Goal: Task Accomplishment & Management: Manage account settings

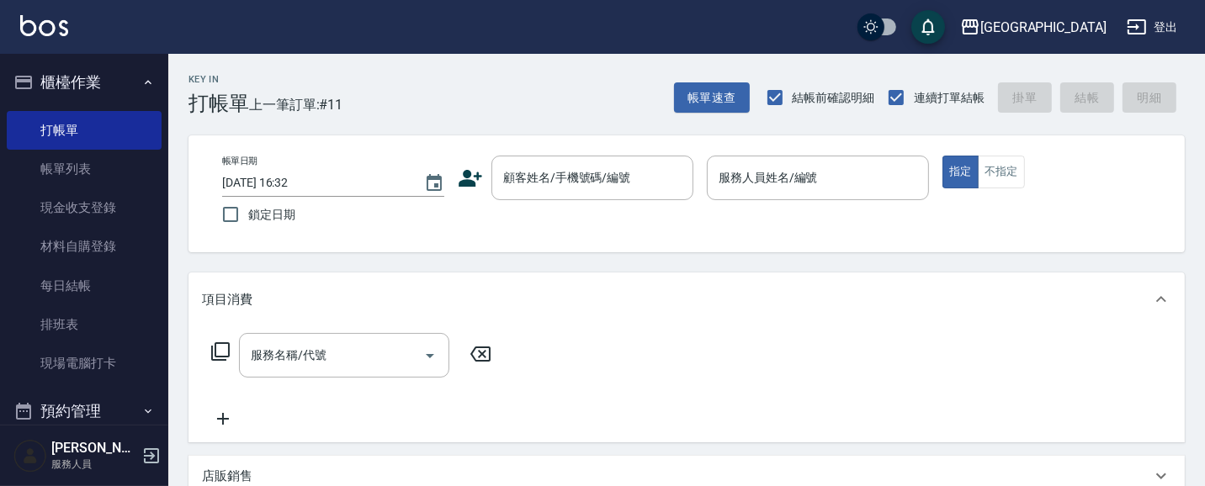
drag, startPoint x: 0, startPoint y: 0, endPoint x: 1187, endPoint y: 179, distance: 1200.9
click at [1188, 183] on div "Key In 打帳單 上一筆訂單:#11 帳單速查 結帳前確認明細 連續打單結帳 掛單 結帳 明細 帳單日期 [DATE] 16:32 鎖定日期 顧客姓名/手…" at bounding box center [686, 447] width 1037 height 787
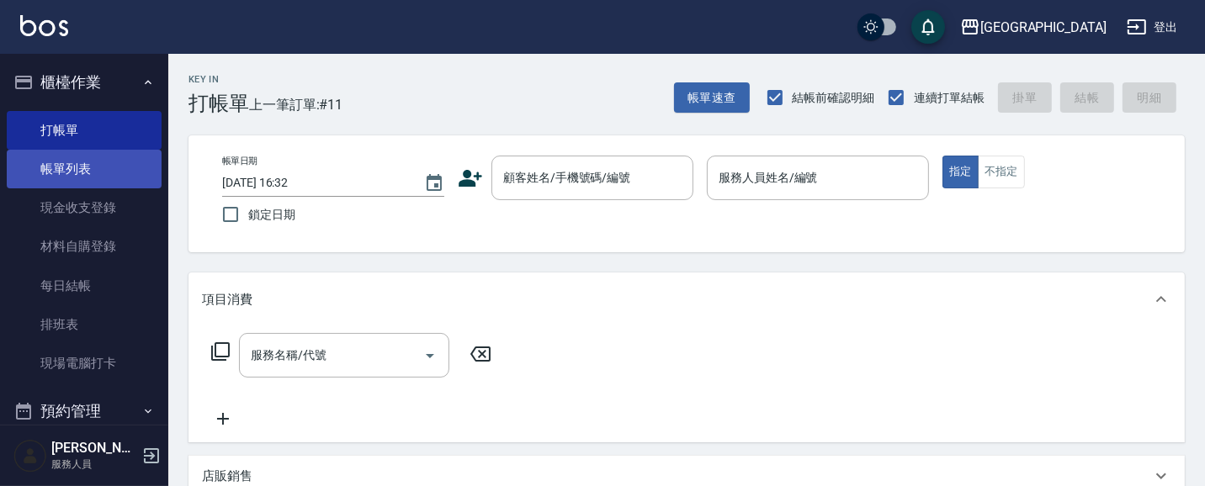
click at [90, 167] on link "帳單列表" at bounding box center [84, 169] width 155 height 39
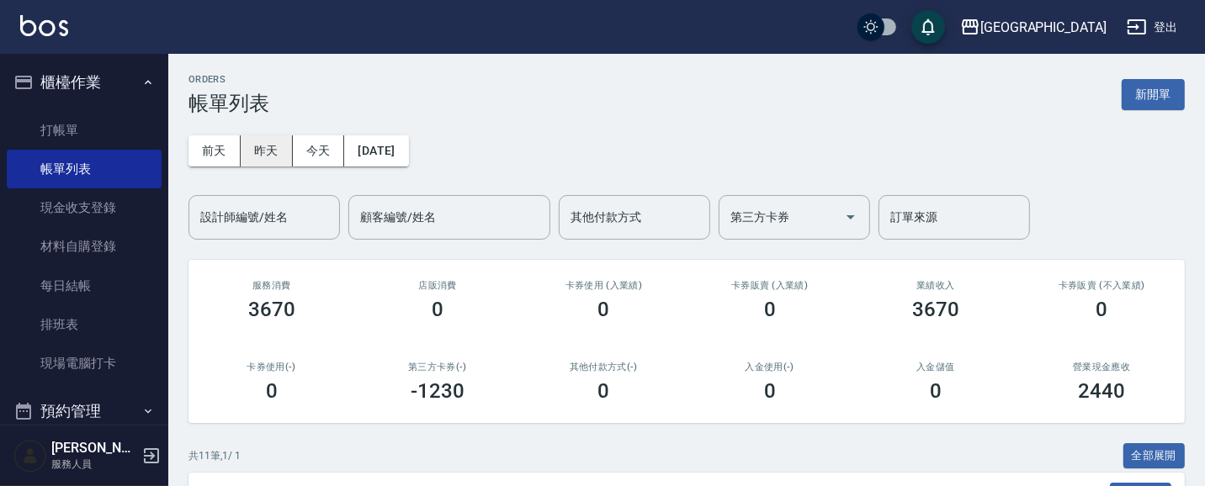
click at [273, 146] on button "昨天" at bounding box center [267, 150] width 52 height 31
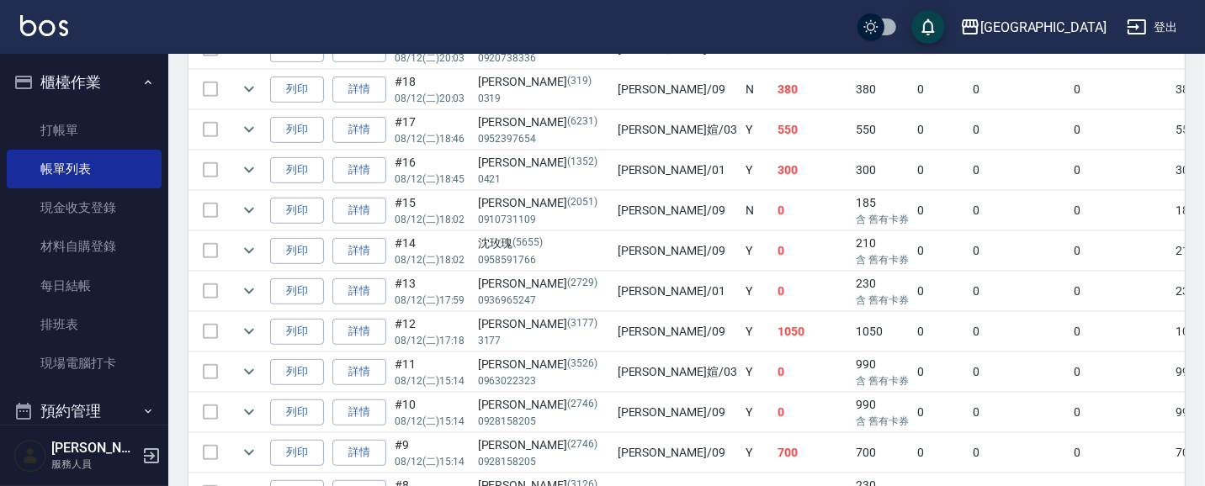
scroll to position [657, 0]
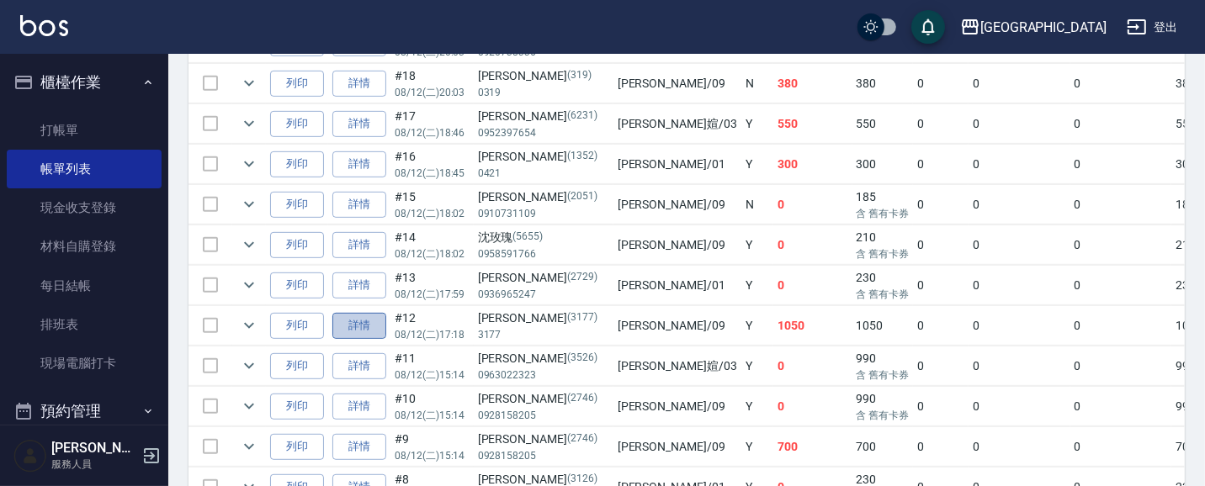
click at [352, 328] on link "詳情" at bounding box center [359, 326] width 54 height 26
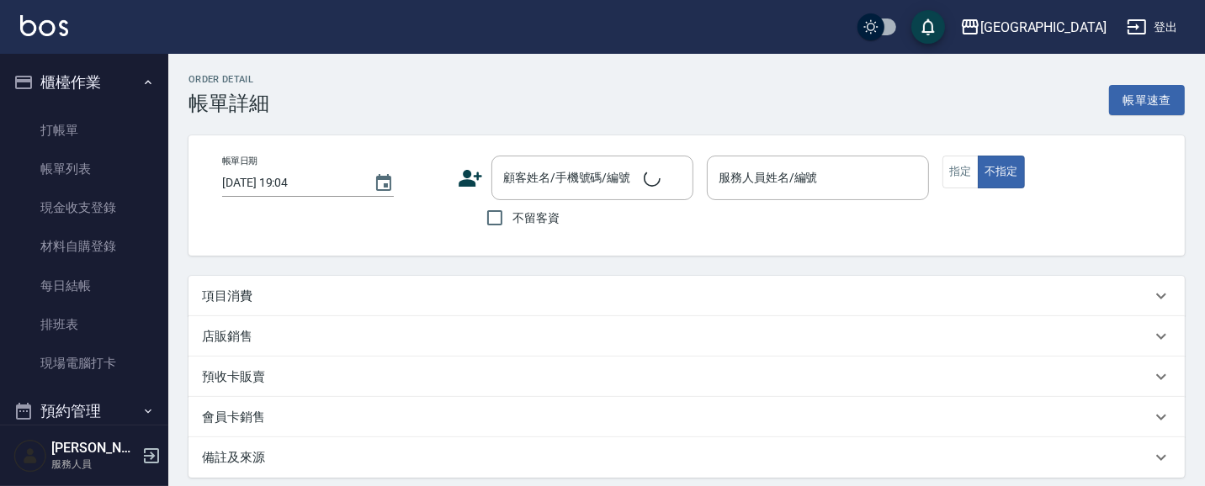
type input "[DATE] 17:18"
type input "蔡惠如-09"
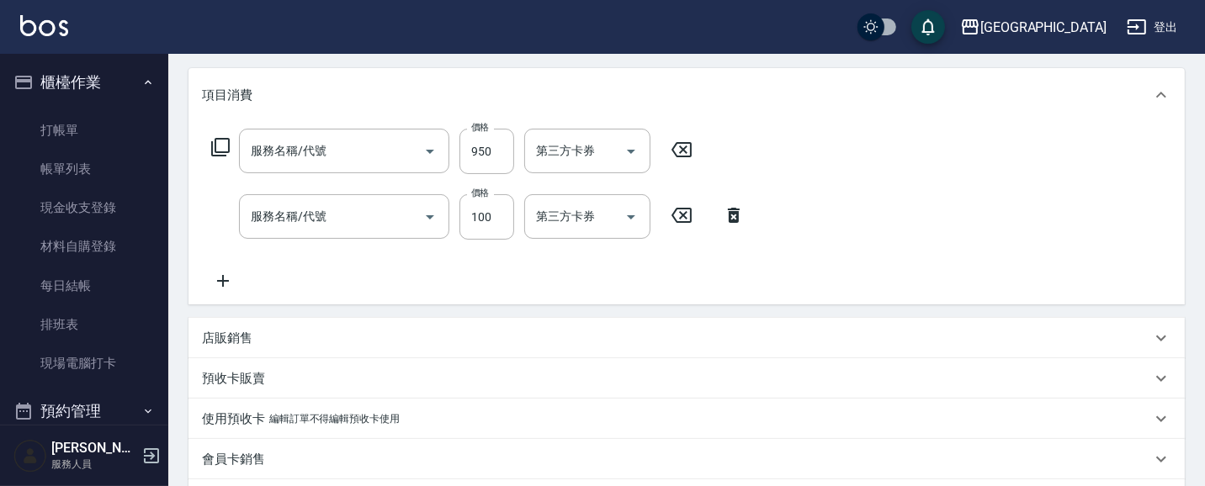
type input "[PERSON_NAME]/3177/3177"
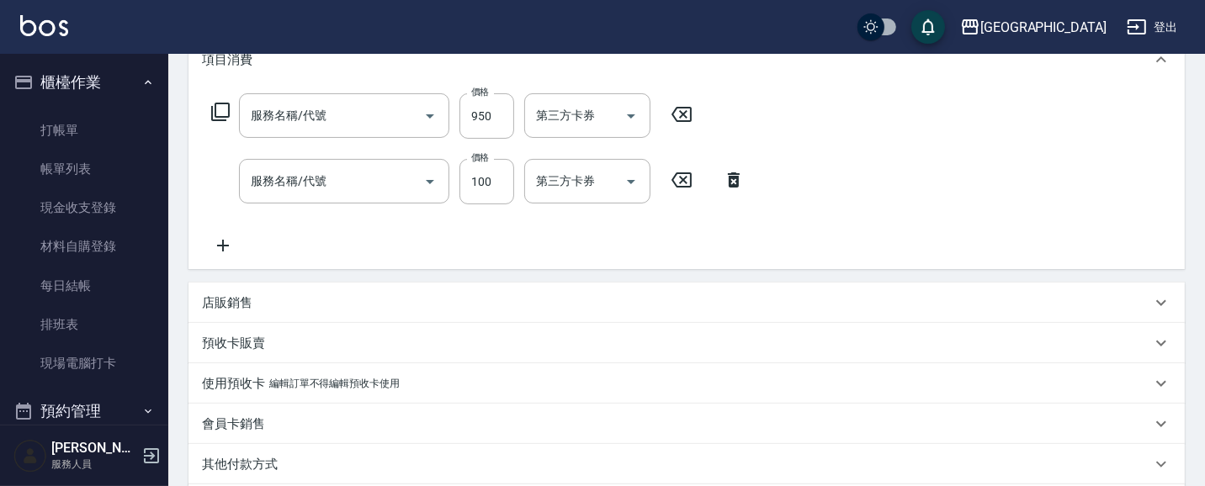
type input "護髮[800](604)"
type input "洗髮[100](201)"
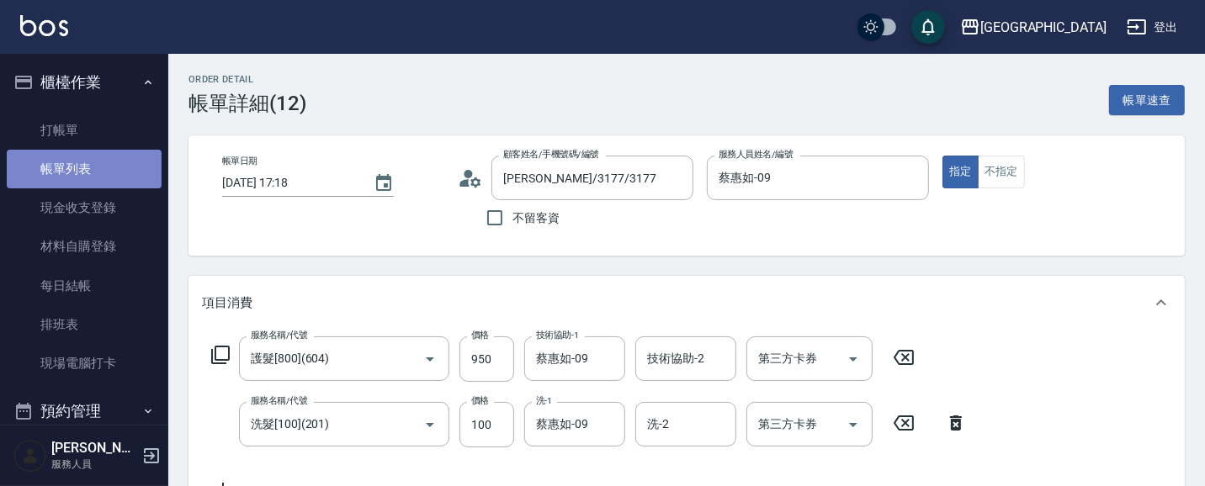
click at [98, 167] on link "帳單列表" at bounding box center [84, 169] width 155 height 39
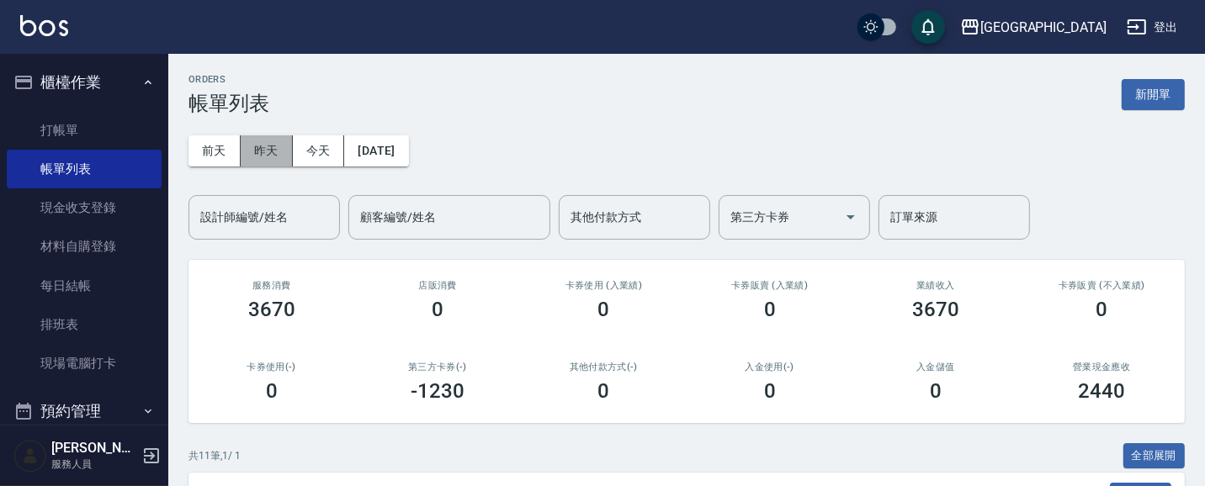
click at [273, 152] on button "昨天" at bounding box center [267, 150] width 52 height 31
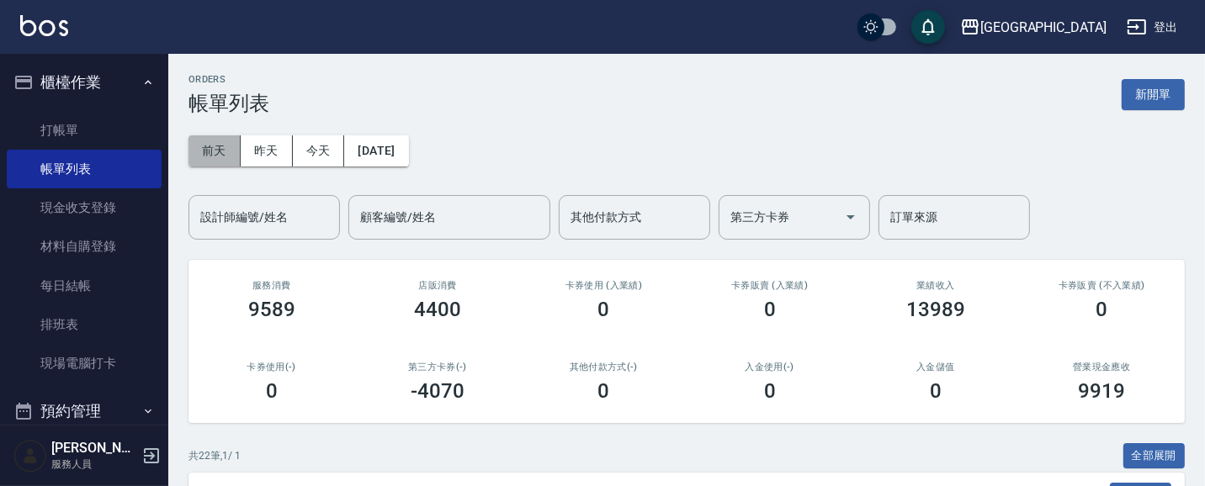
click at [208, 153] on button "前天" at bounding box center [215, 150] width 52 height 31
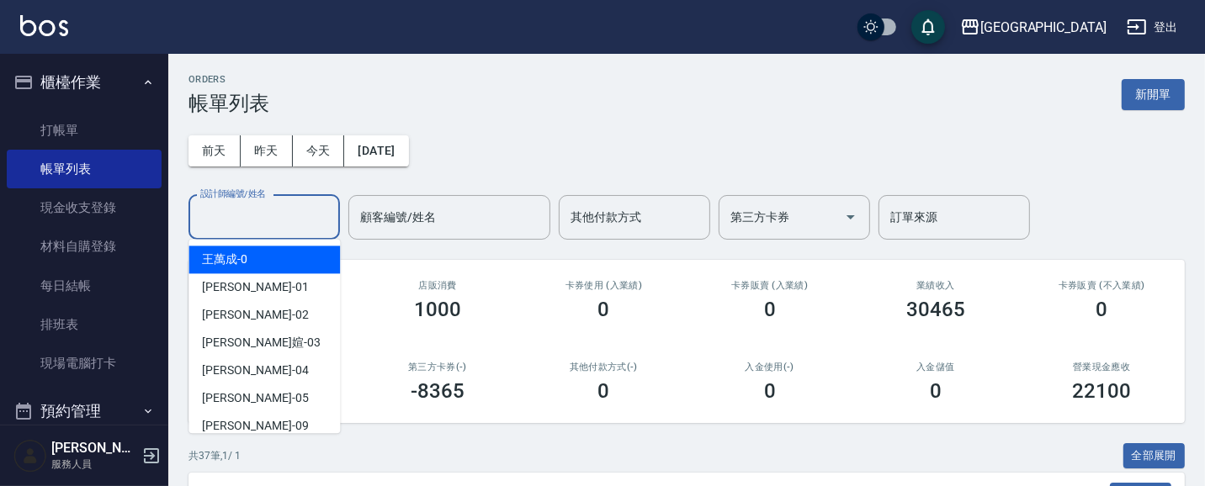
click at [315, 224] on input "設計師編號/姓名" at bounding box center [264, 217] width 136 height 29
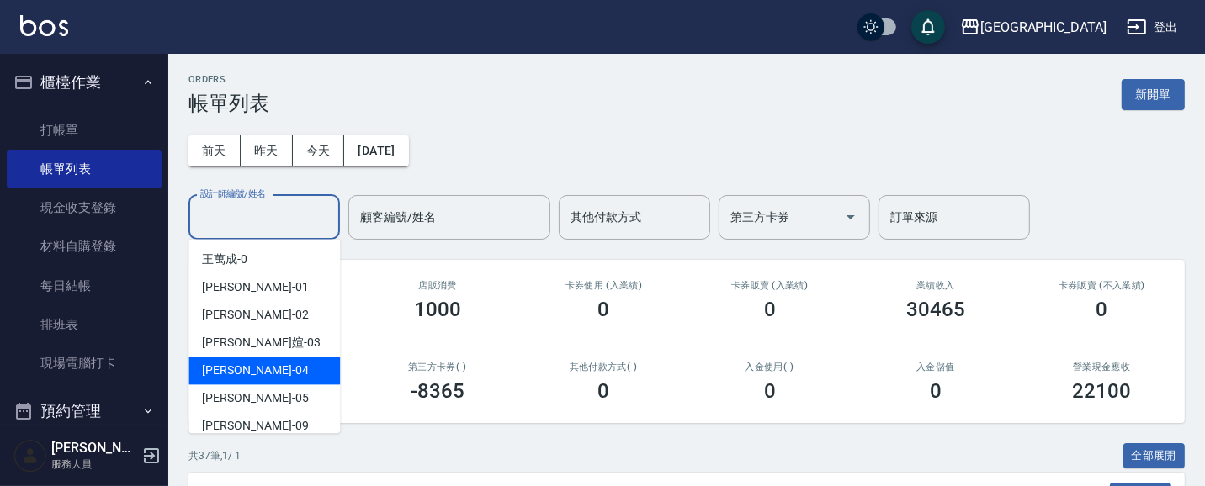
click at [295, 368] on div "[PERSON_NAME]-04" at bounding box center [264, 371] width 151 height 28
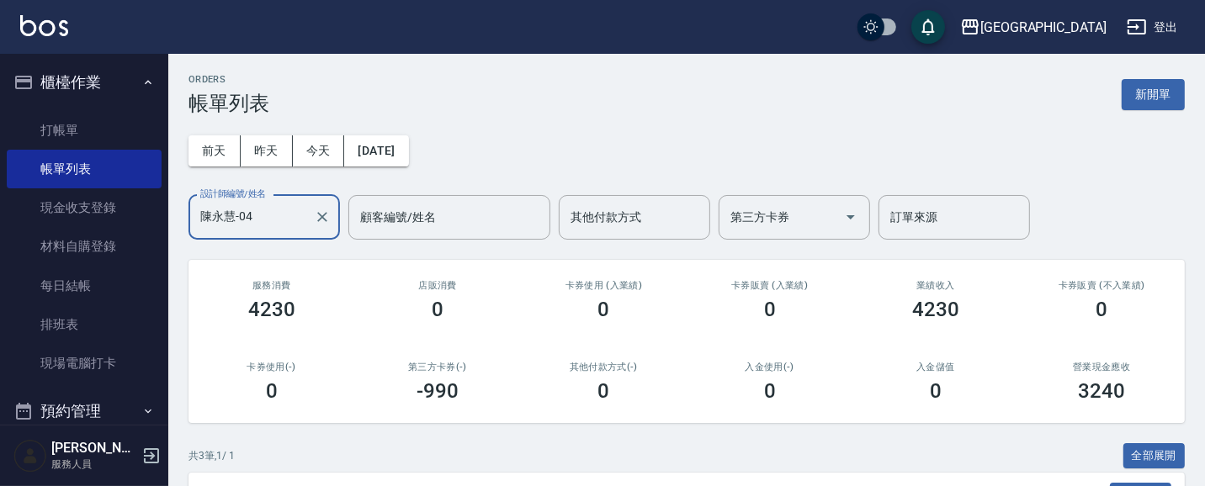
click at [290, 222] on input "陳永慧-04" at bounding box center [251, 217] width 111 height 29
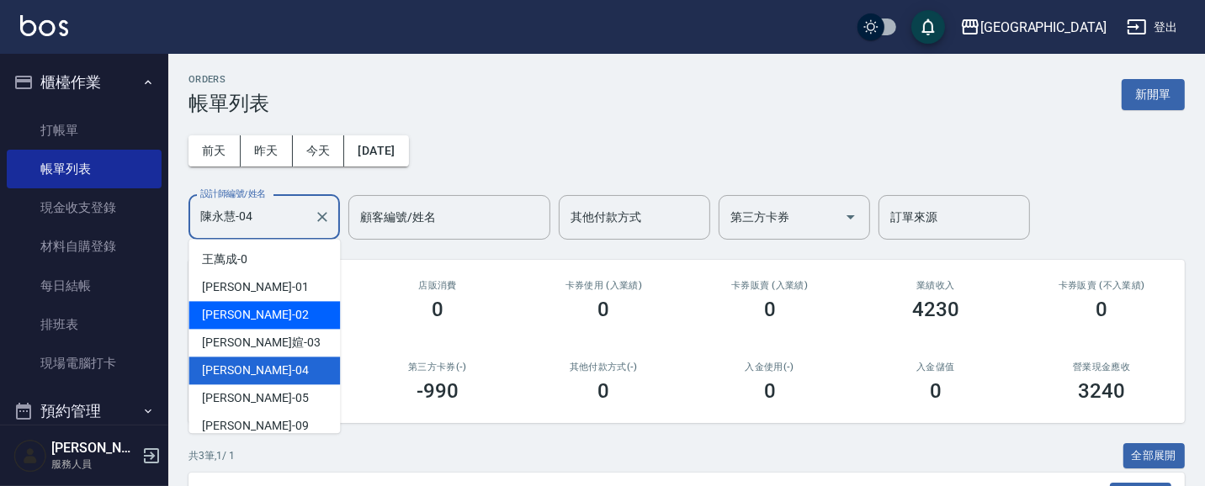
click at [283, 316] on div "[PERSON_NAME]-02" at bounding box center [264, 315] width 151 height 28
type input "[PERSON_NAME]-02"
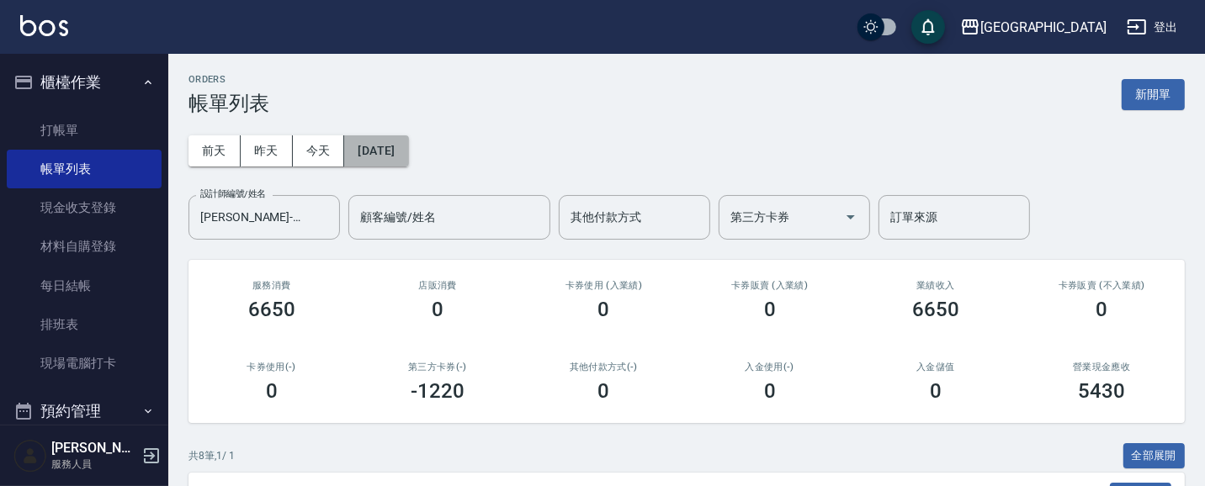
click at [400, 146] on button "[DATE]" at bounding box center [376, 150] width 64 height 31
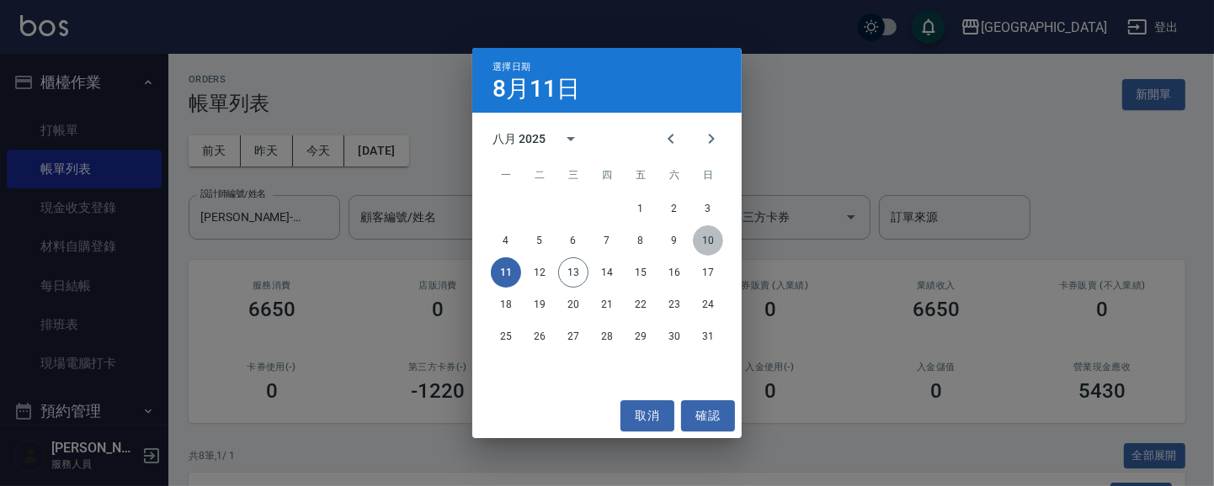
click at [709, 240] on button "10" at bounding box center [708, 241] width 30 height 30
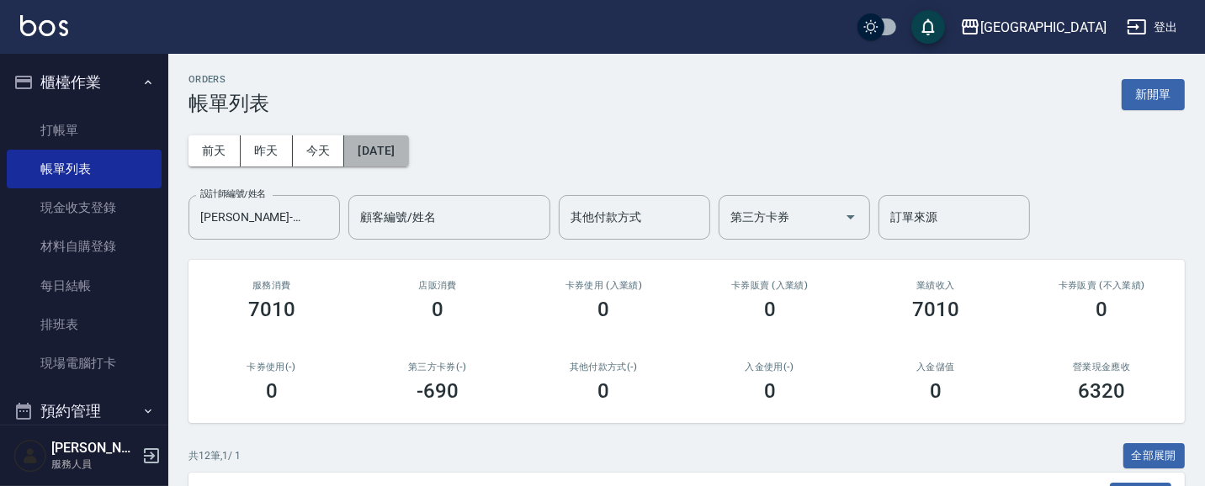
click at [402, 146] on button "[DATE]" at bounding box center [376, 150] width 64 height 31
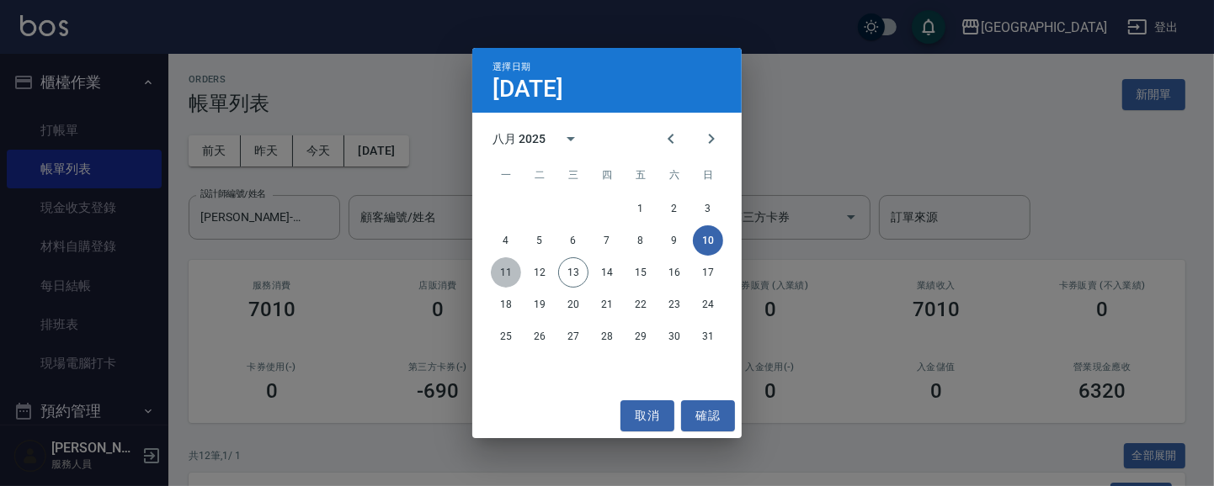
click at [508, 272] on button "11" at bounding box center [506, 273] width 30 height 30
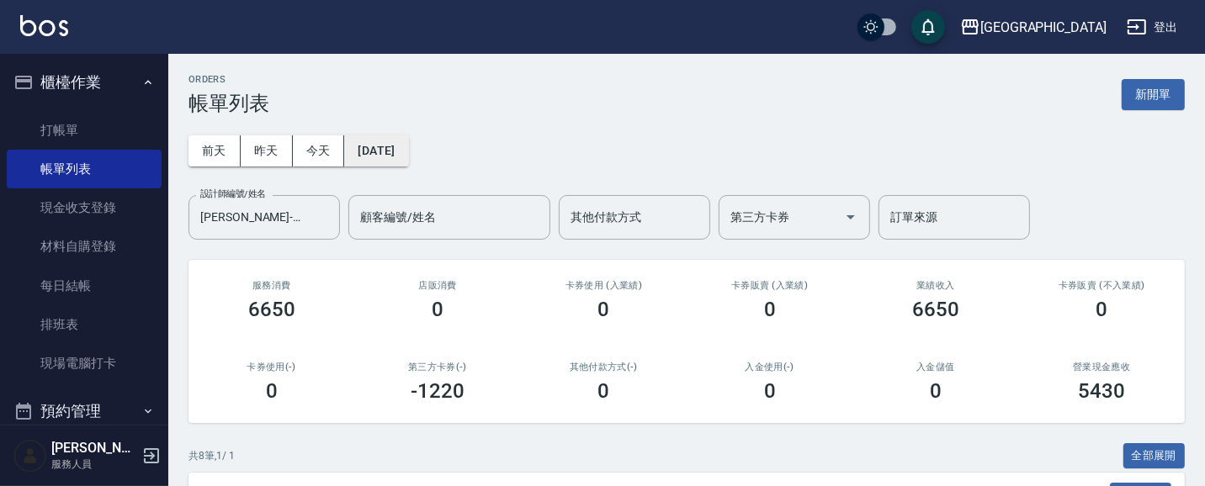
click at [369, 146] on button "[DATE]" at bounding box center [376, 150] width 64 height 31
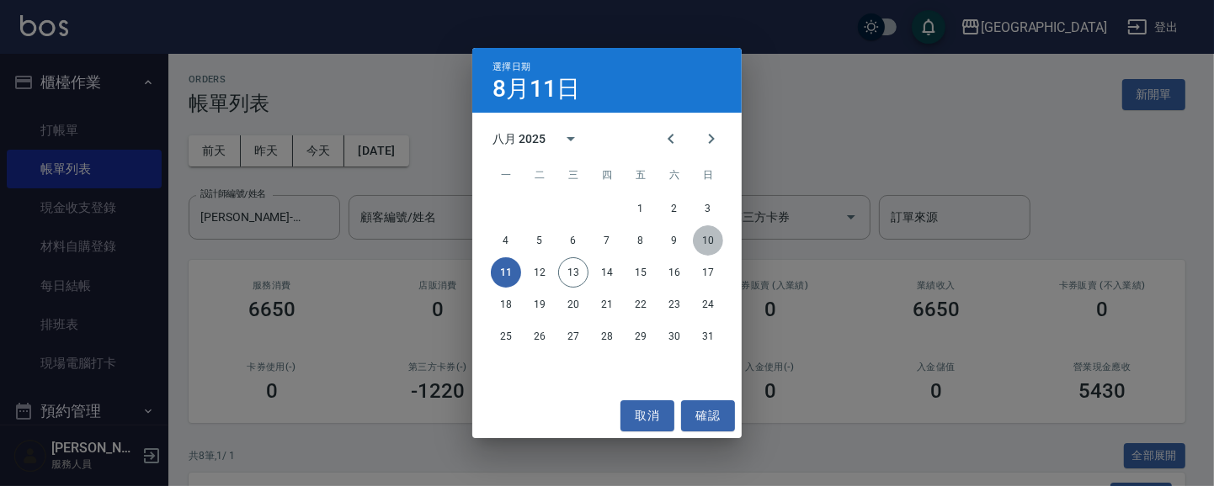
click at [705, 242] on button "10" at bounding box center [708, 241] width 30 height 30
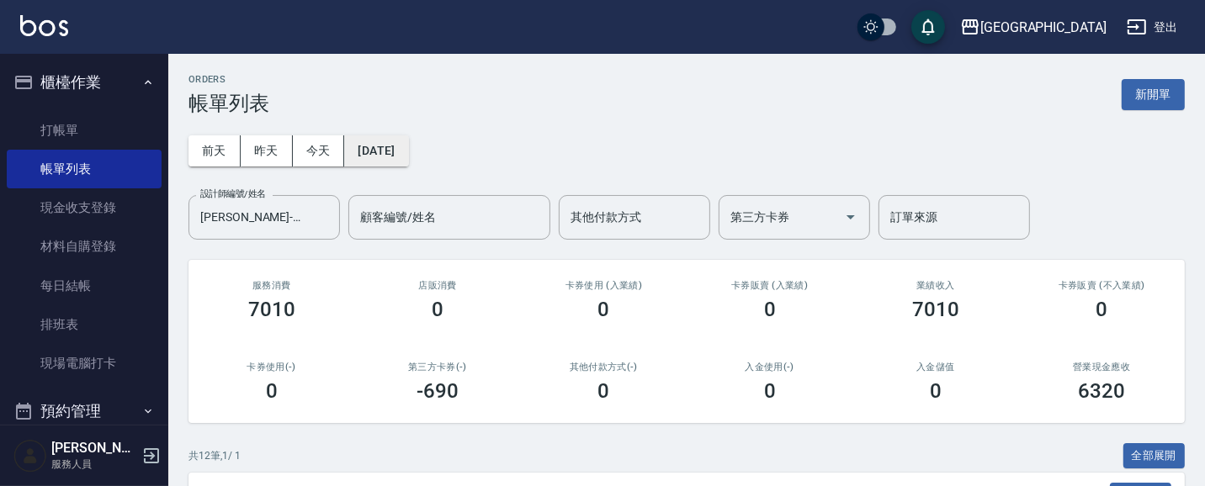
click at [372, 156] on button "[DATE]" at bounding box center [376, 150] width 64 height 31
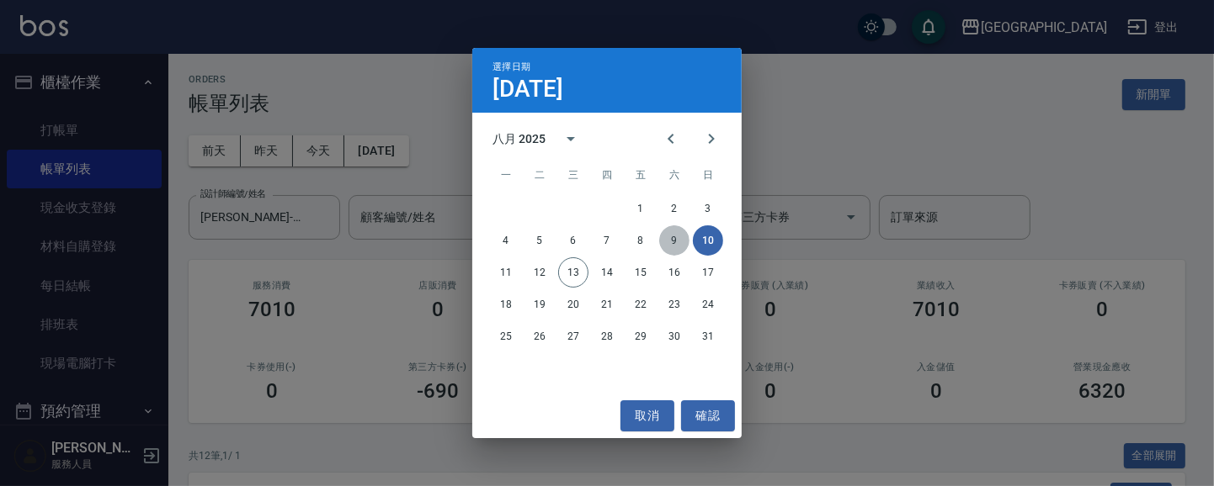
click at [673, 238] on button "9" at bounding box center [674, 241] width 30 height 30
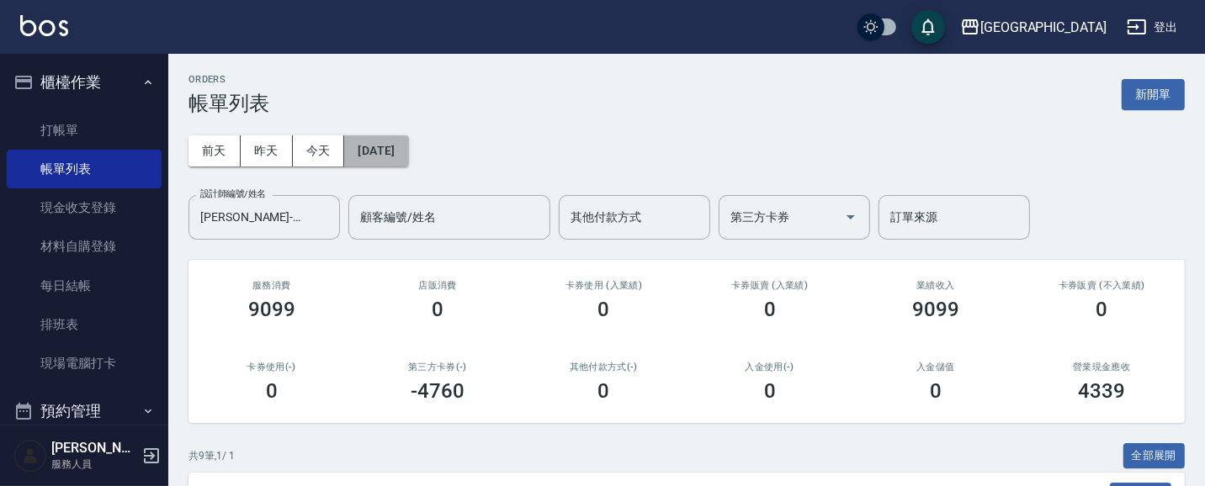
click at [408, 152] on button "[DATE]" at bounding box center [376, 150] width 64 height 31
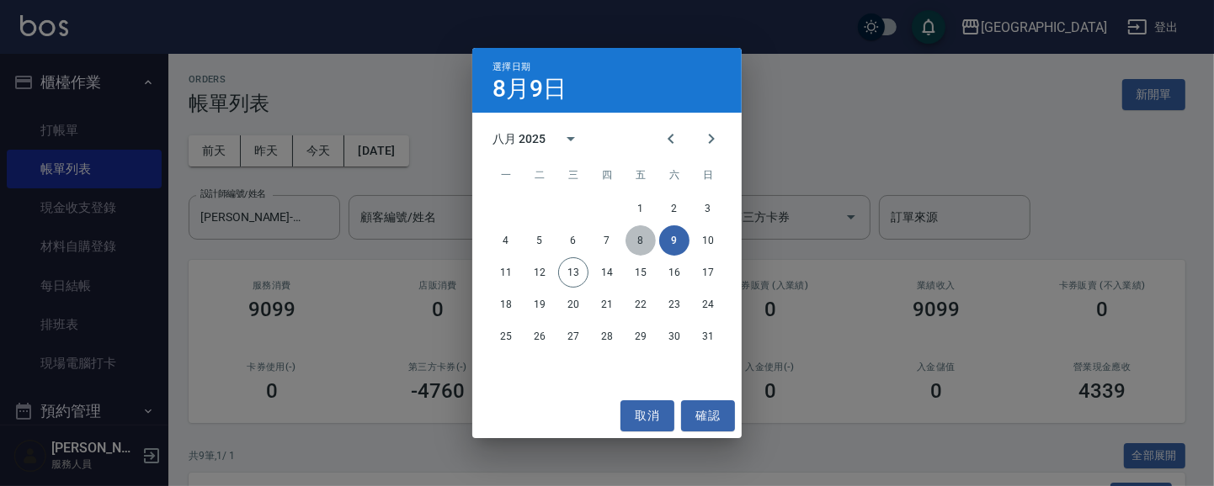
click at [636, 236] on button "8" at bounding box center [640, 241] width 30 height 30
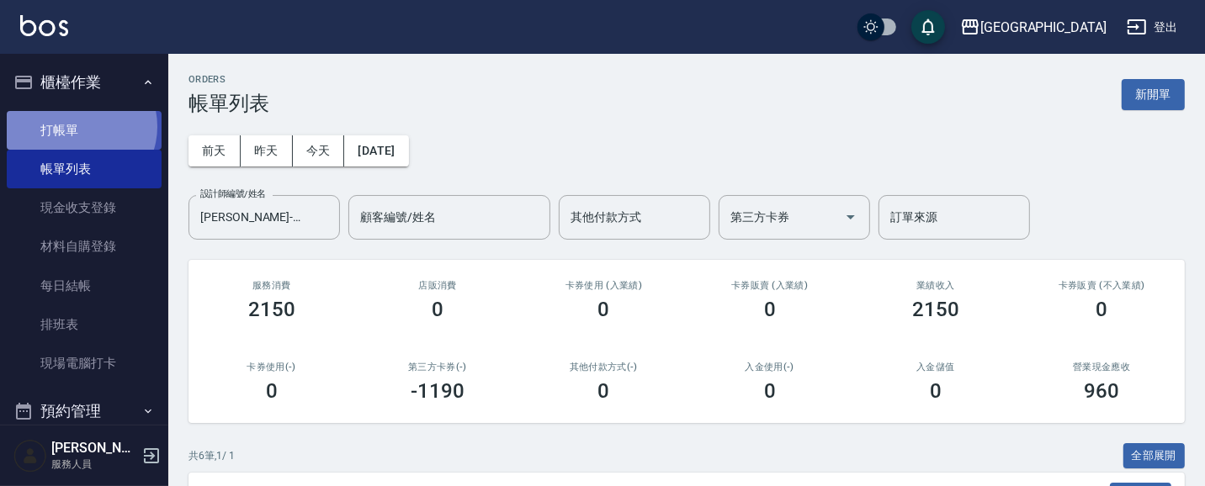
click at [79, 126] on link "打帳單" at bounding box center [84, 130] width 155 height 39
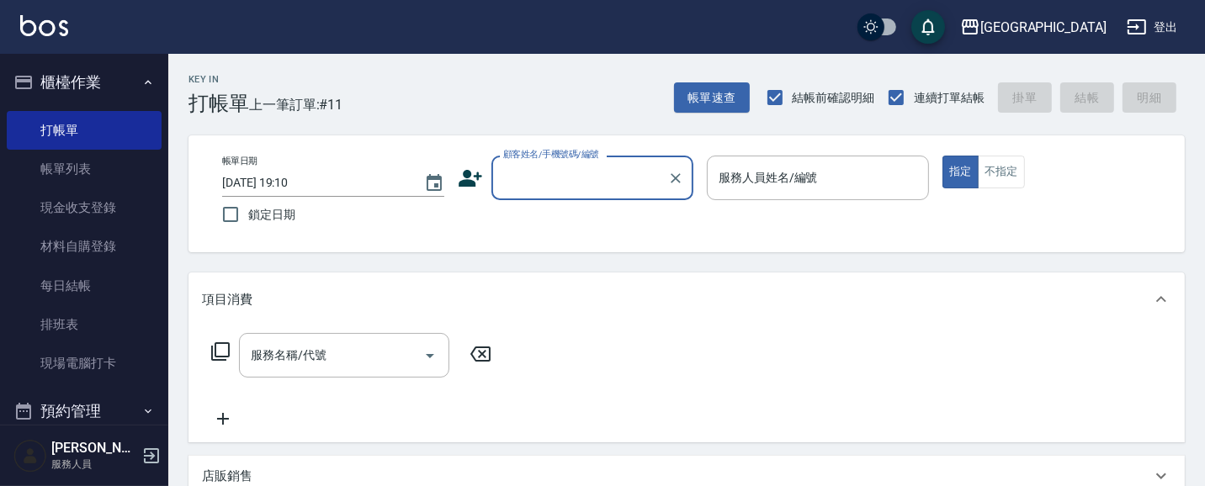
click at [78, 89] on button "櫃檯作業" at bounding box center [84, 83] width 155 height 44
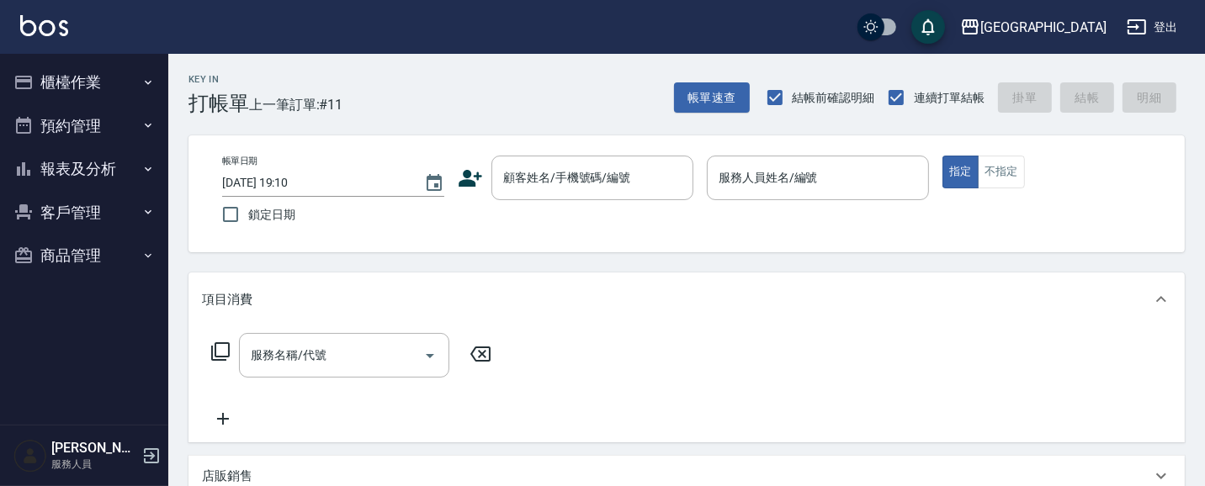
click at [72, 204] on button "客戶管理" at bounding box center [84, 213] width 155 height 44
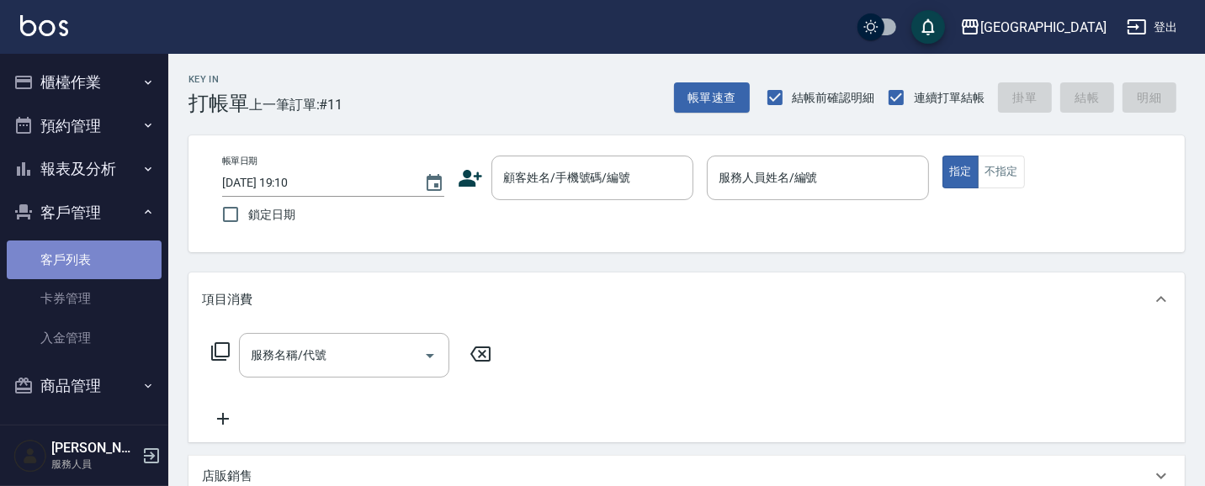
click at [94, 253] on link "客戶列表" at bounding box center [84, 260] width 155 height 39
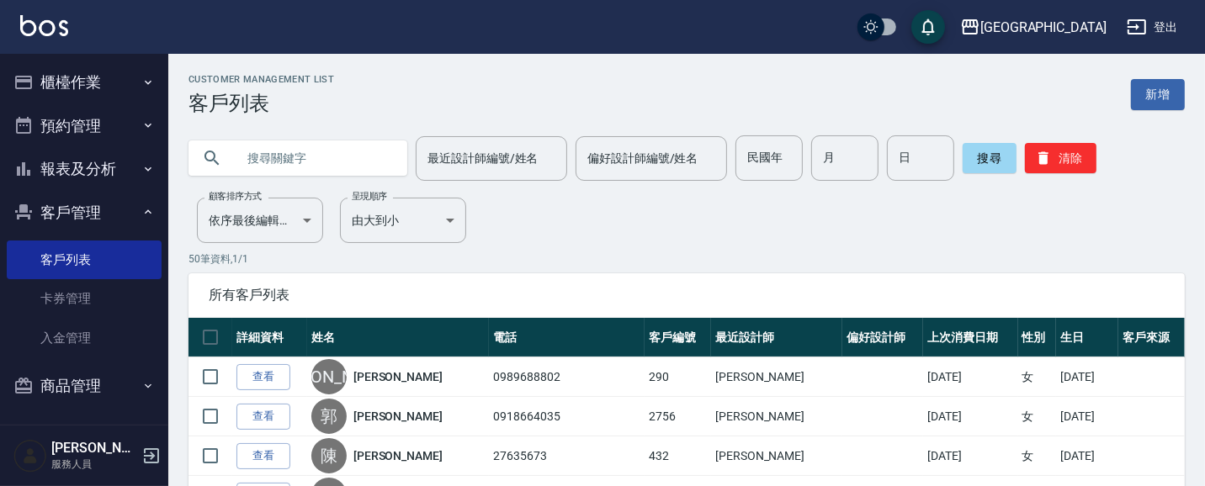
click at [353, 157] on input "text" at bounding box center [315, 157] width 158 height 45
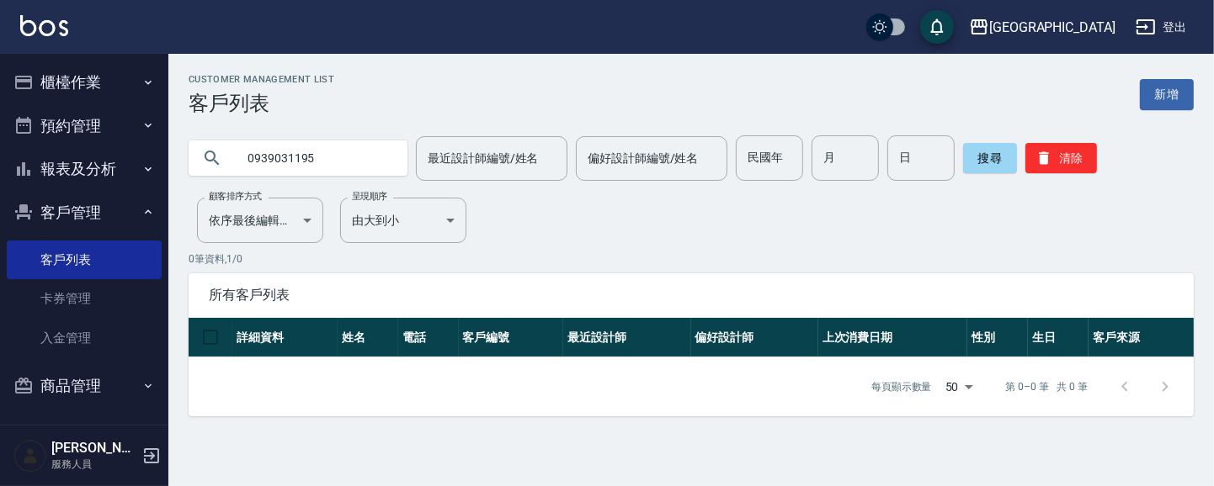
click at [333, 165] on input "0939031195" at bounding box center [315, 157] width 158 height 45
type input "0"
type input "j"
type input "王"
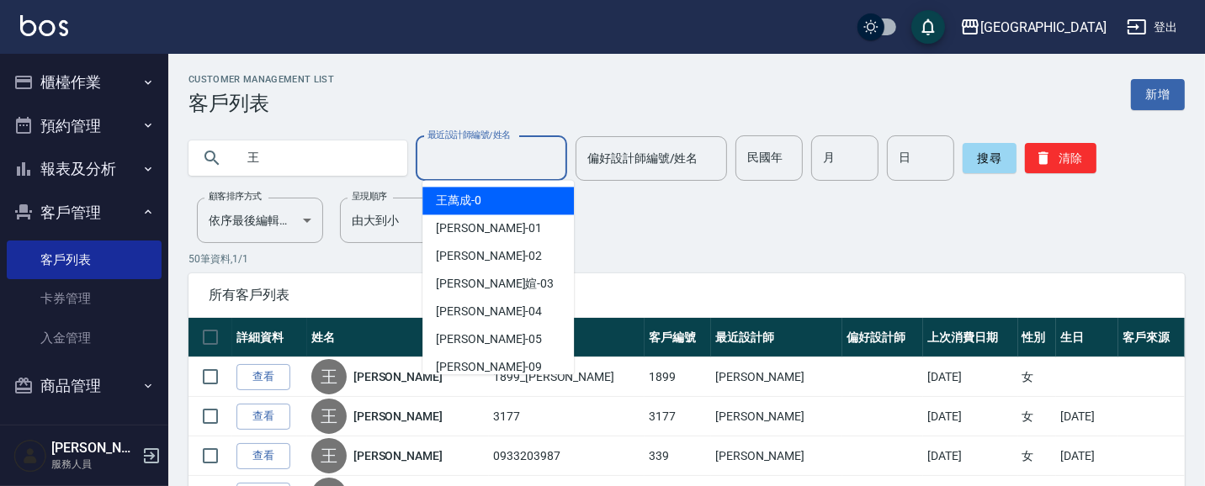
click at [476, 156] on input "最近設計師編號/姓名" at bounding box center [491, 158] width 136 height 29
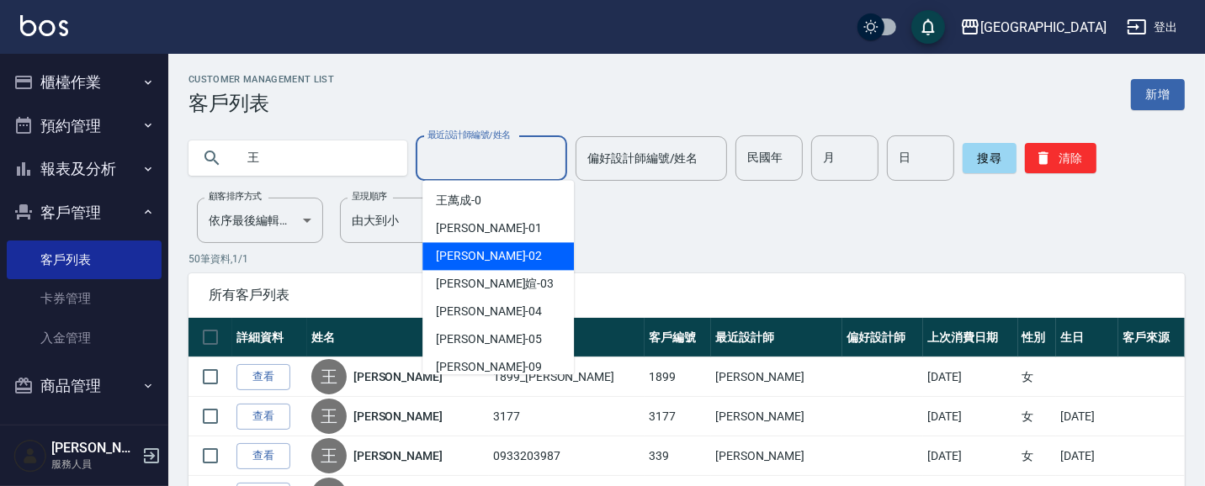
click at [484, 254] on span "[PERSON_NAME]-02" at bounding box center [489, 256] width 106 height 18
type input "[PERSON_NAME]-02"
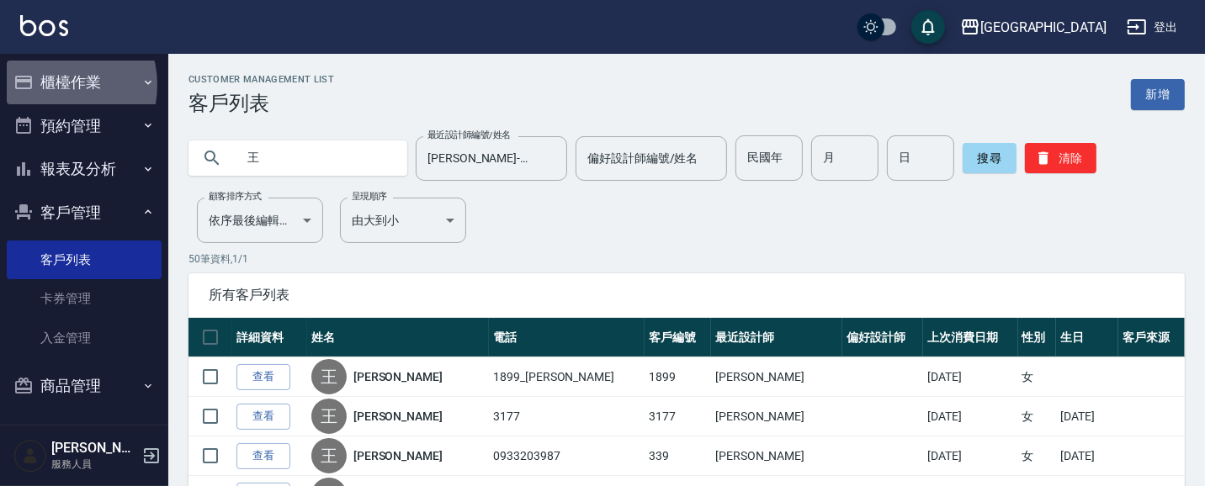
click at [54, 87] on button "櫃檯作業" at bounding box center [84, 83] width 155 height 44
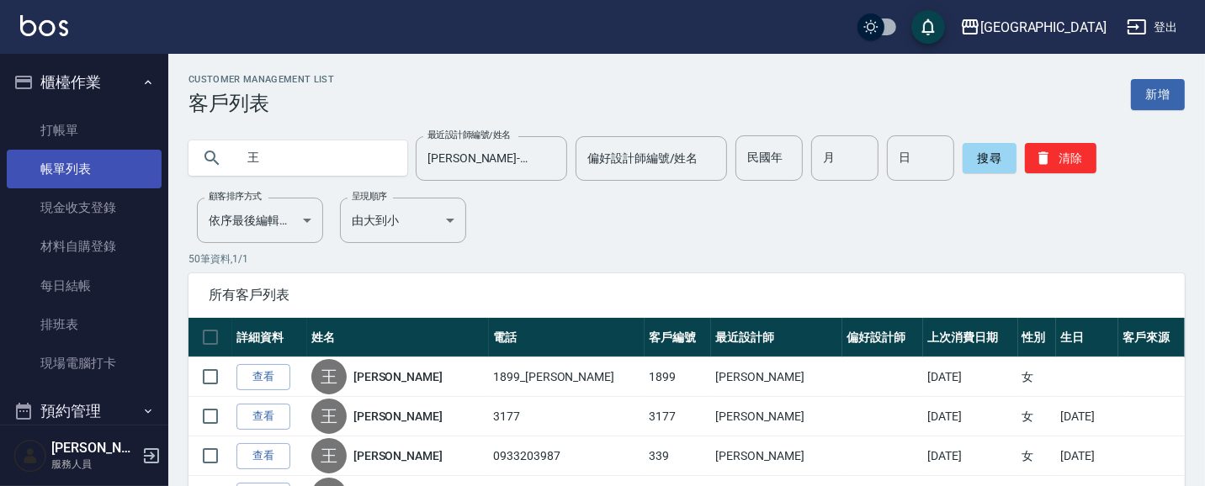
click at [99, 163] on link "帳單列表" at bounding box center [84, 169] width 155 height 39
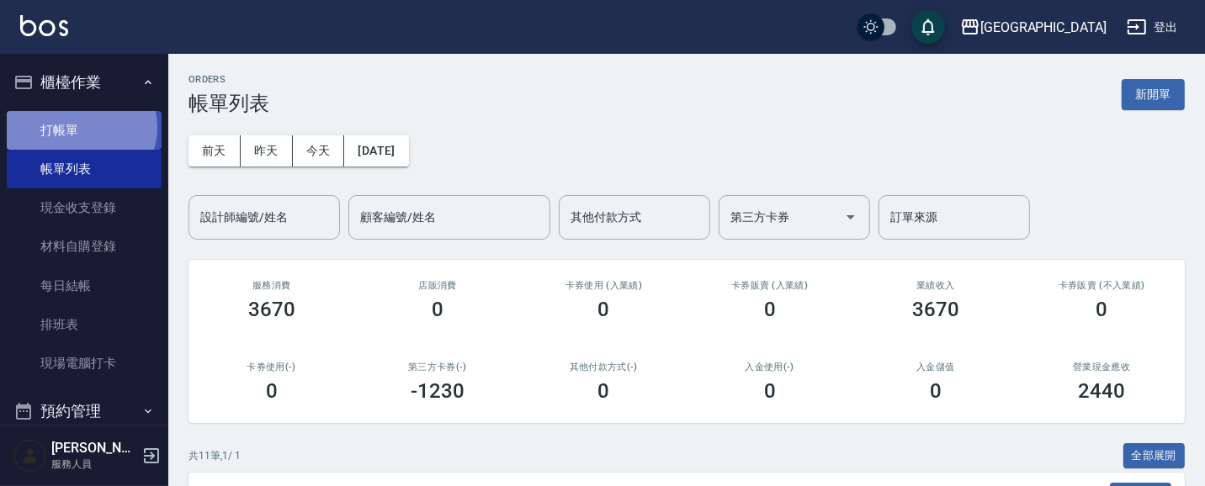
drag, startPoint x: 78, startPoint y: 127, endPoint x: 68, endPoint y: 123, distance: 10.9
click at [77, 128] on link "打帳單" at bounding box center [84, 130] width 155 height 39
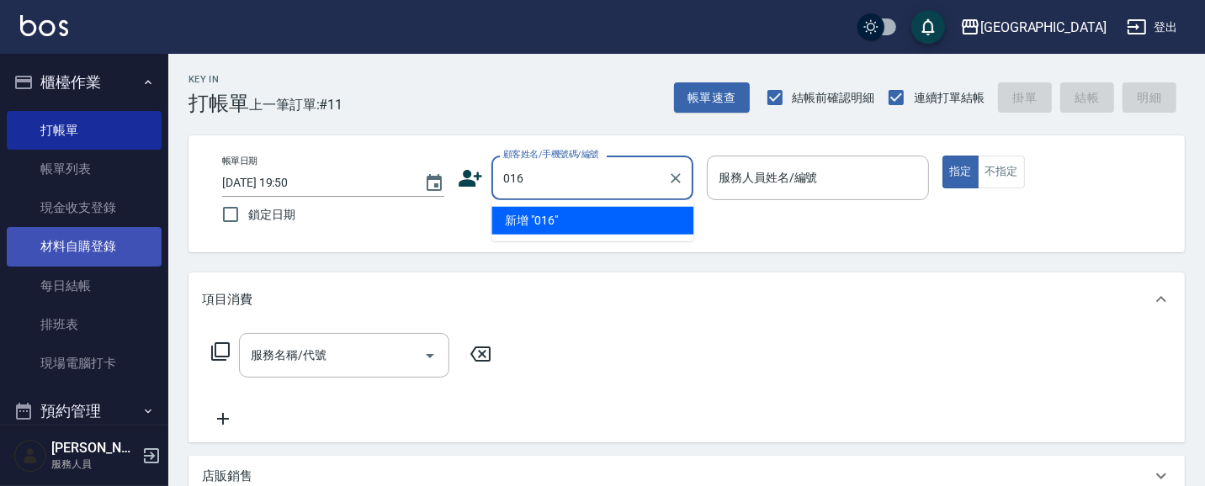
type input "016"
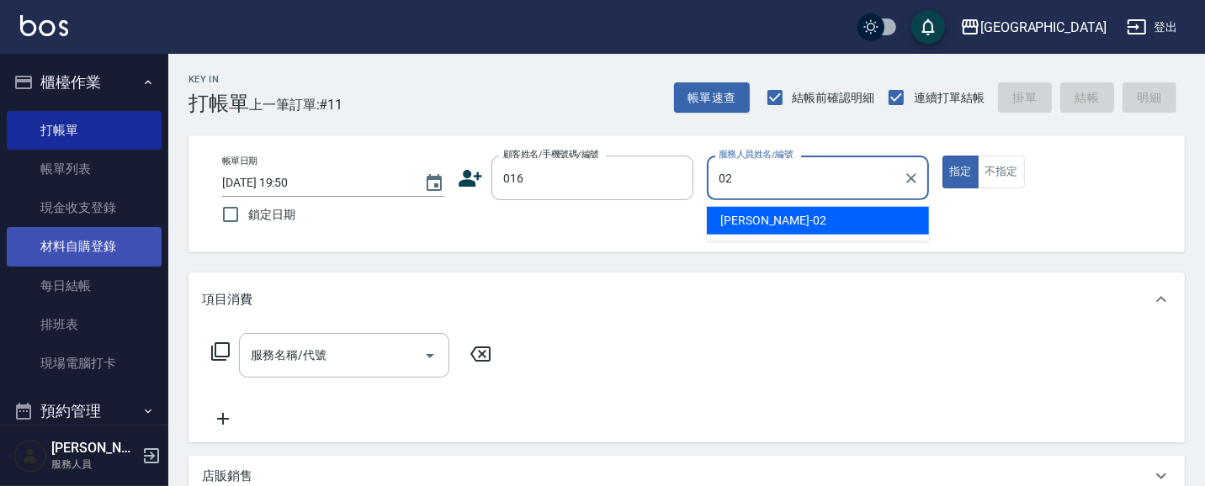
type input "[PERSON_NAME]-02"
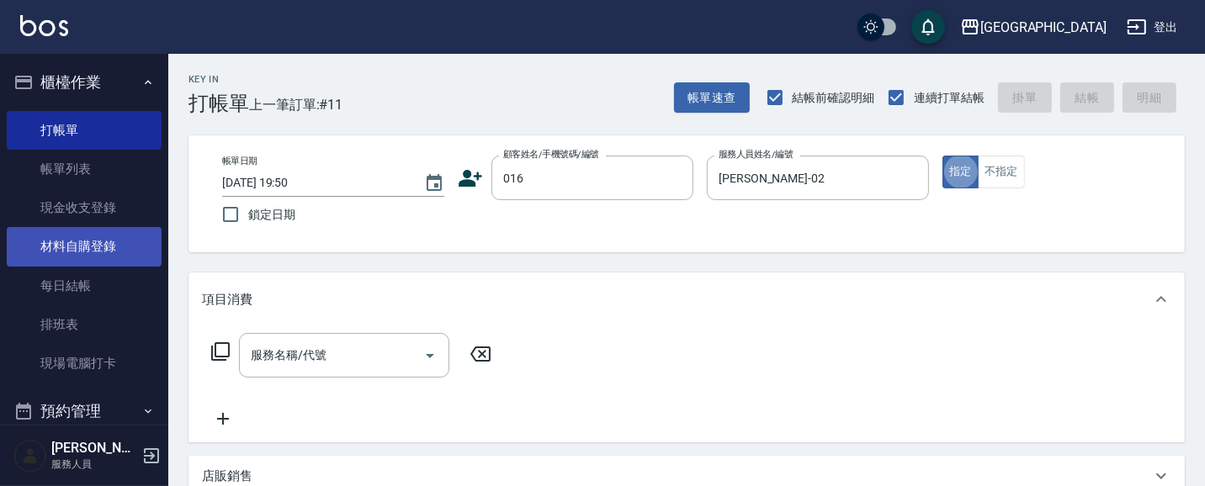
type button "true"
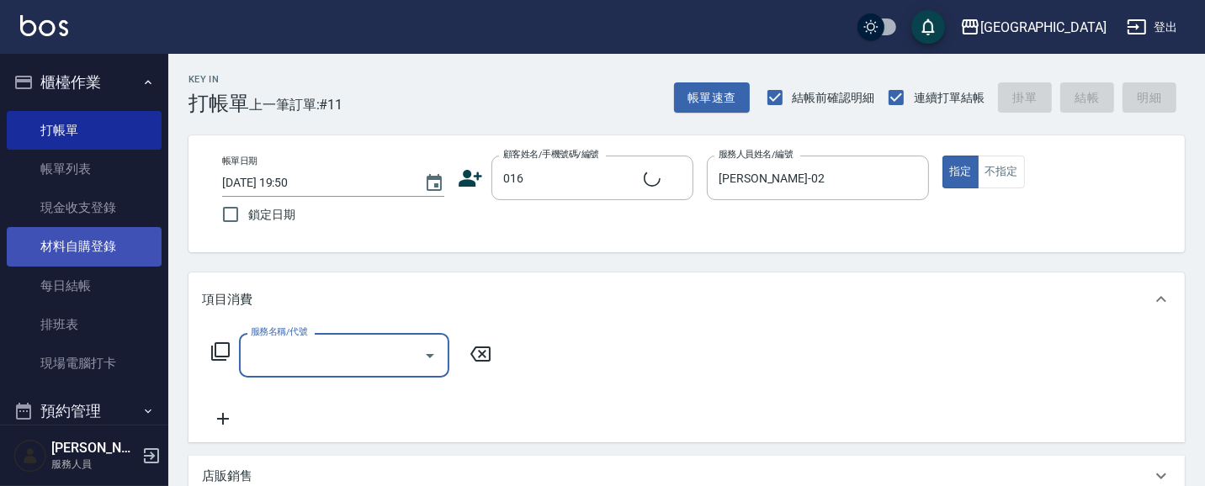
type input "[PERSON_NAME]/0919595188/016"
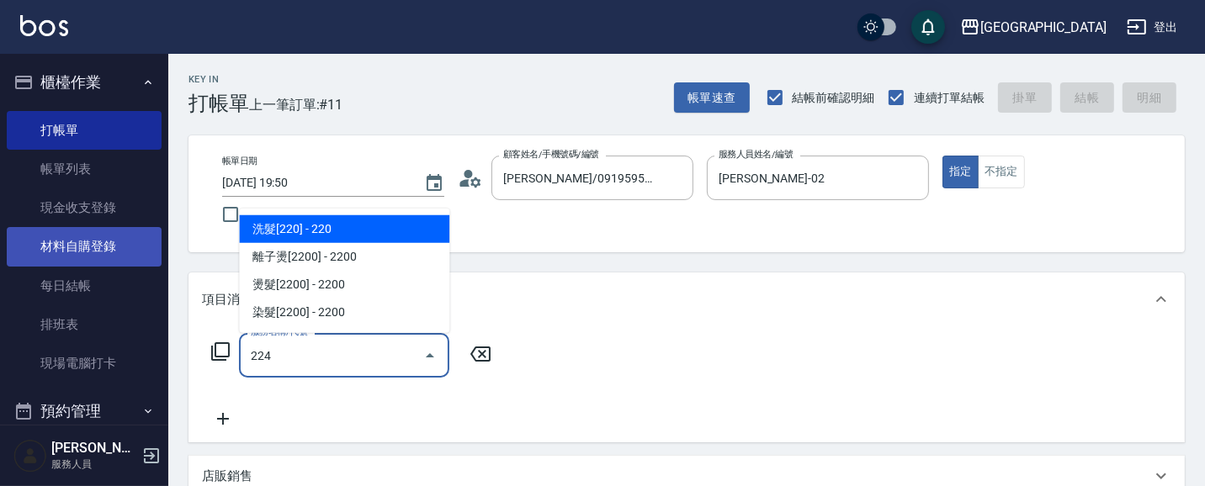
type input "洗髮(卡)230(224)"
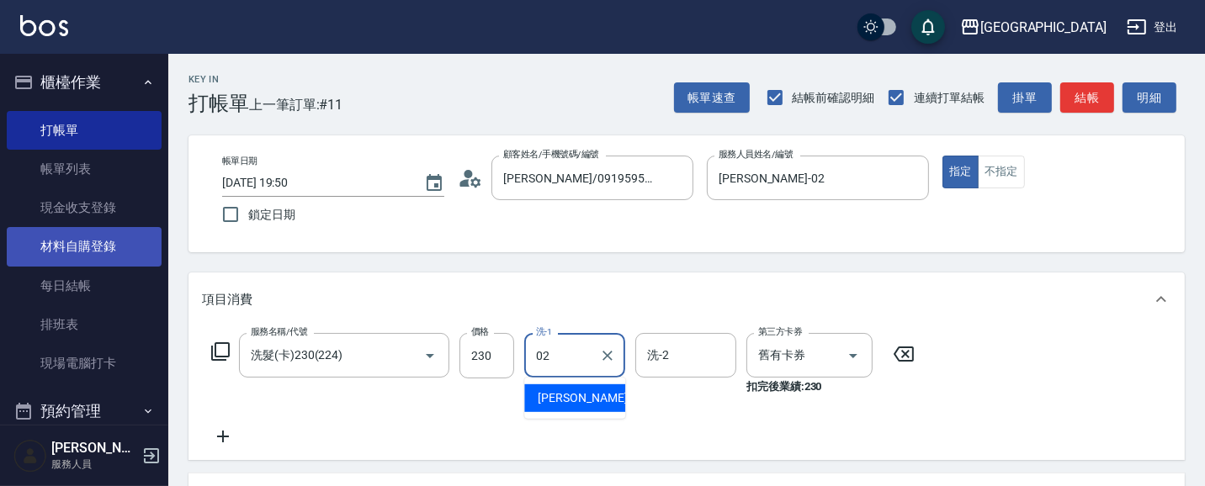
type input "[PERSON_NAME]-02"
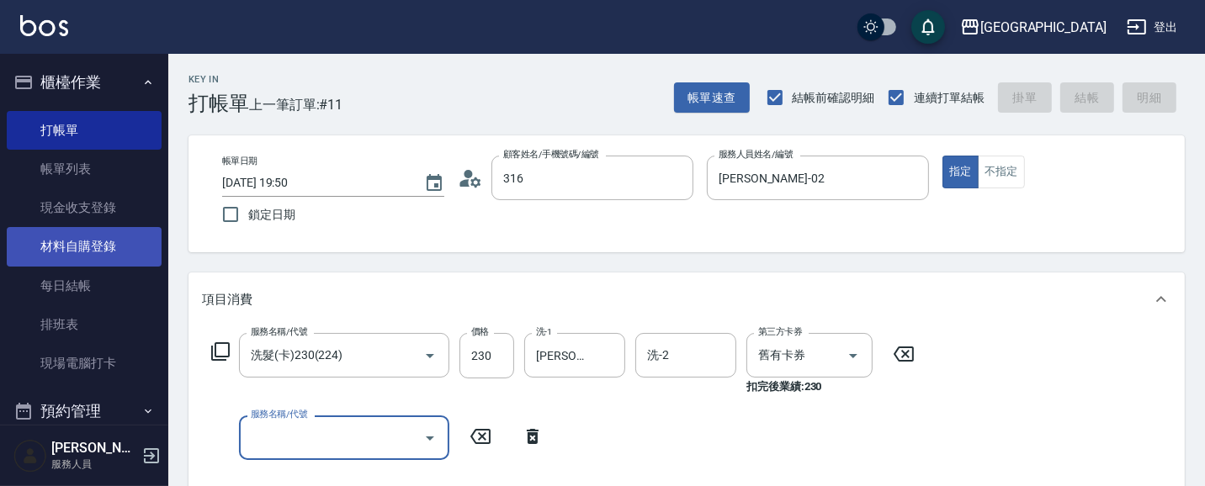
type input "3162"
type input "[DATE] 19:51"
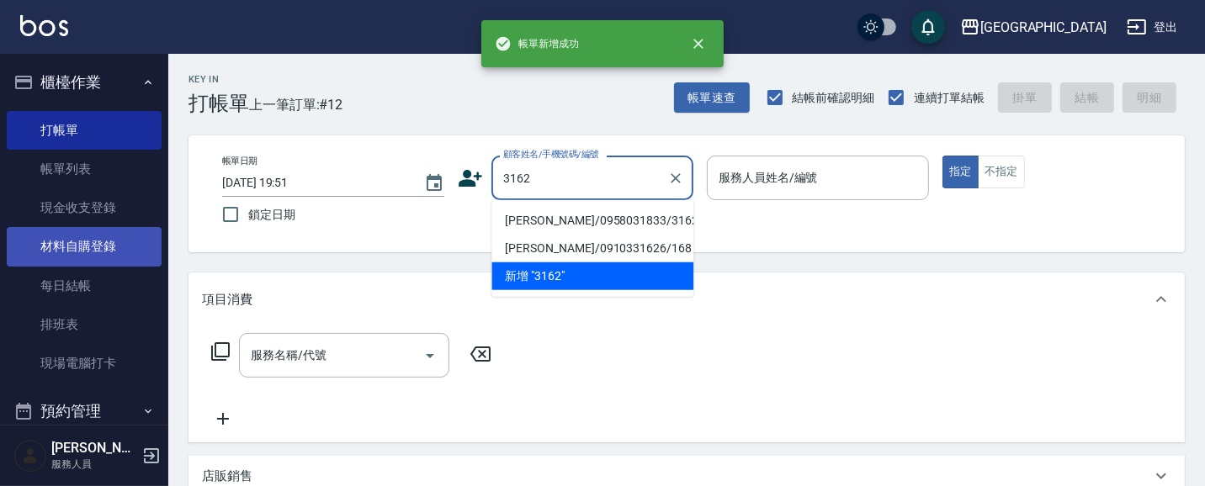
type input "[PERSON_NAME]/0958031833/3162"
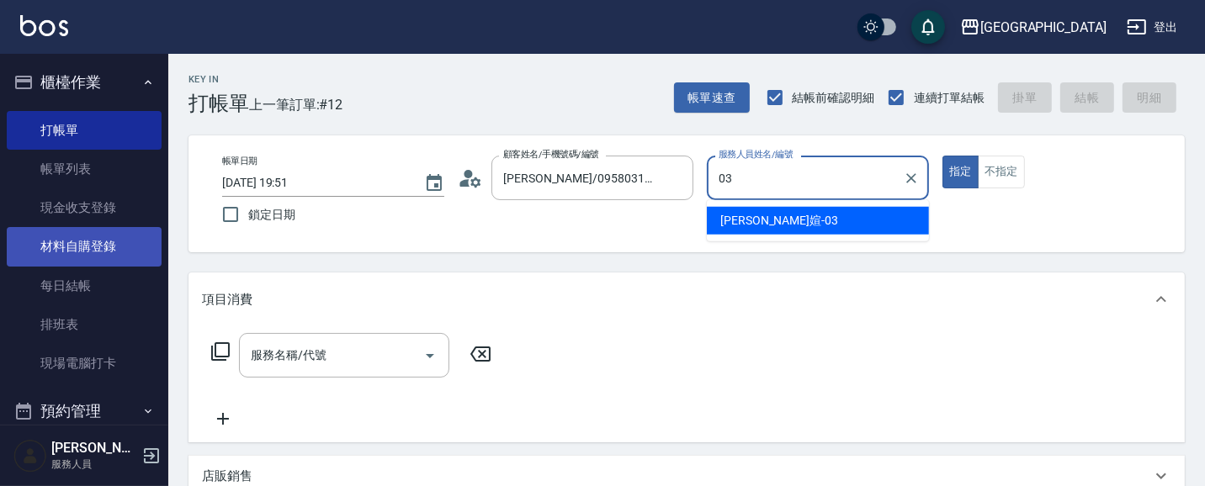
type input "[PERSON_NAME]媗-03"
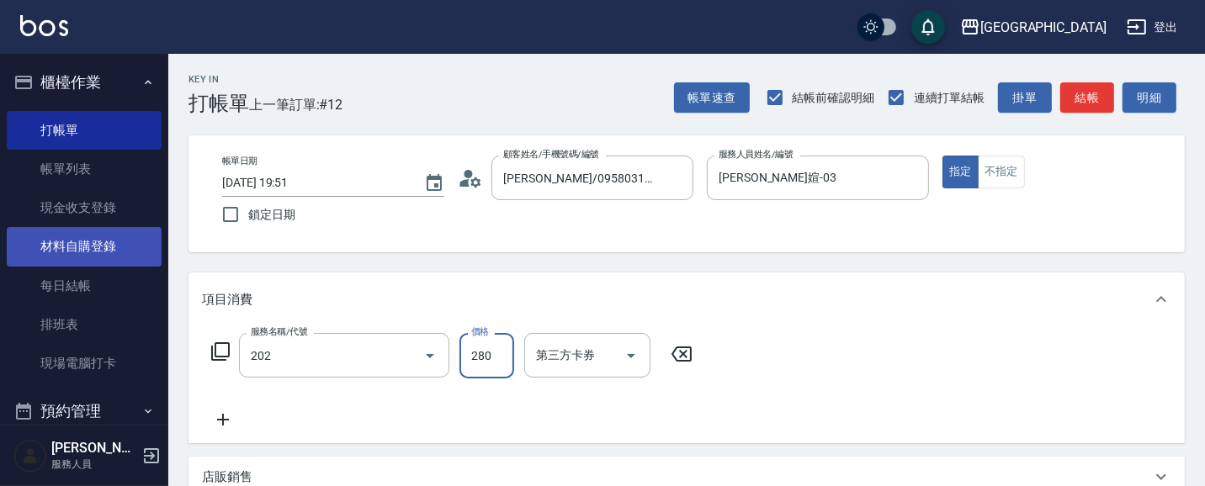
type input "洗髮[280](202)"
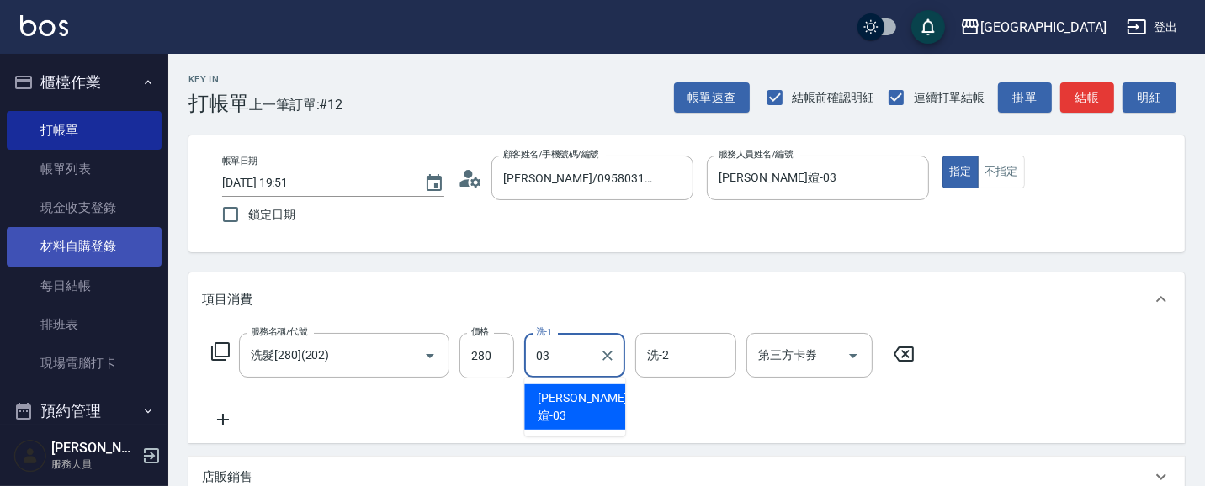
type input "[PERSON_NAME]媗-03"
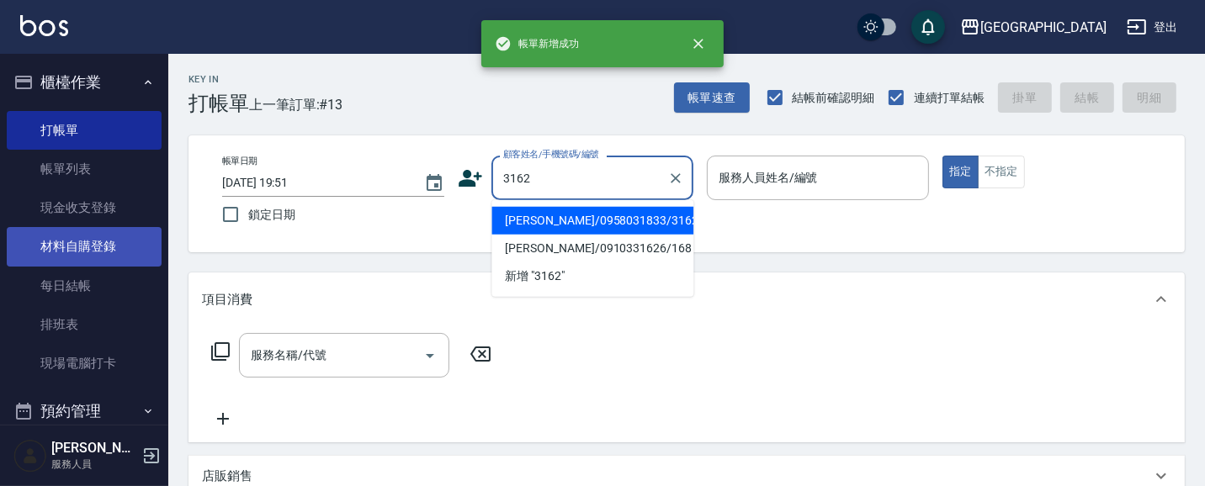
type input "[PERSON_NAME]/0958031833/3162"
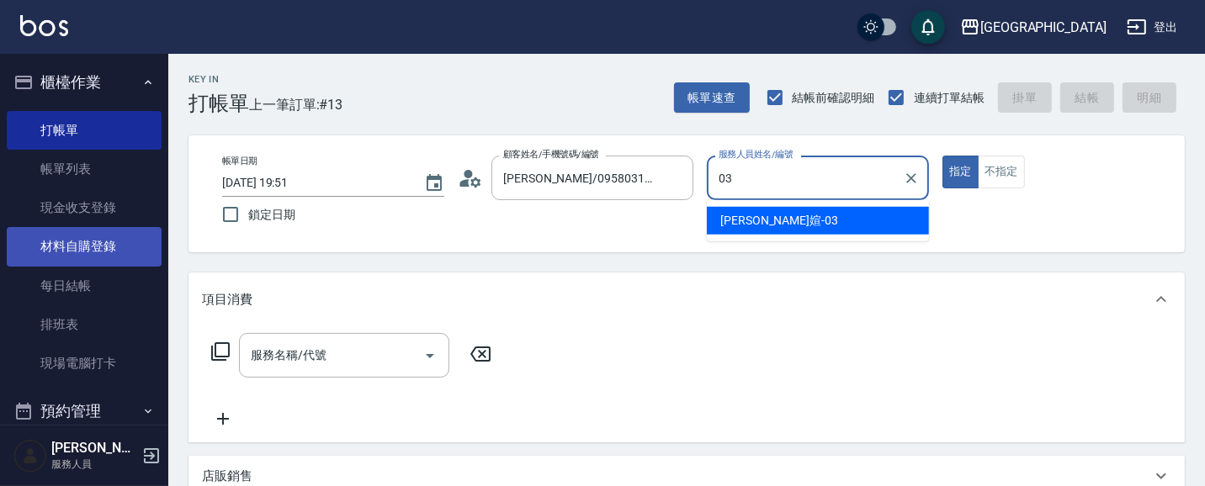
type input "[PERSON_NAME]媗-03"
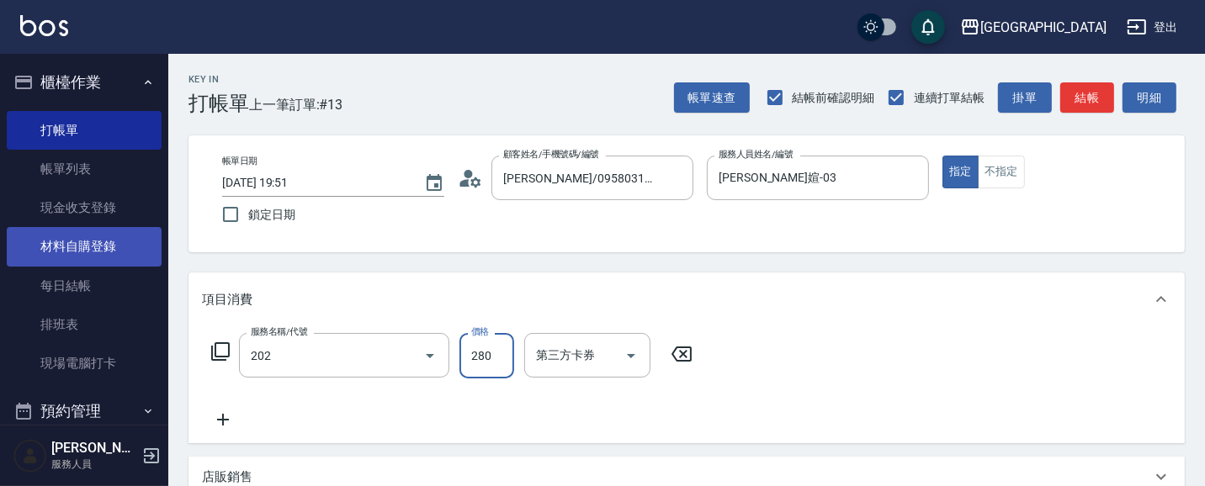
type input "洗髮[280](202)"
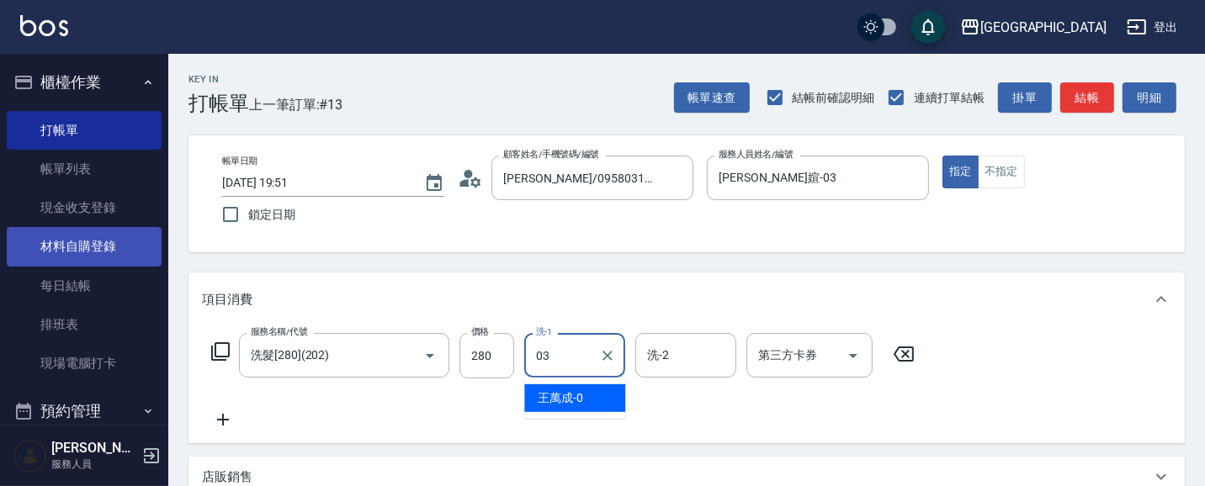
type input "[PERSON_NAME]媗-03"
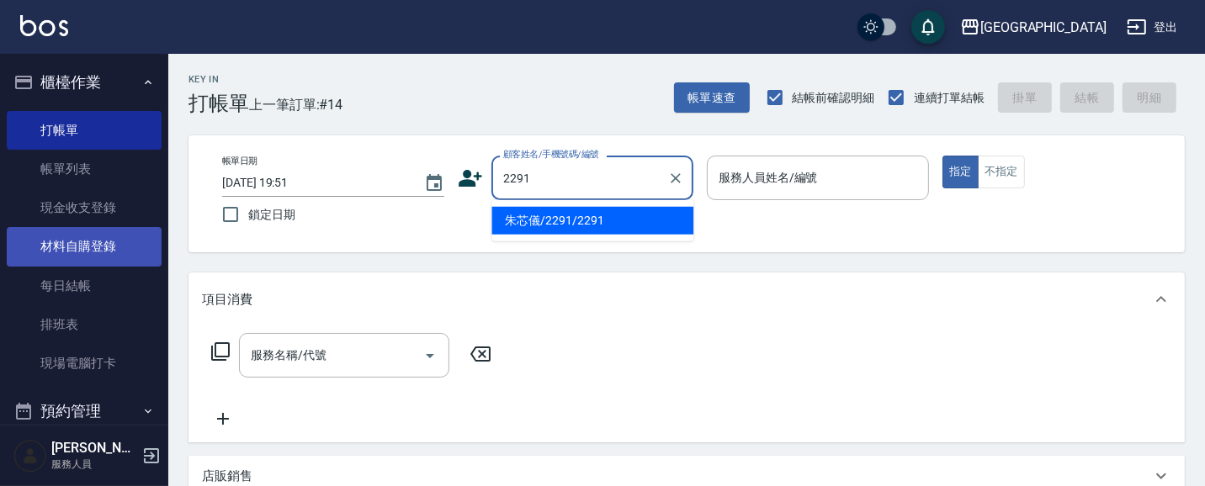
type input "朱芯儀/2291/2291"
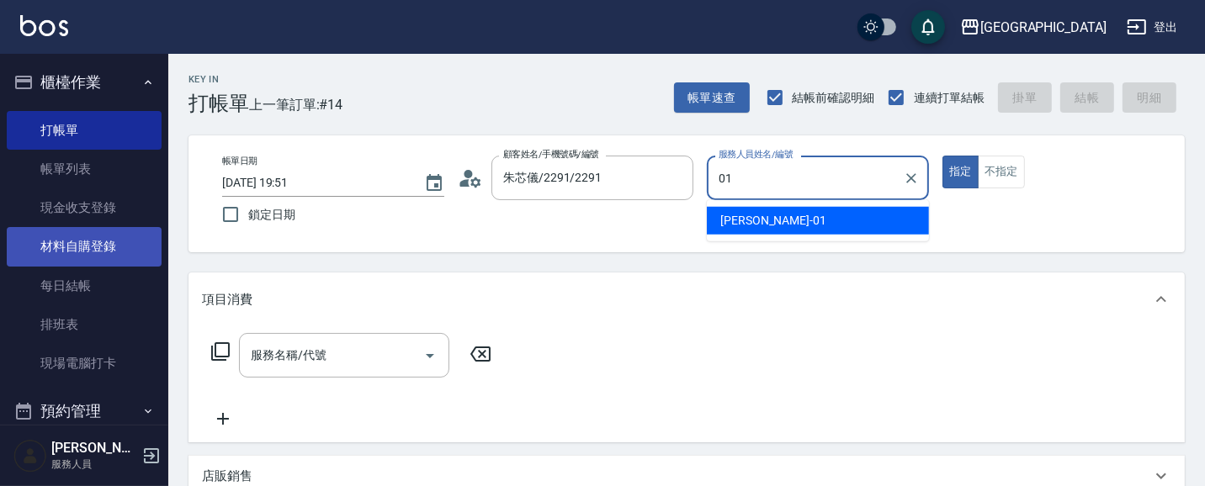
type input "林雅雯-01"
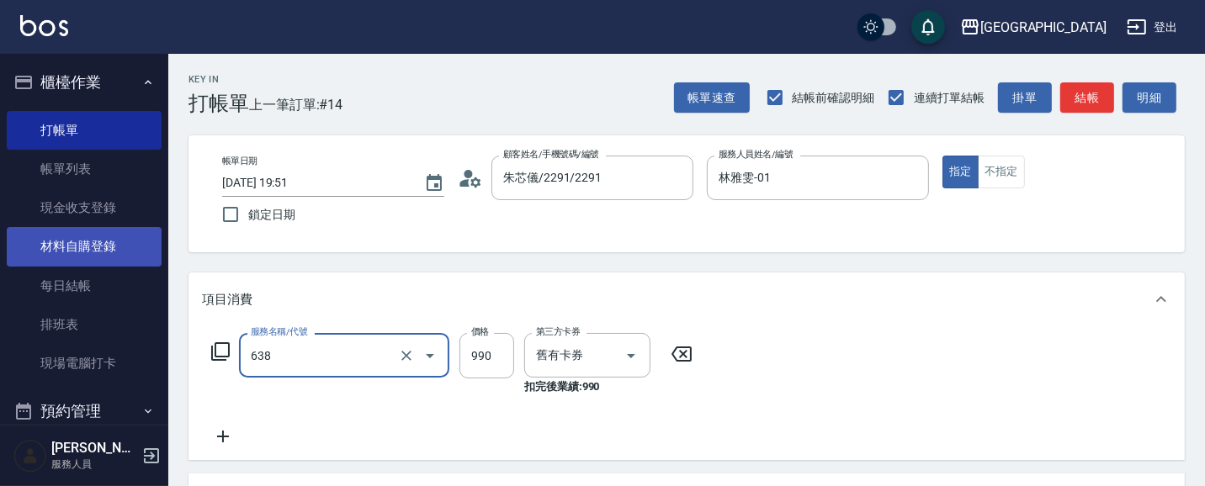
type input "(芙)頭皮養護套卡(638)"
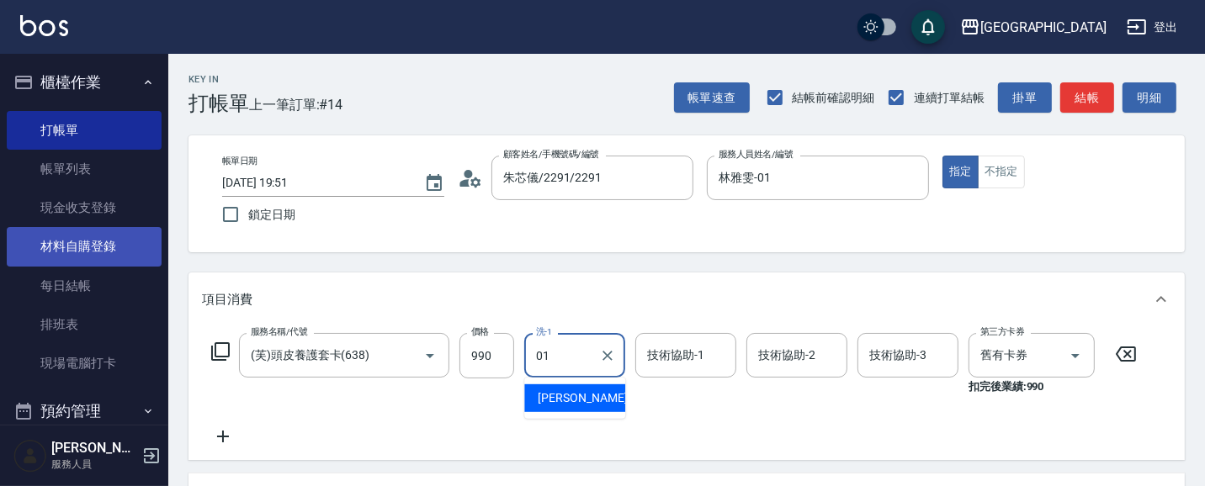
type input "林雅雯-01"
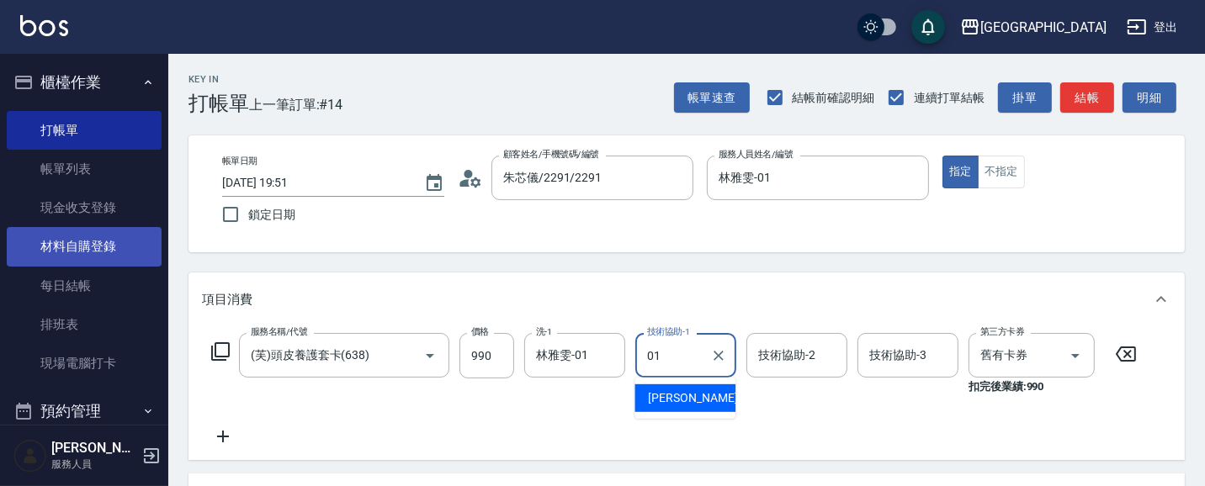
type input "林雅雯-01"
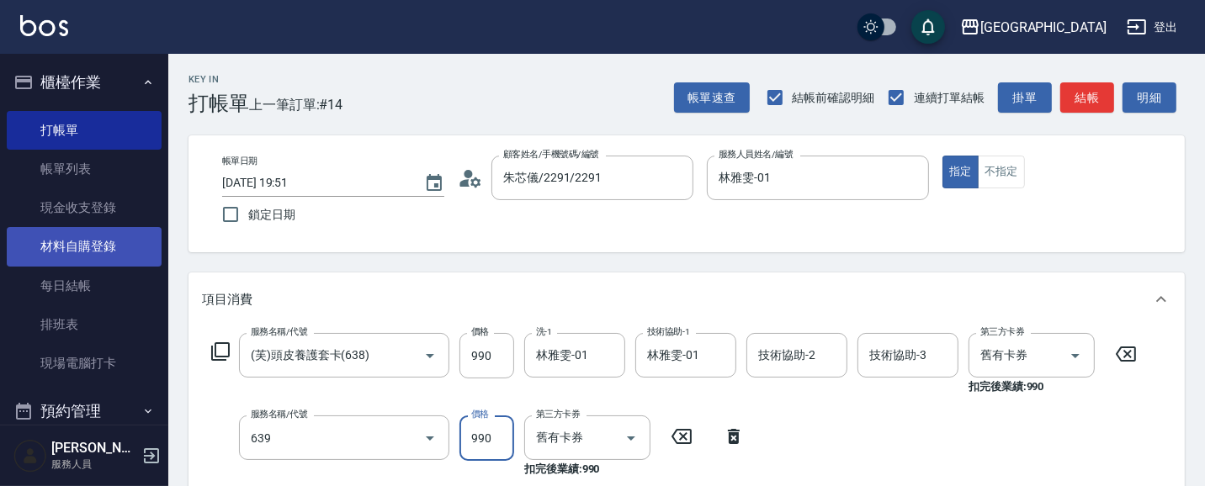
type input "(芙)蘆薈髮膜套卡(自材)(639)"
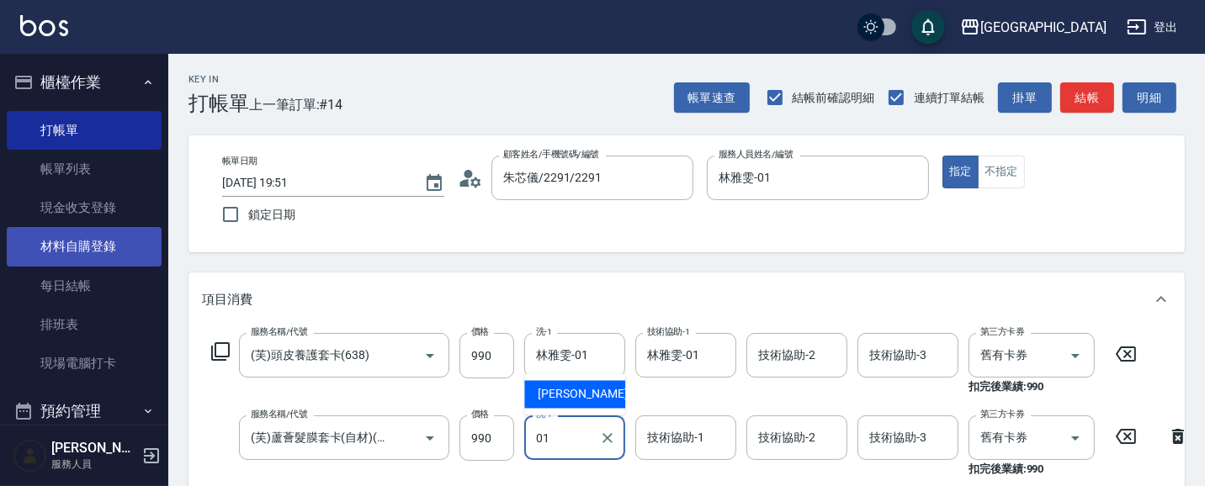
type input "01"
type input "0"
type input "林雅雯-01"
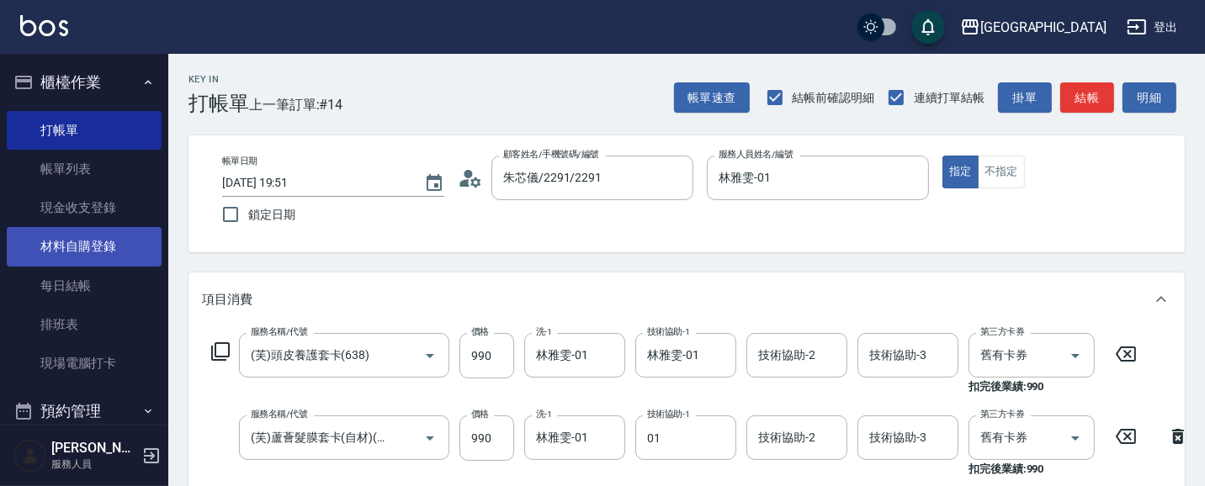
type input "林雅雯-01"
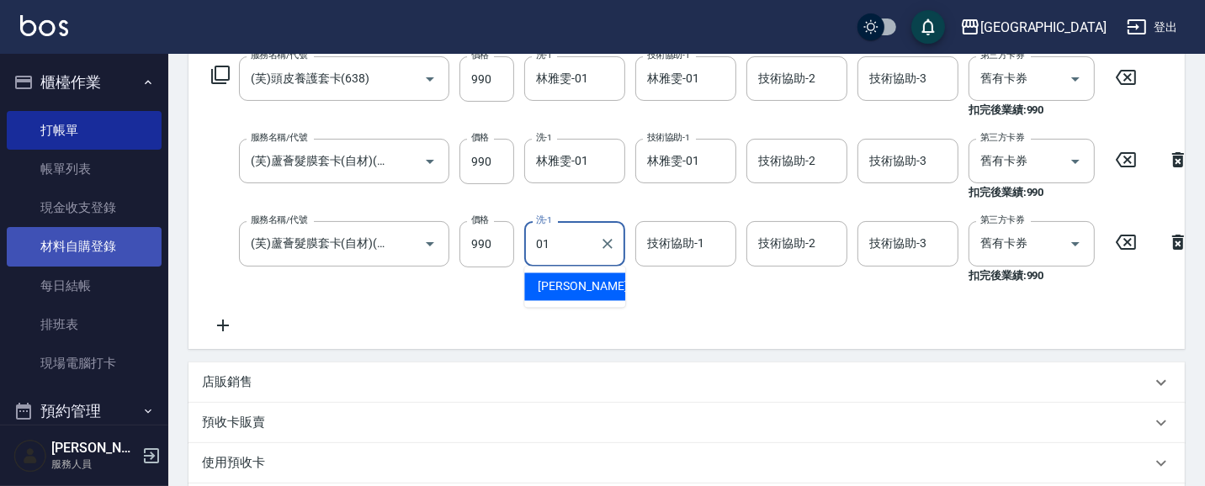
type input "01"
type input "0"
type input "林雅雯-01"
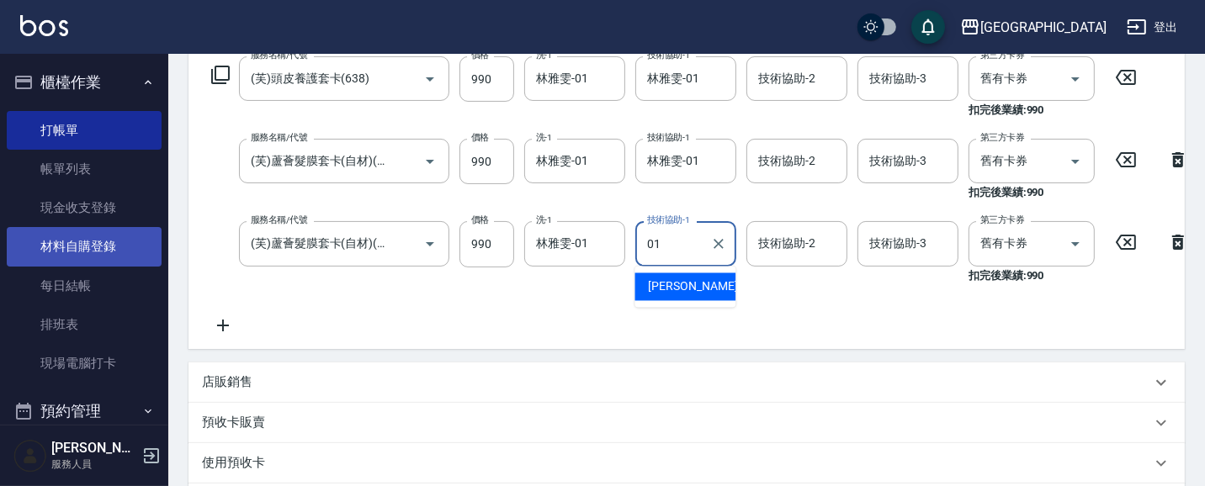
type input "林雅雯-01"
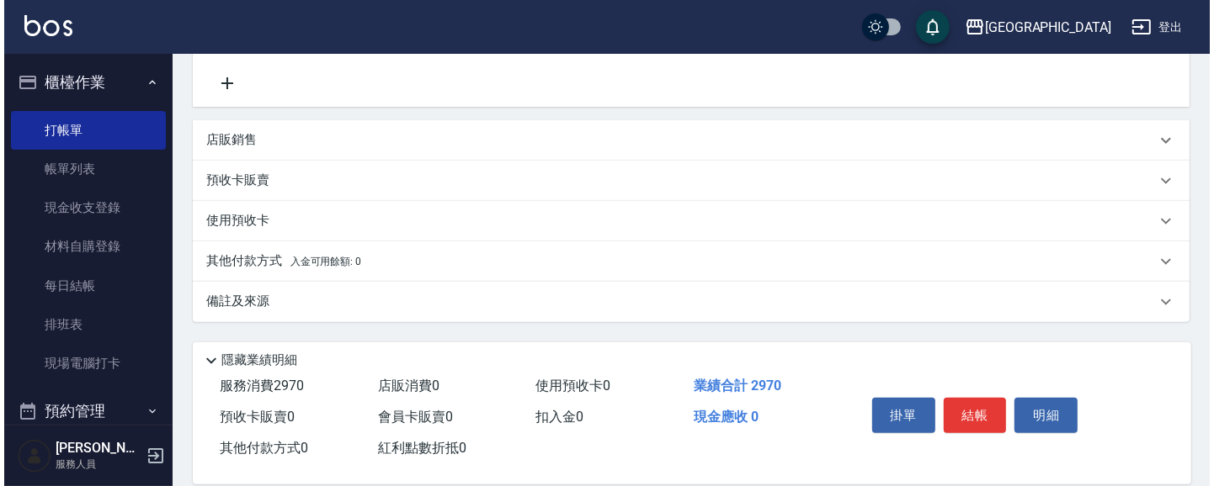
scroll to position [558, 0]
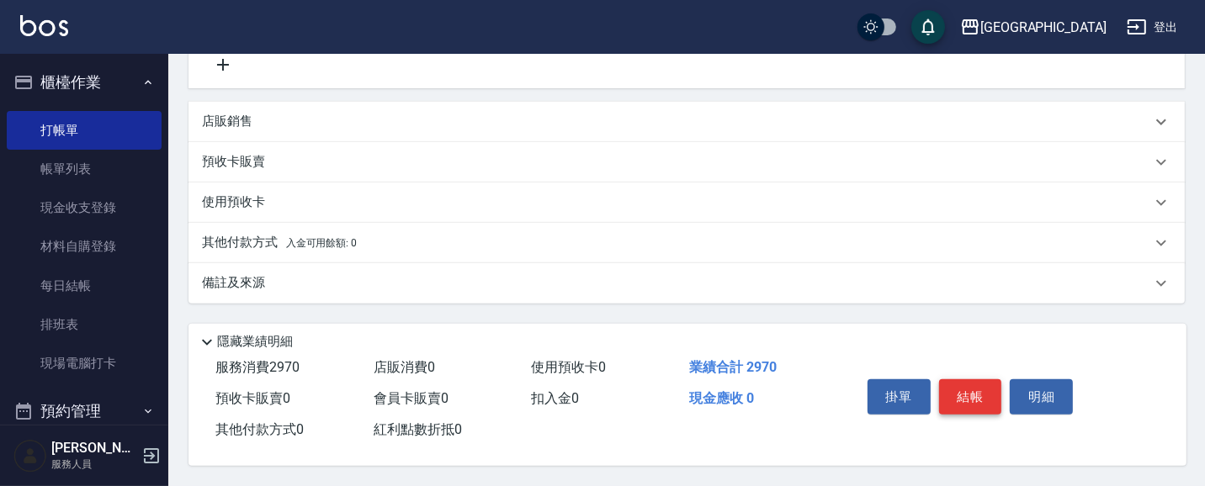
click at [985, 381] on button "結帳" at bounding box center [970, 397] width 63 height 35
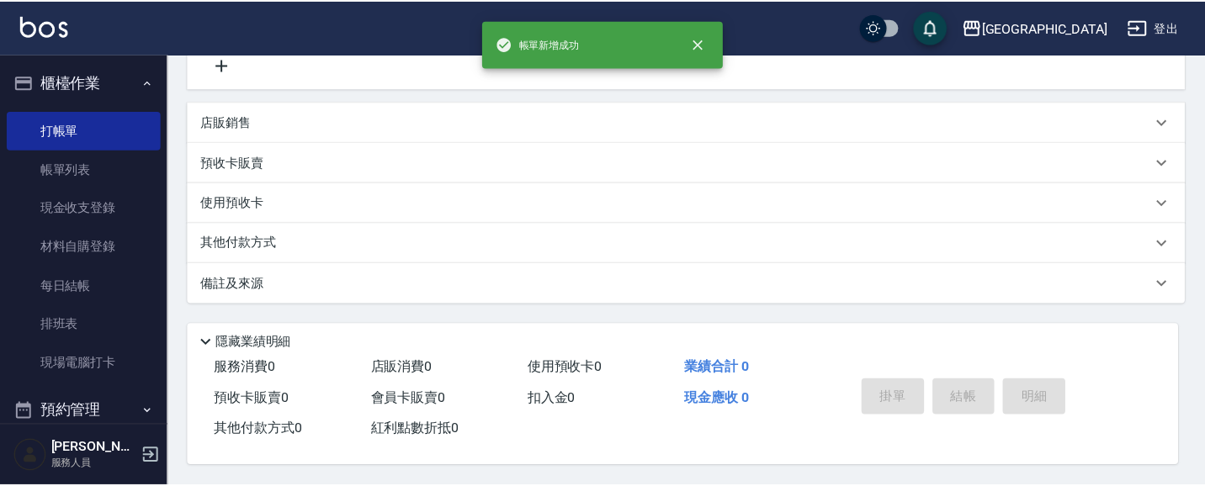
scroll to position [0, 0]
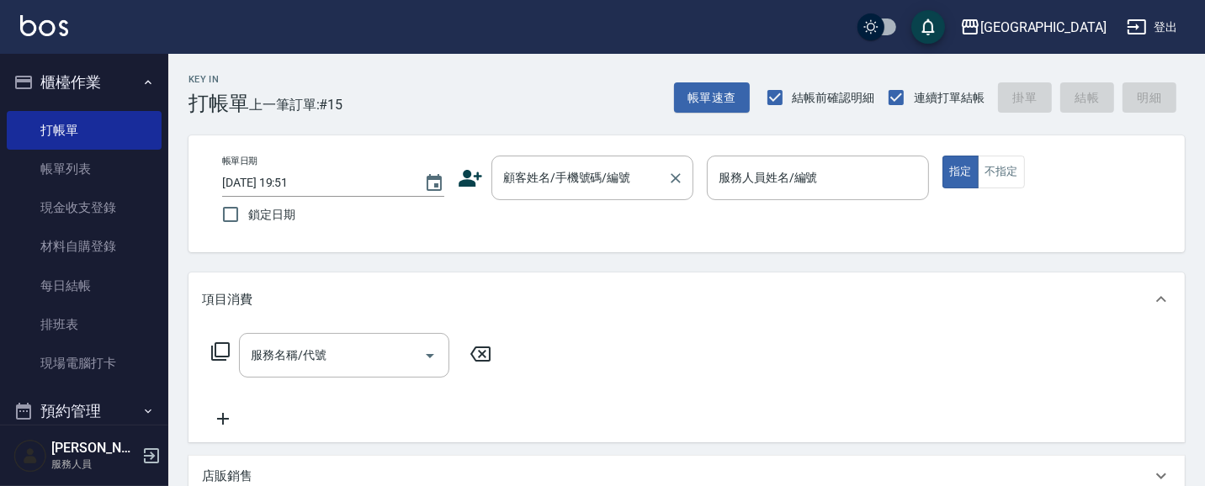
drag, startPoint x: 576, startPoint y: 180, endPoint x: 520, endPoint y: 161, distance: 58.8
click at [565, 178] on input "顧客姓名/手機號碼/編號" at bounding box center [580, 177] width 162 height 29
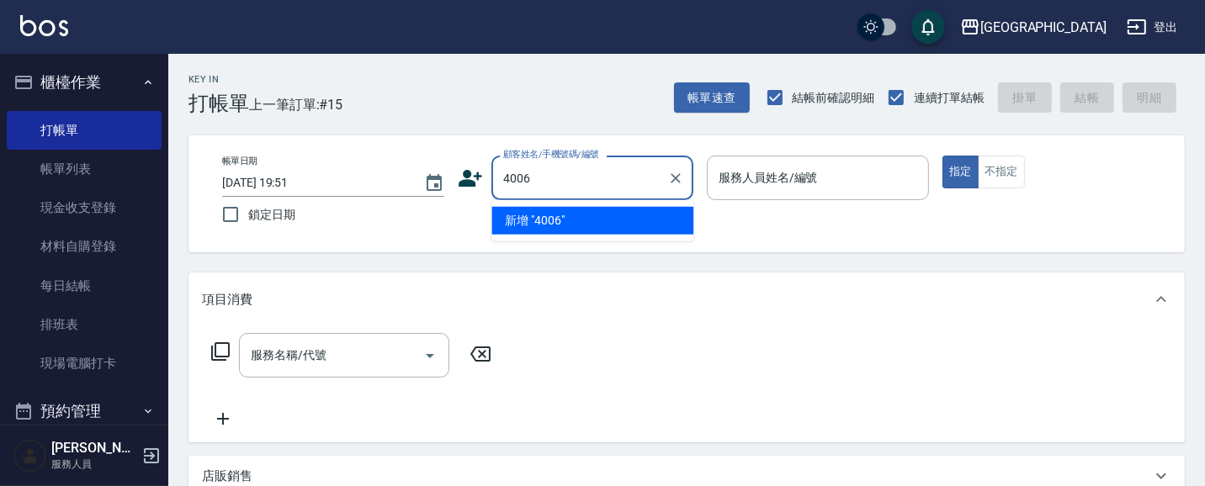
type input "4006"
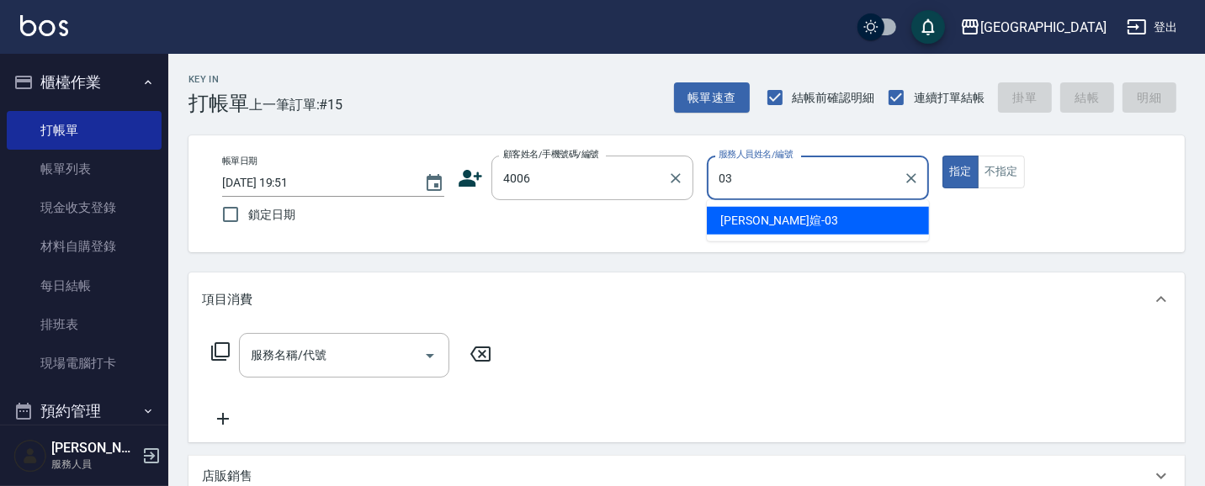
type input "[PERSON_NAME]媗-03"
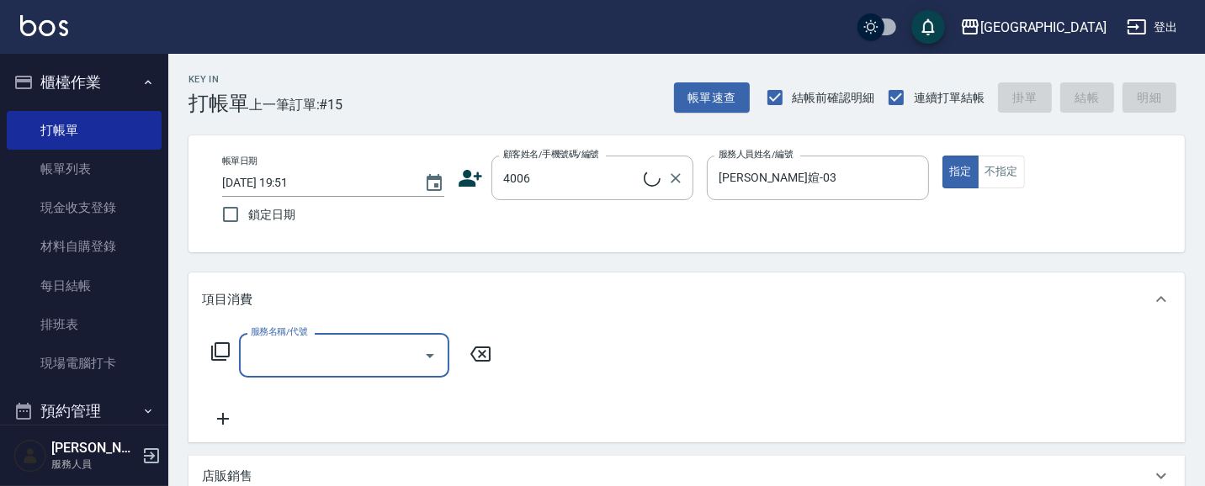
type input "2"
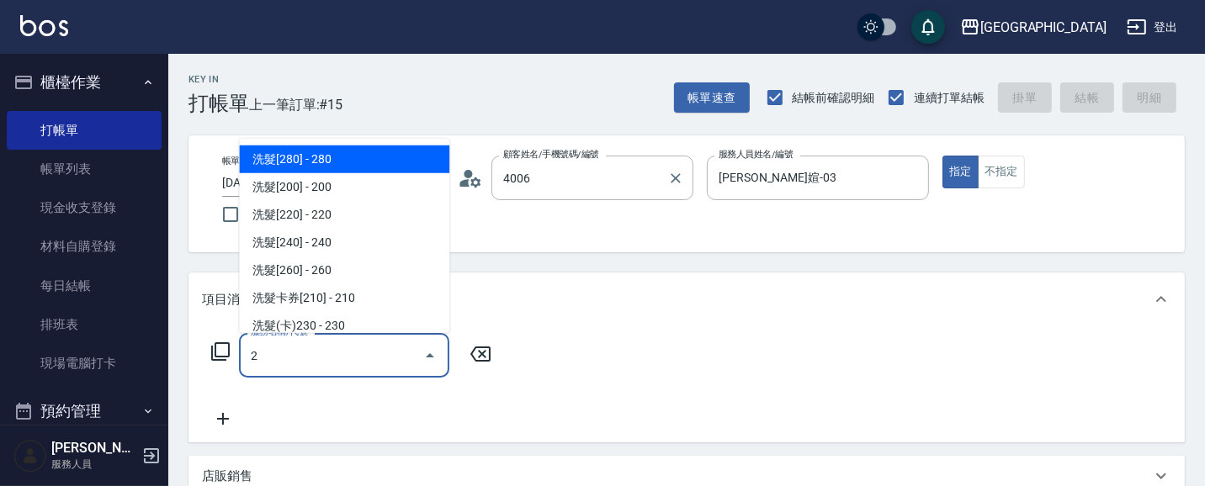
type input "[PERSON_NAME]/0987883504/4006"
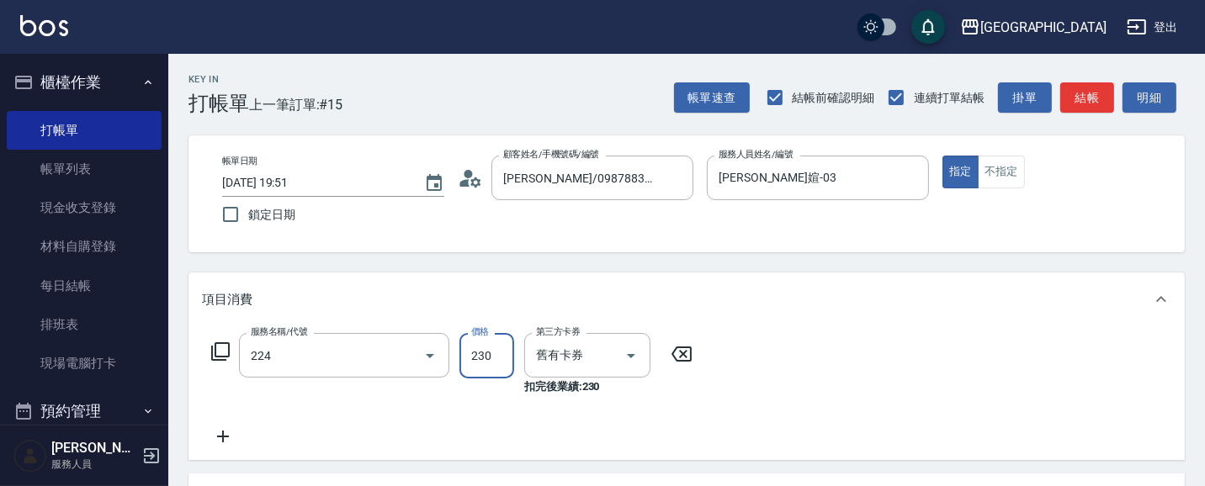
type input "洗髮(卡)230(224)"
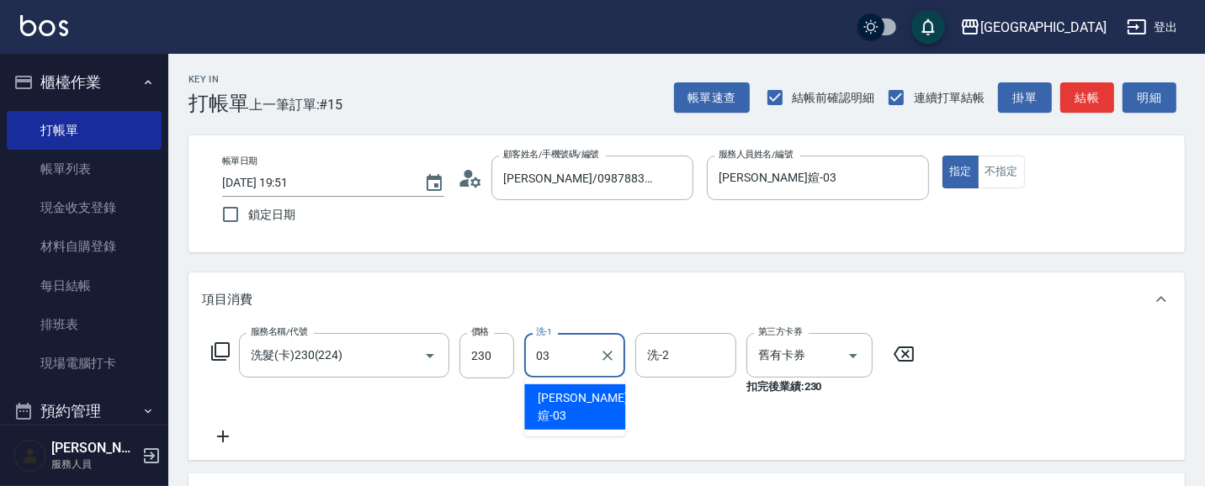
type input "[PERSON_NAME]媗-03"
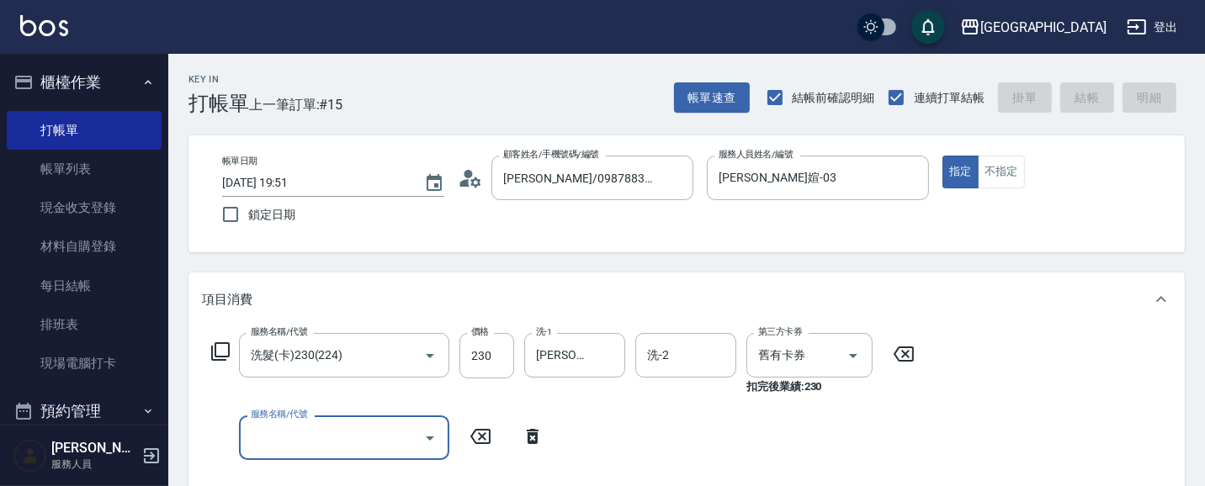
type input "[DATE] 19:52"
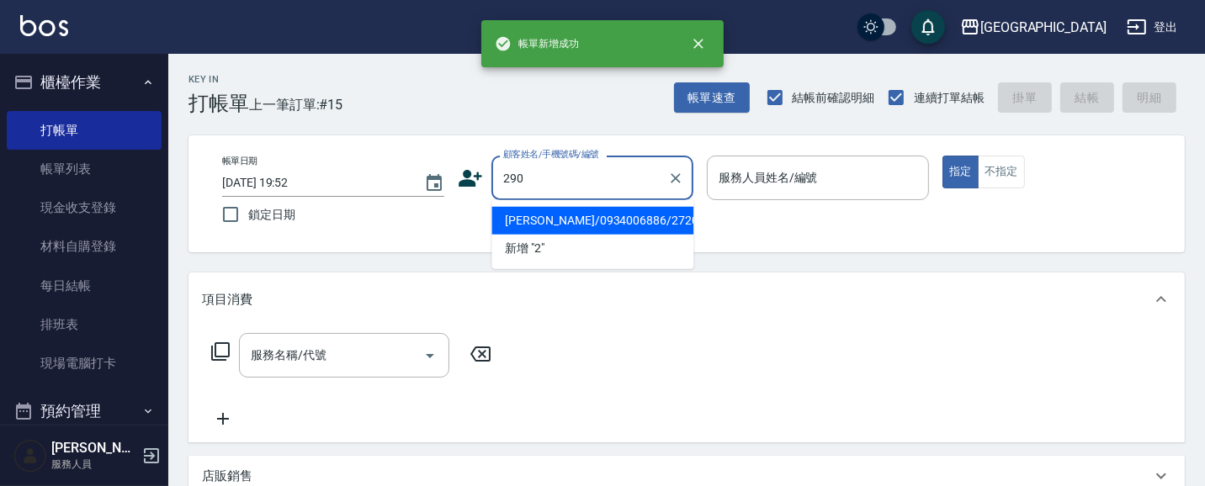
type input "290"
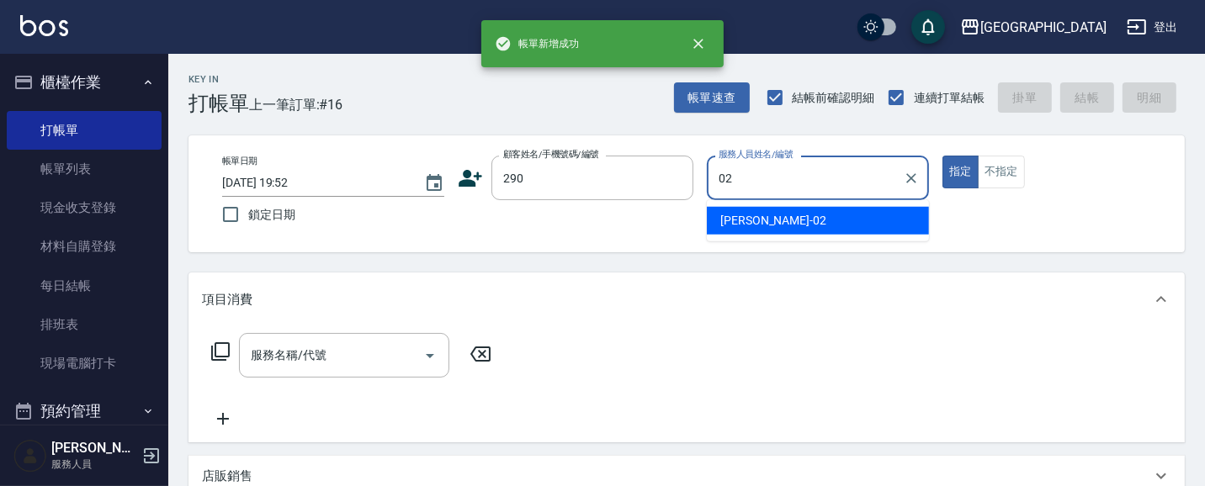
type input "[PERSON_NAME]-02"
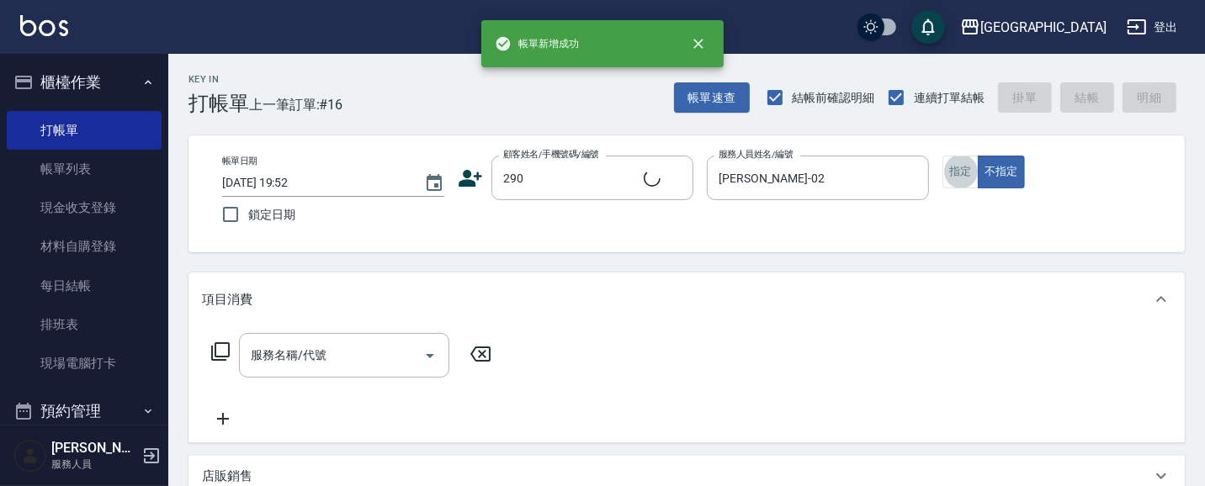
type input "[PERSON_NAME]/0989688802/290"
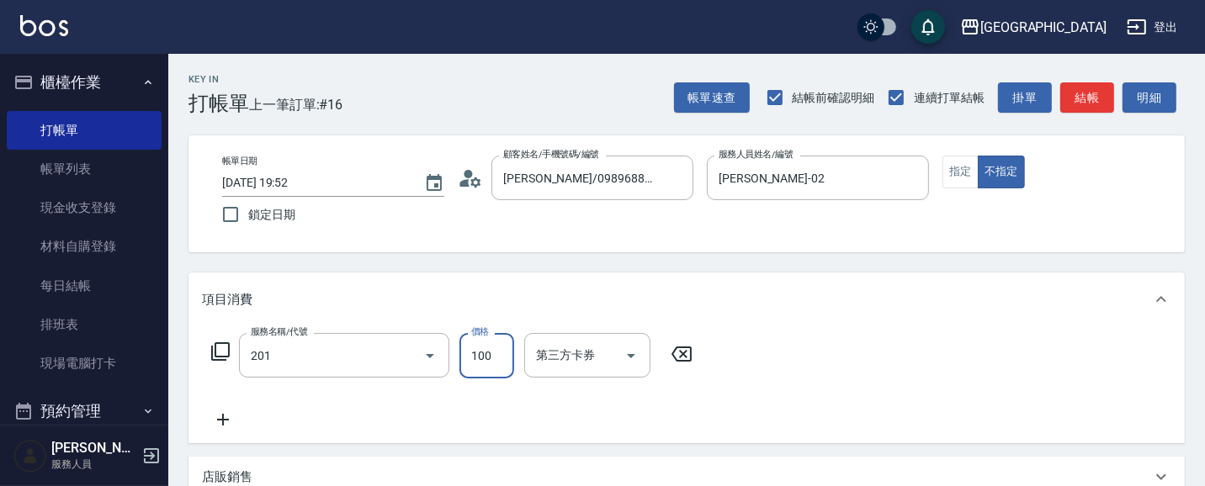
type input "洗髮[100](201)"
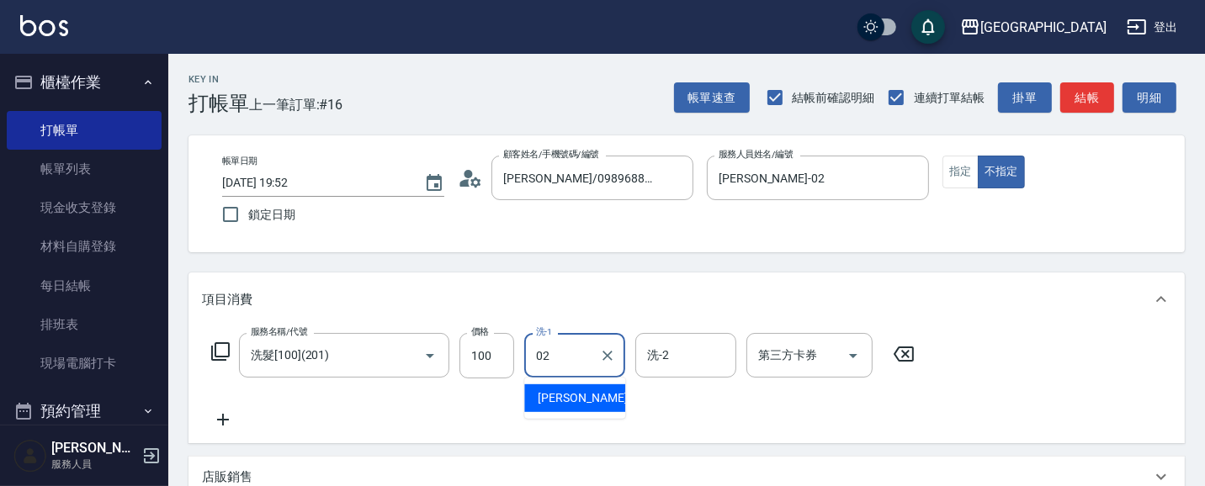
type input "[PERSON_NAME]-02"
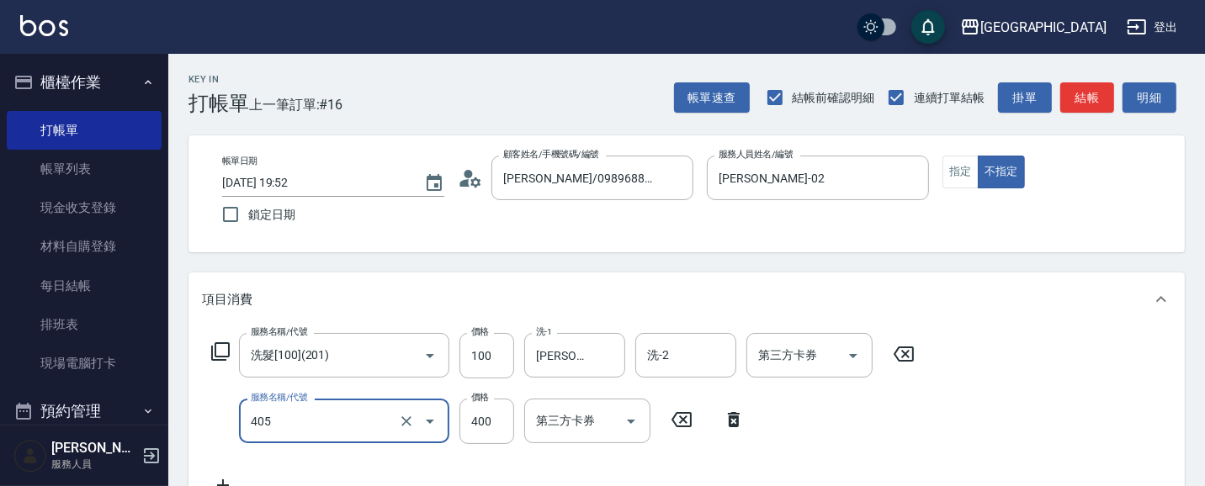
type input "剪髮(400)(405)"
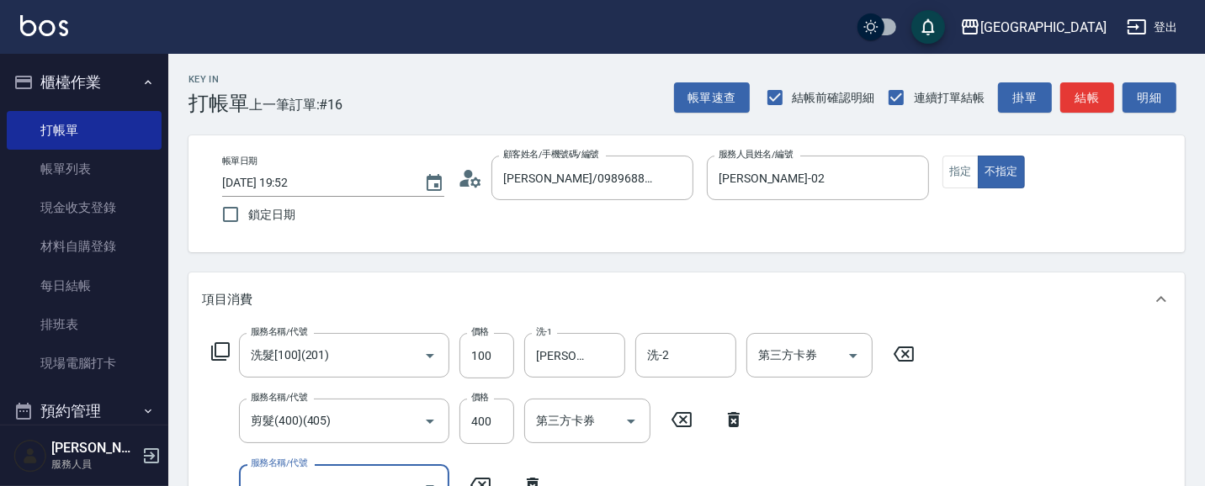
scroll to position [14, 0]
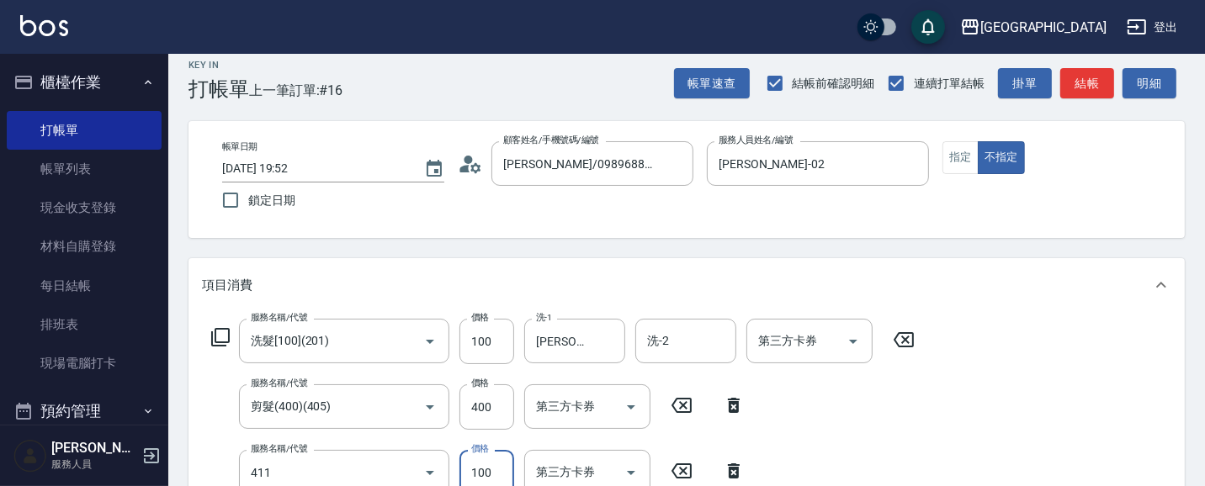
type input "剪髮(100)(411)"
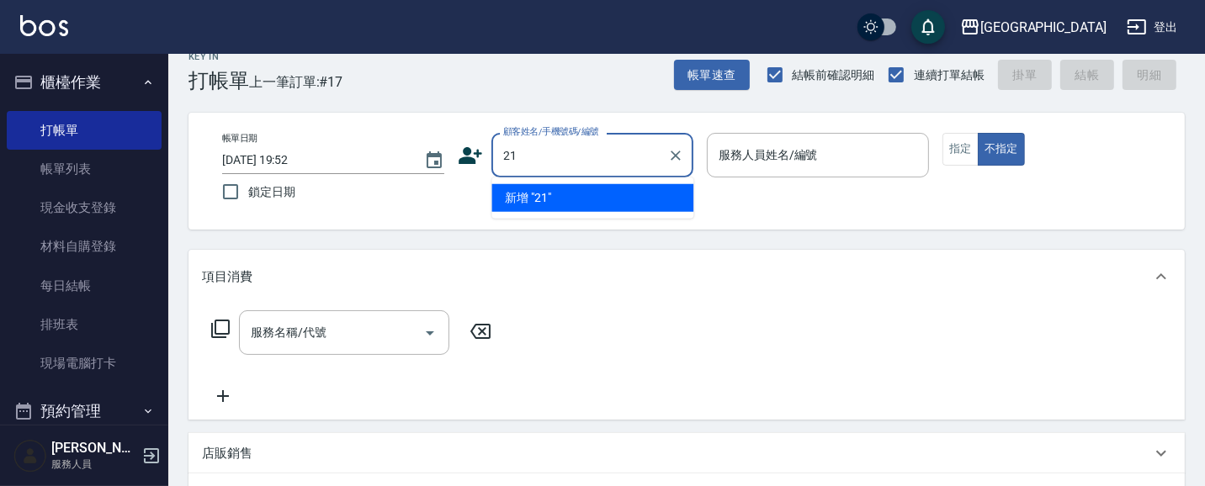
type input "2"
type input "1923"
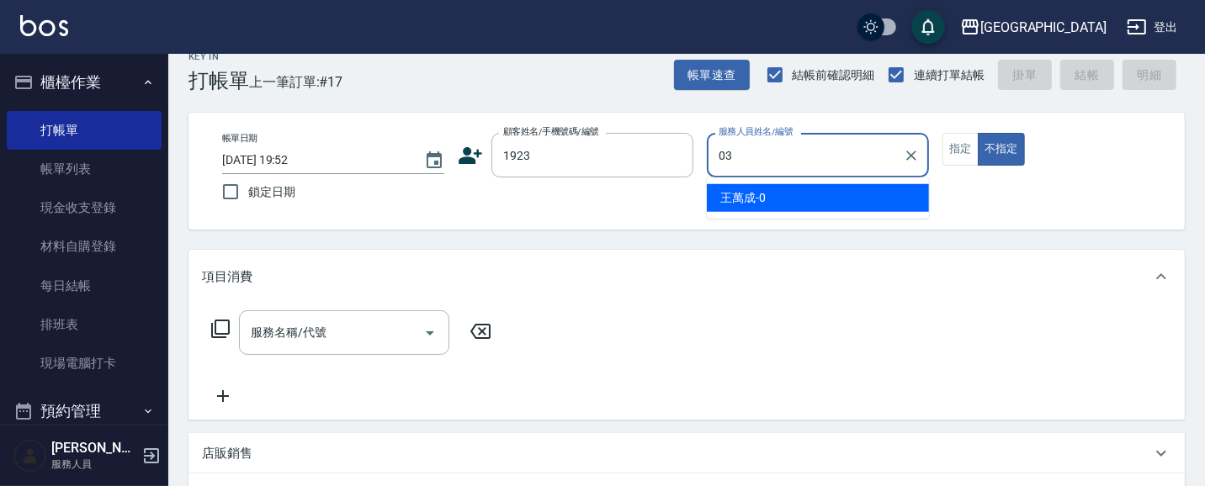
type input "[PERSON_NAME]媗-03"
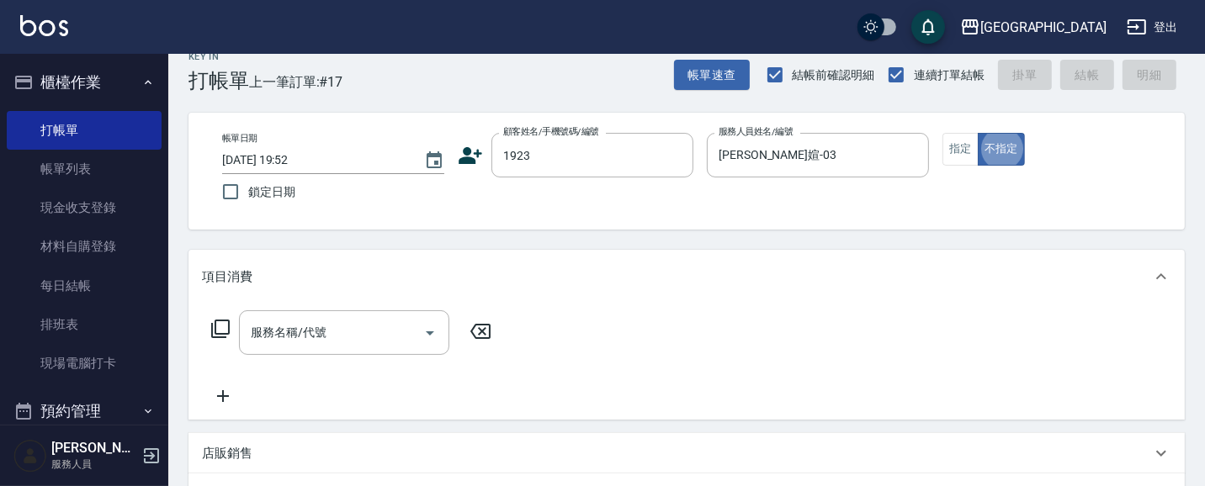
type button "false"
type input "[PERSON_NAME]/0930003201/1923"
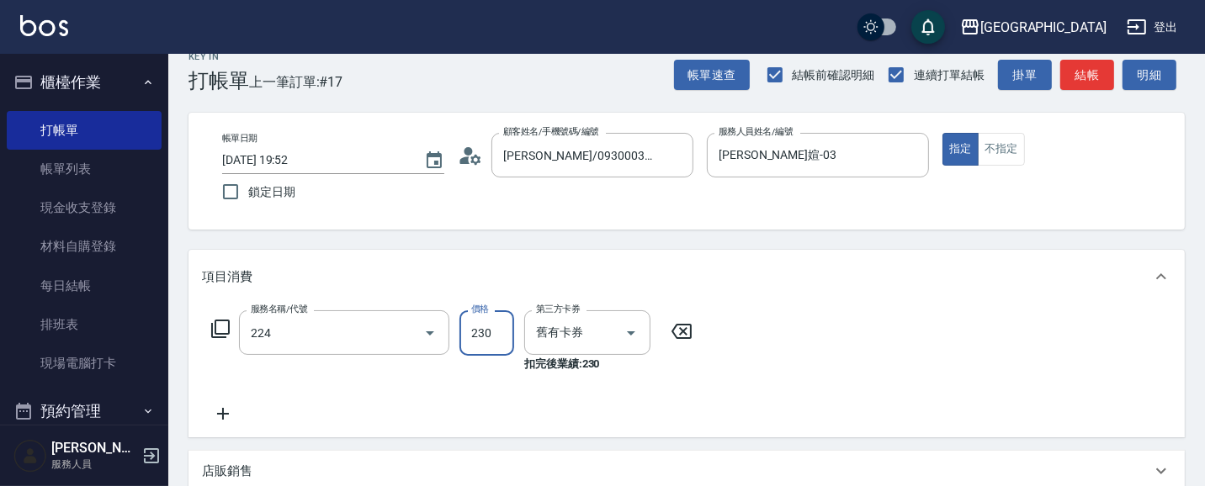
type input "洗髮(卡)230(224)"
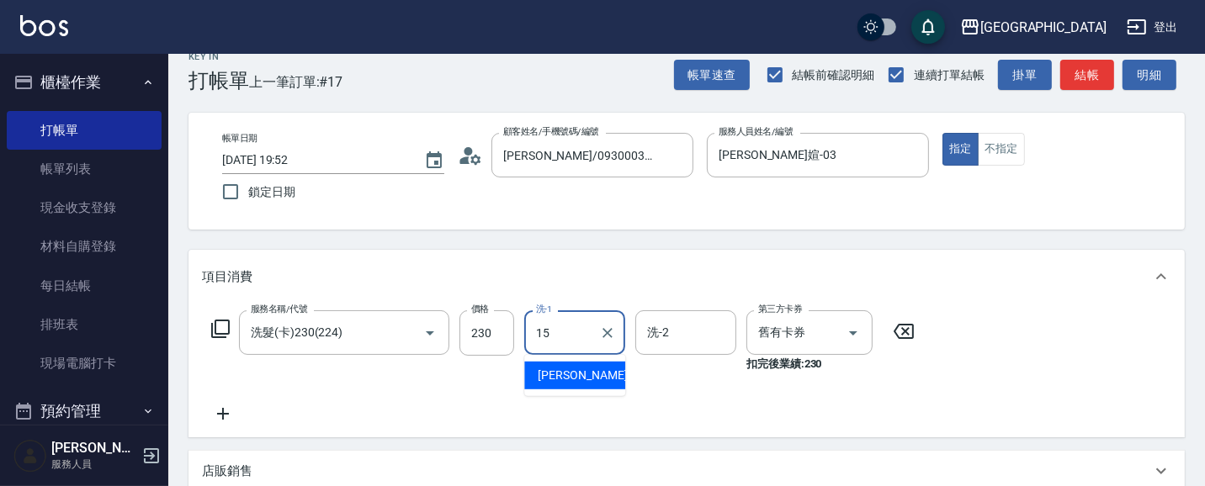
type input "[PERSON_NAME]-15"
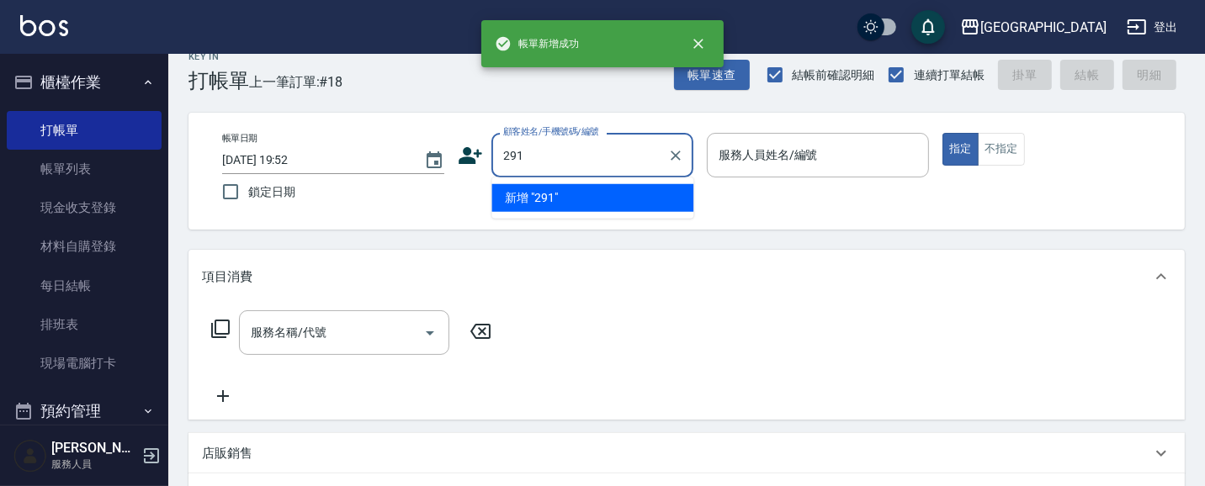
type input "291"
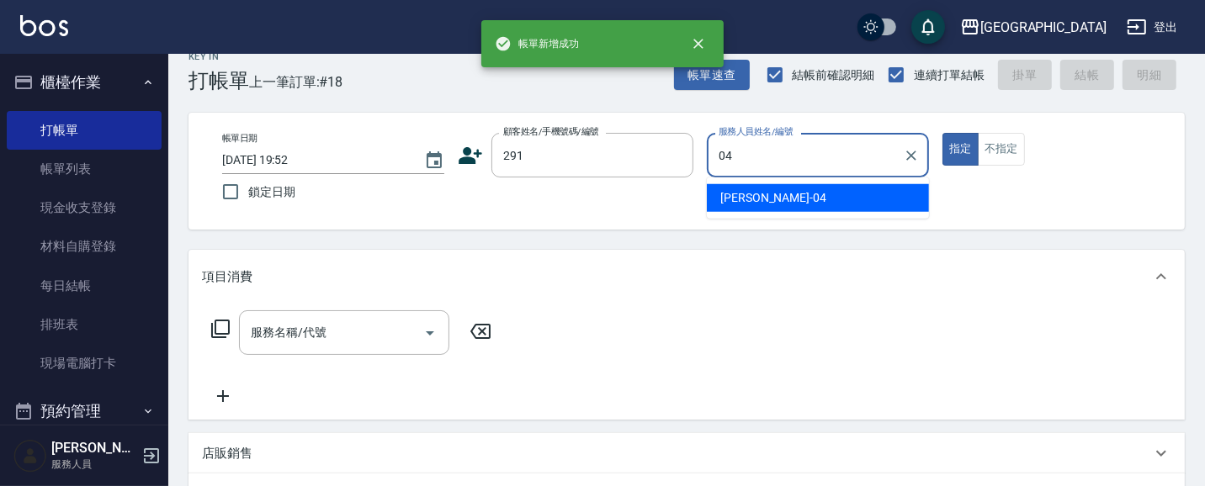
type input "陳永慧-04"
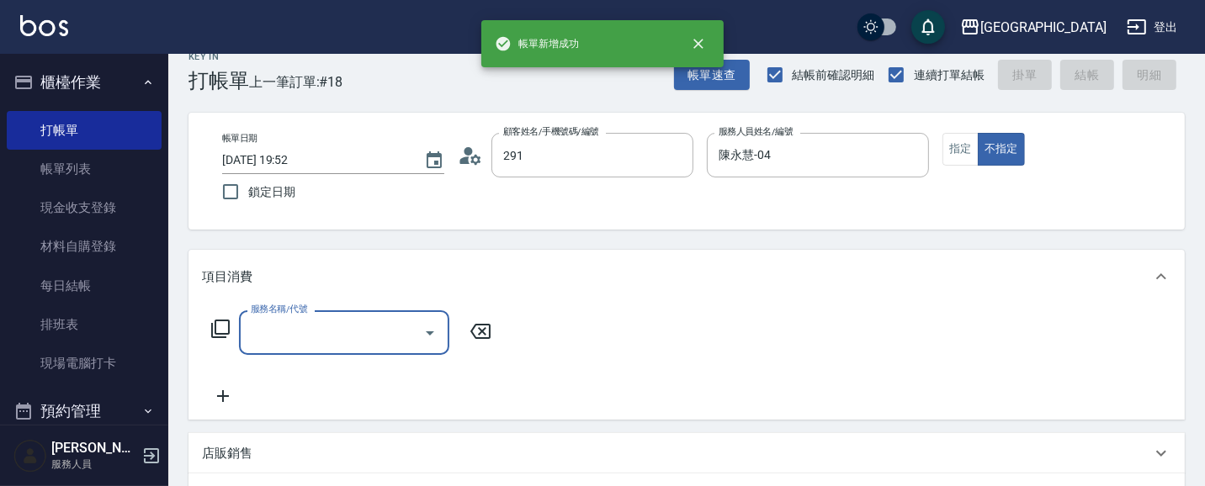
type input "[PERSON_NAME]/291/291"
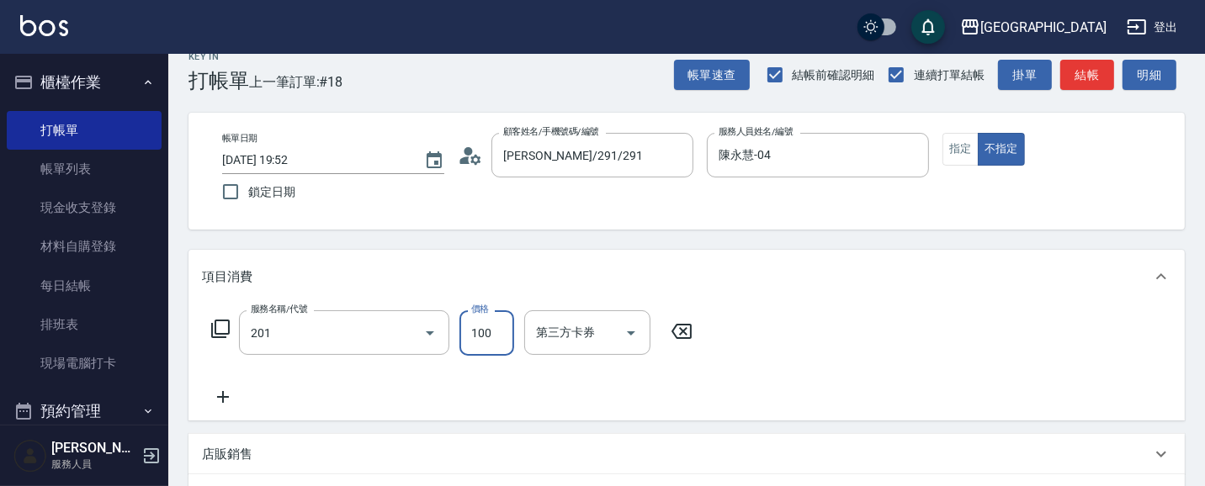
type input "洗髮[100](201)"
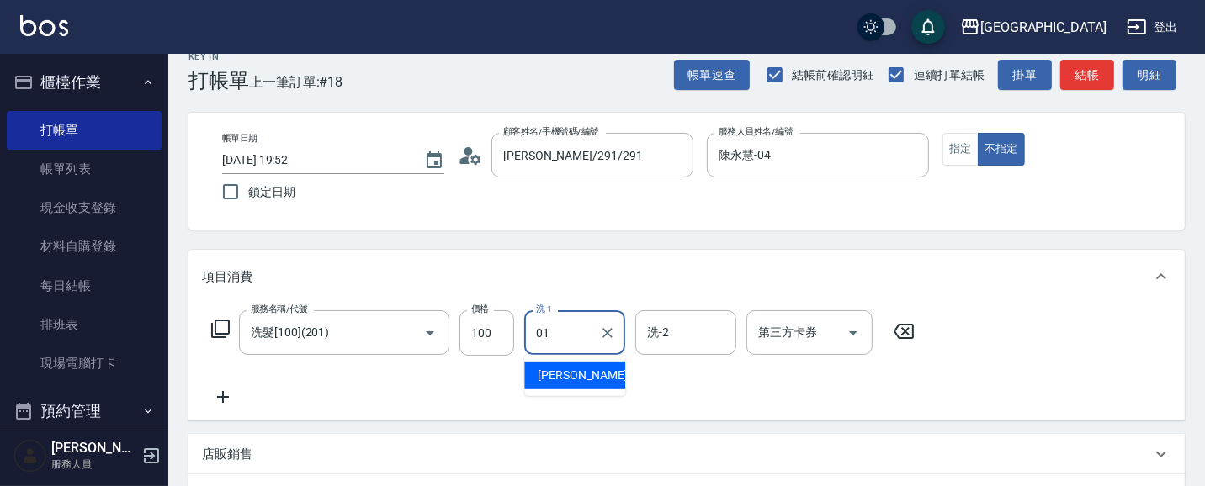
type input "林雅雯-01"
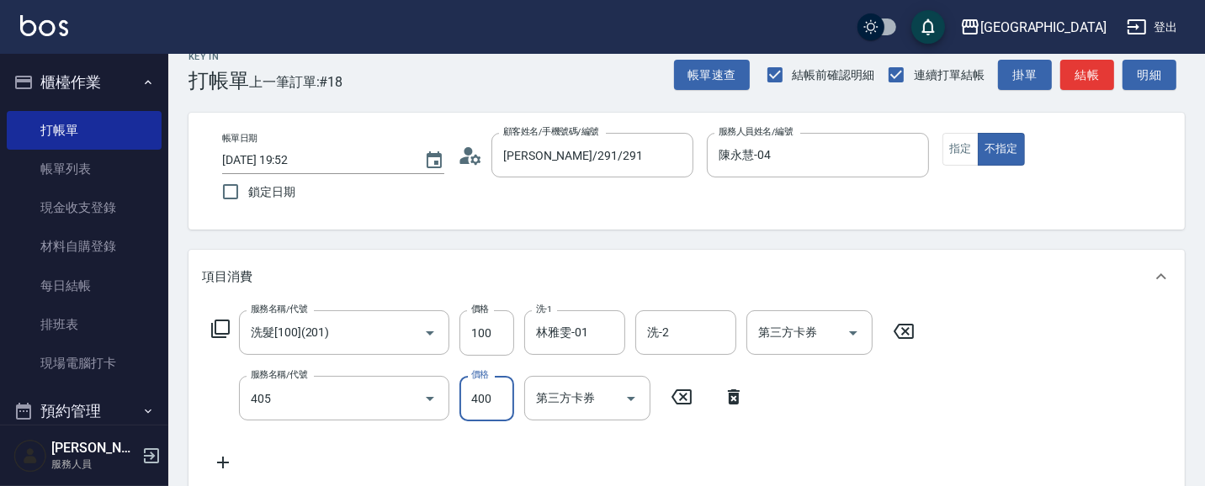
type input "剪髮(400)(405)"
click at [585, 337] on input "林雅雯-01" at bounding box center [562, 332] width 61 height 29
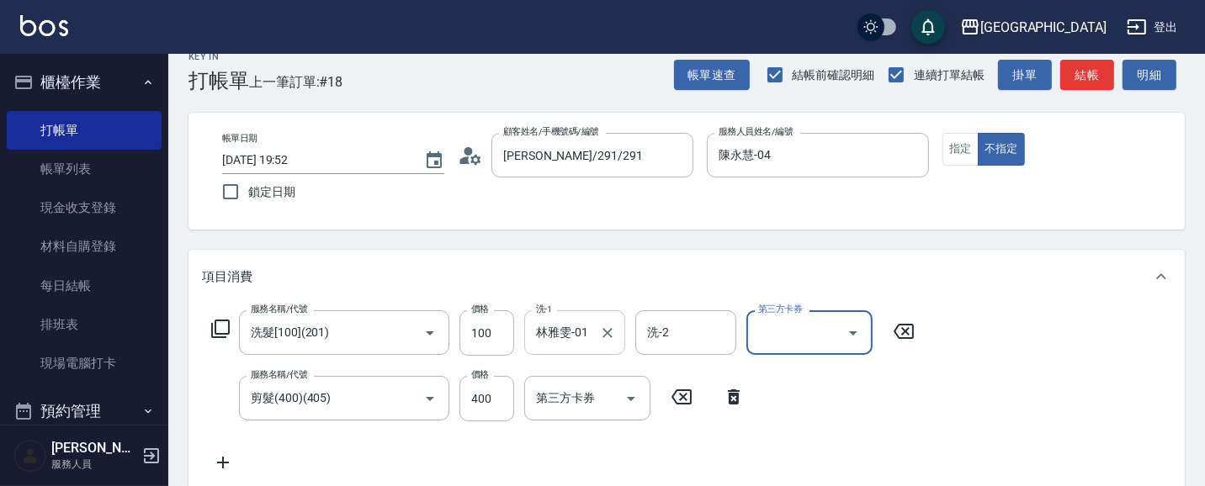
click at [584, 337] on input "林雅雯-01" at bounding box center [562, 332] width 61 height 29
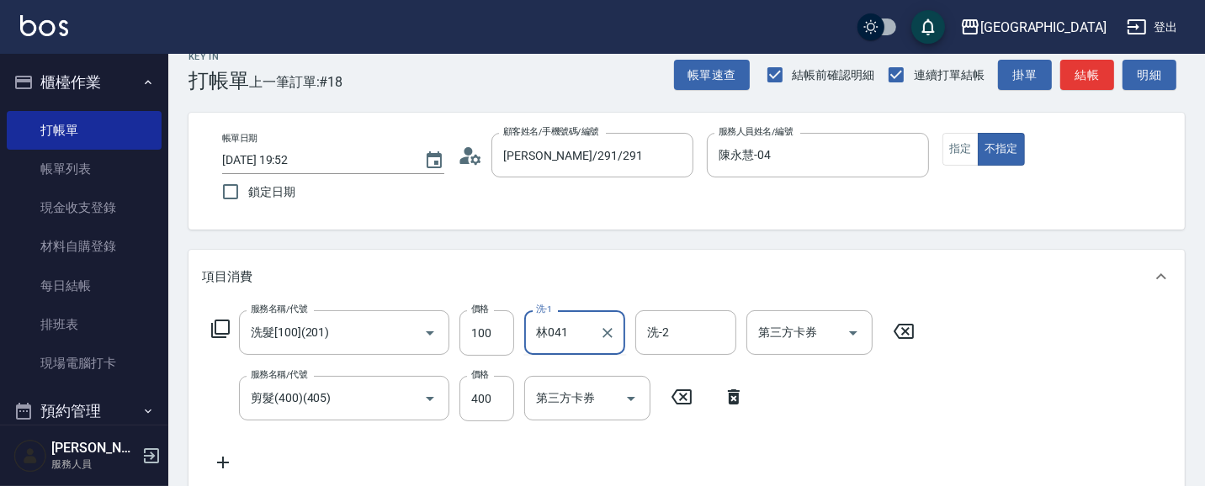
type input "林雅雯-01"
drag, startPoint x: 615, startPoint y: 328, endPoint x: 607, endPoint y: 323, distance: 9.8
click at [615, 327] on icon "Clear" at bounding box center [607, 333] width 17 height 17
click at [589, 328] on input "洗-1" at bounding box center [575, 332] width 86 height 29
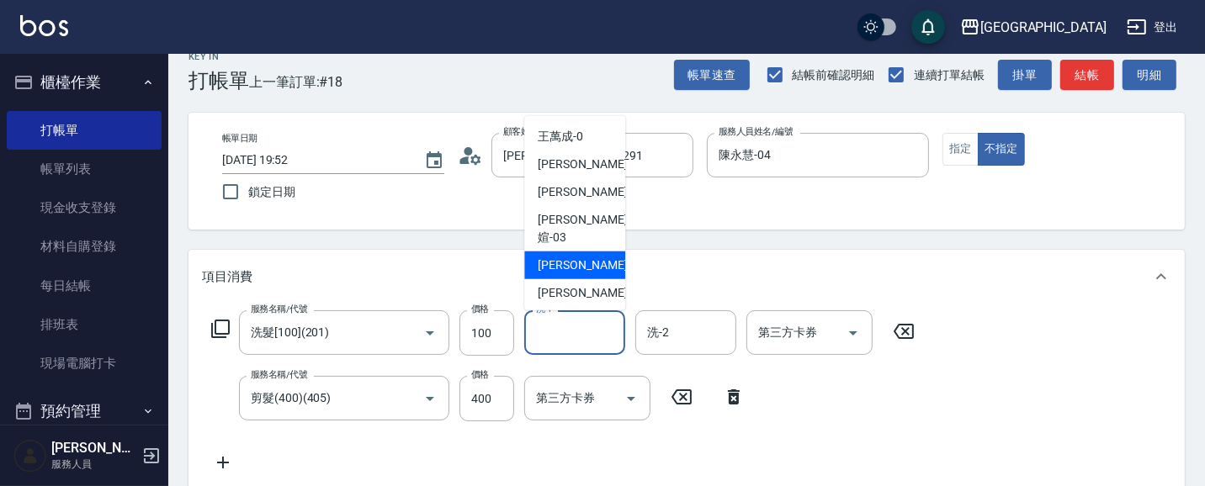
click at [584, 257] on span "[PERSON_NAME]-04" at bounding box center [591, 266] width 106 height 18
type input "陳永慧-04"
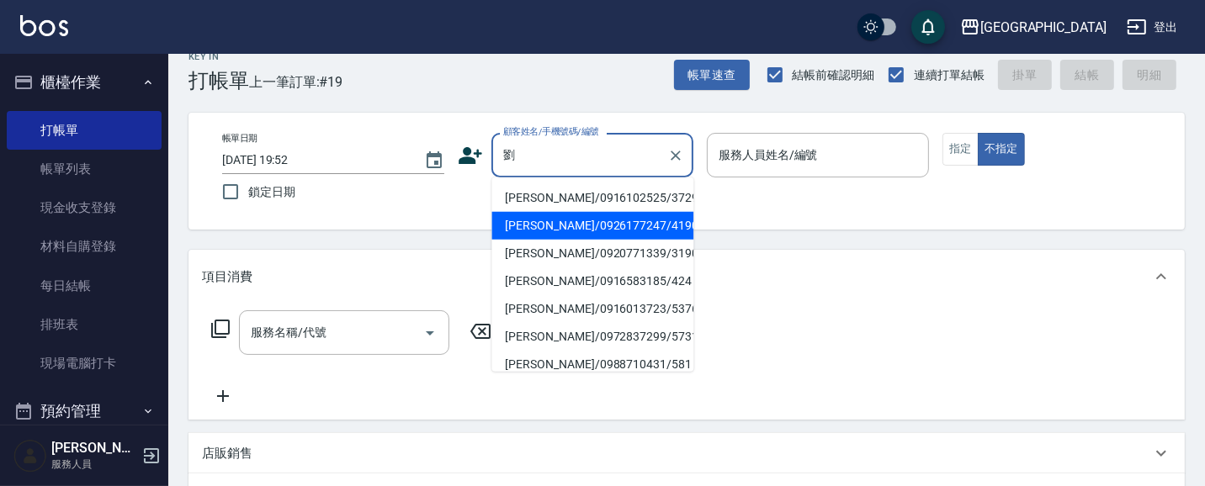
click at [587, 228] on li "[PERSON_NAME]/0926177247/4190" at bounding box center [592, 226] width 202 height 28
type input "[PERSON_NAME]/0926177247/4190"
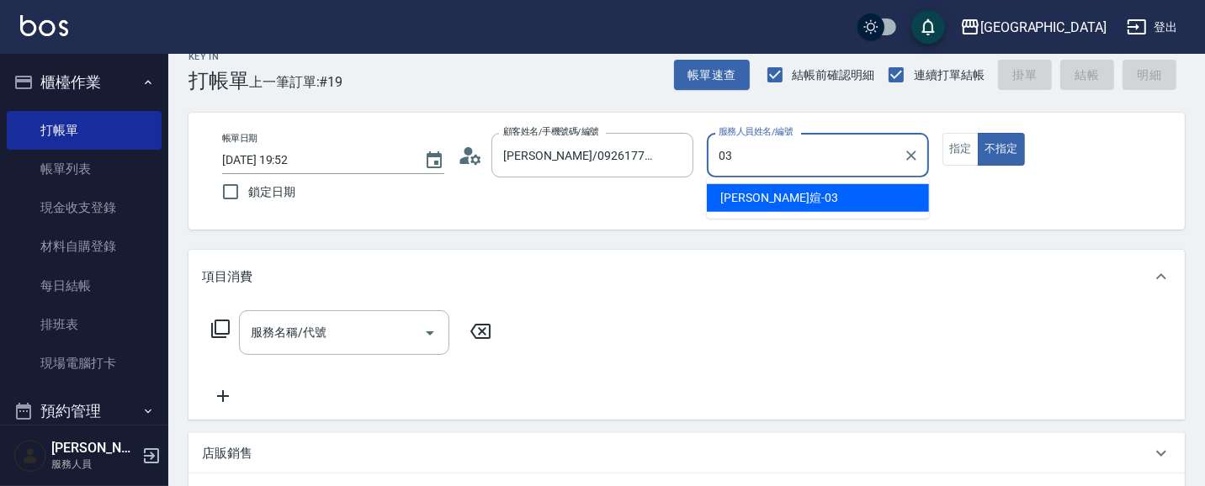
type input "[PERSON_NAME]媗-03"
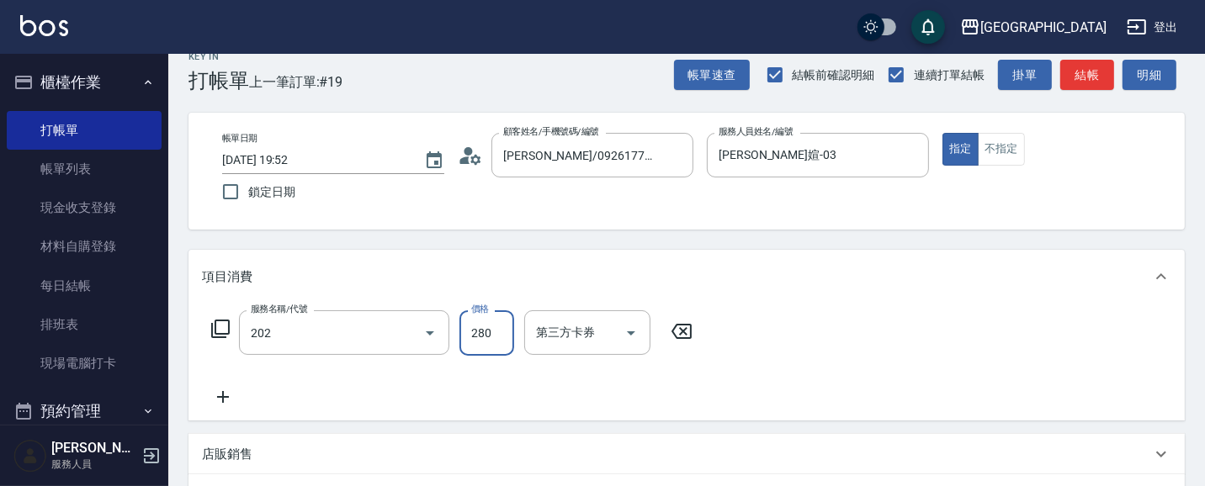
type input "洗髮[280](202)"
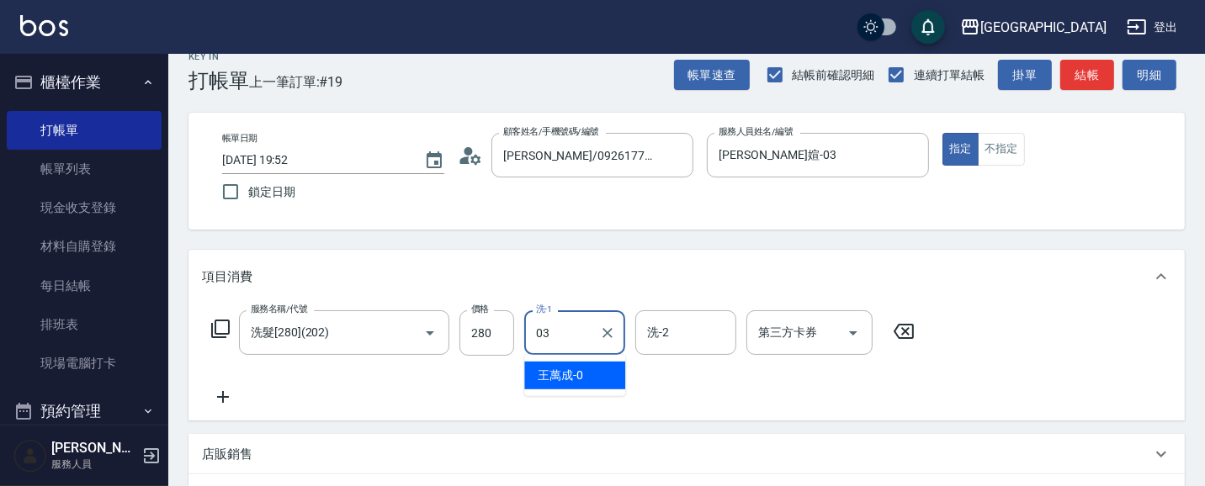
type input "[PERSON_NAME]媗-03"
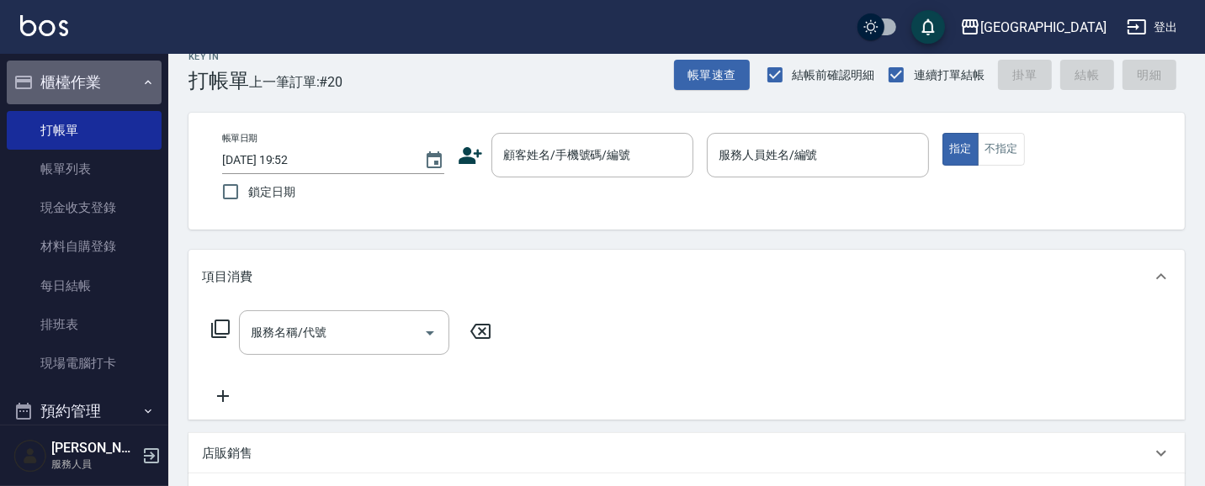
click at [88, 93] on button "櫃檯作業" at bounding box center [84, 83] width 155 height 44
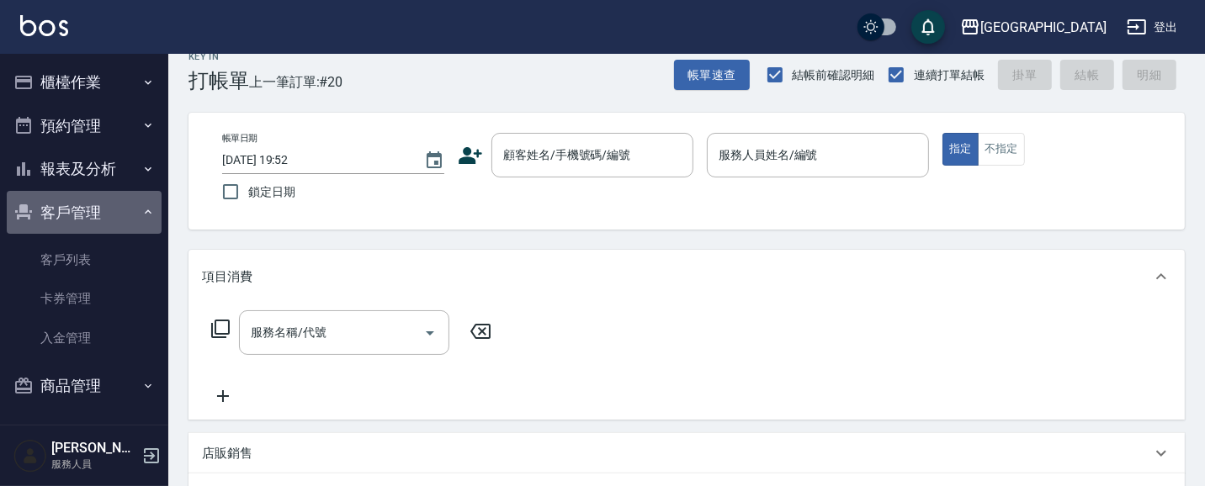
drag, startPoint x: 82, startPoint y: 215, endPoint x: 82, endPoint y: 169, distance: 45.4
click at [82, 211] on button "客戶管理" at bounding box center [84, 213] width 155 height 44
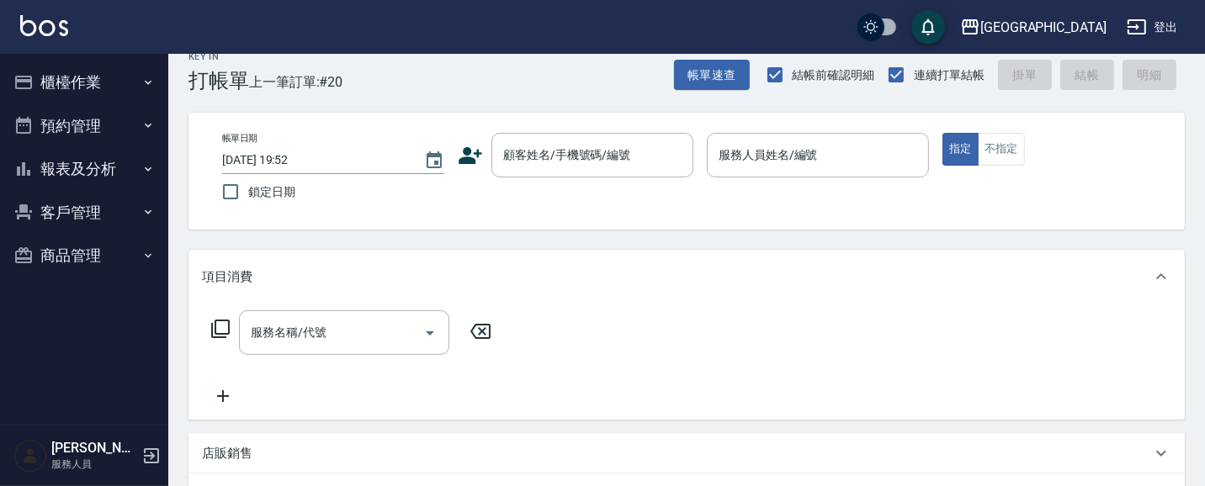
click at [70, 161] on button "報表及分析" at bounding box center [84, 169] width 155 height 44
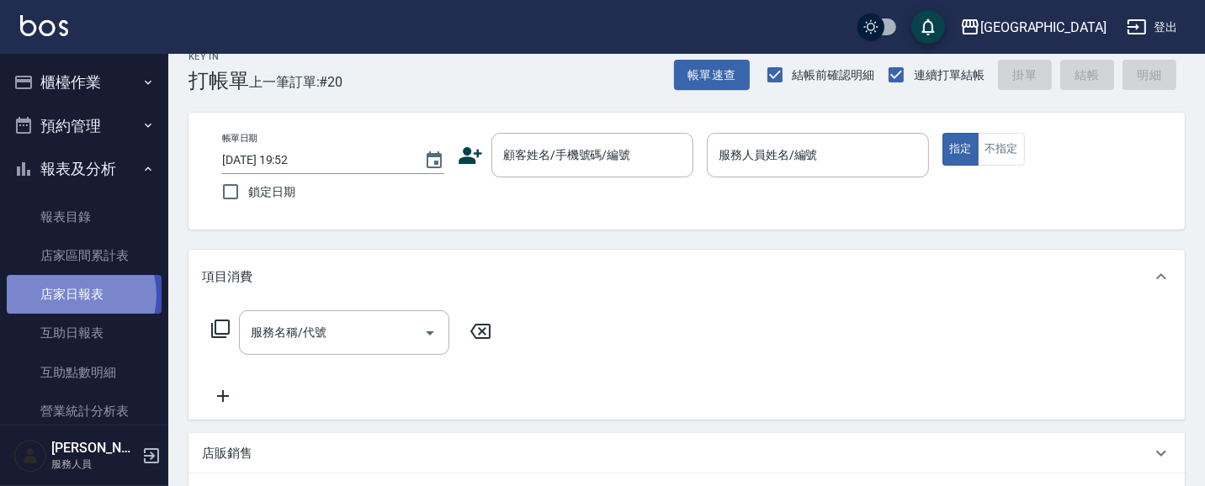
click at [76, 295] on link "店家日報表" at bounding box center [84, 294] width 155 height 39
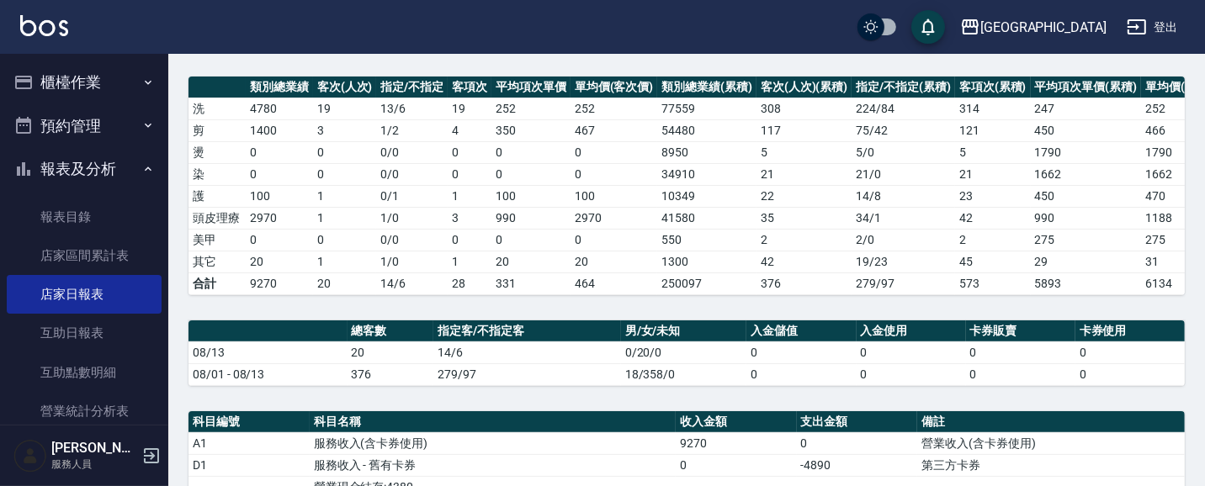
scroll to position [219, 0]
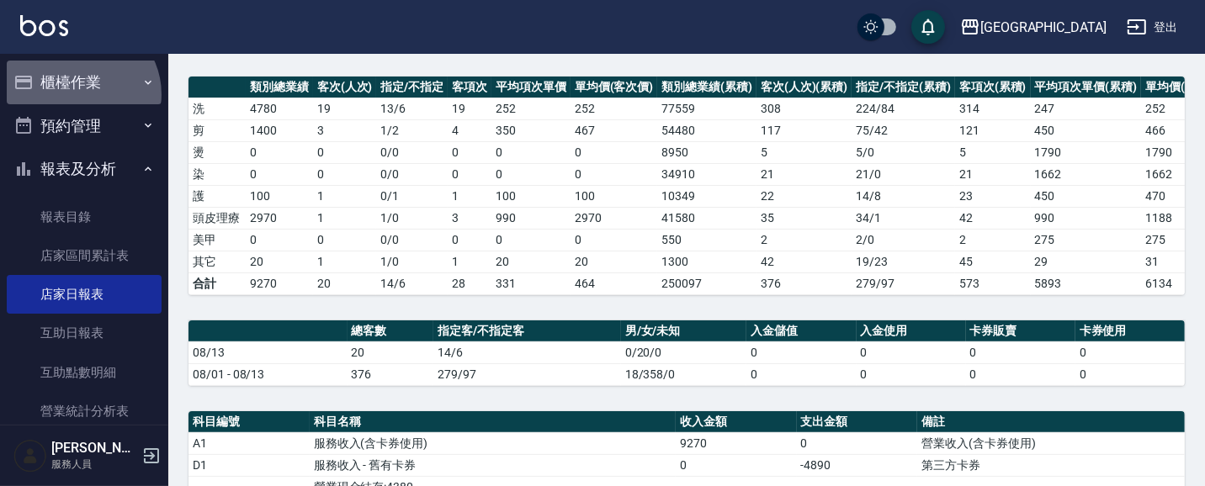
click at [79, 93] on button "櫃檯作業" at bounding box center [84, 83] width 155 height 44
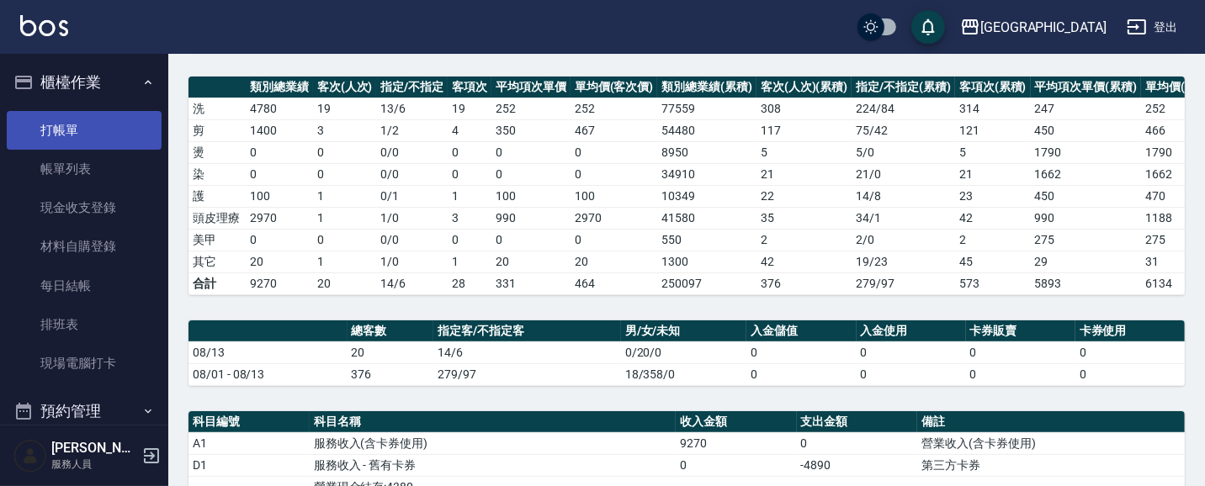
click at [66, 123] on link "打帳單" at bounding box center [84, 130] width 155 height 39
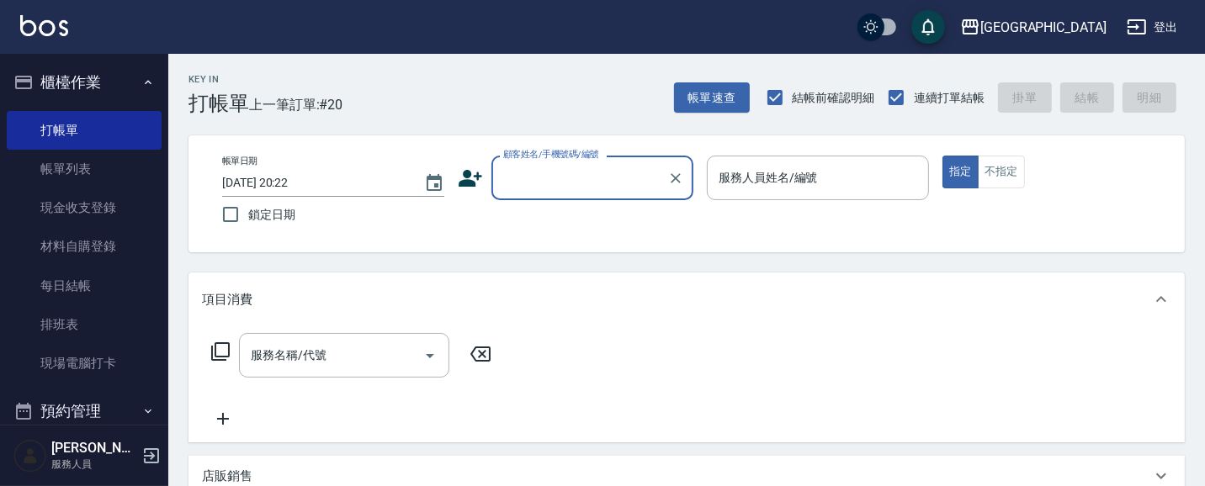
click at [96, 88] on button "櫃檯作業" at bounding box center [84, 83] width 155 height 44
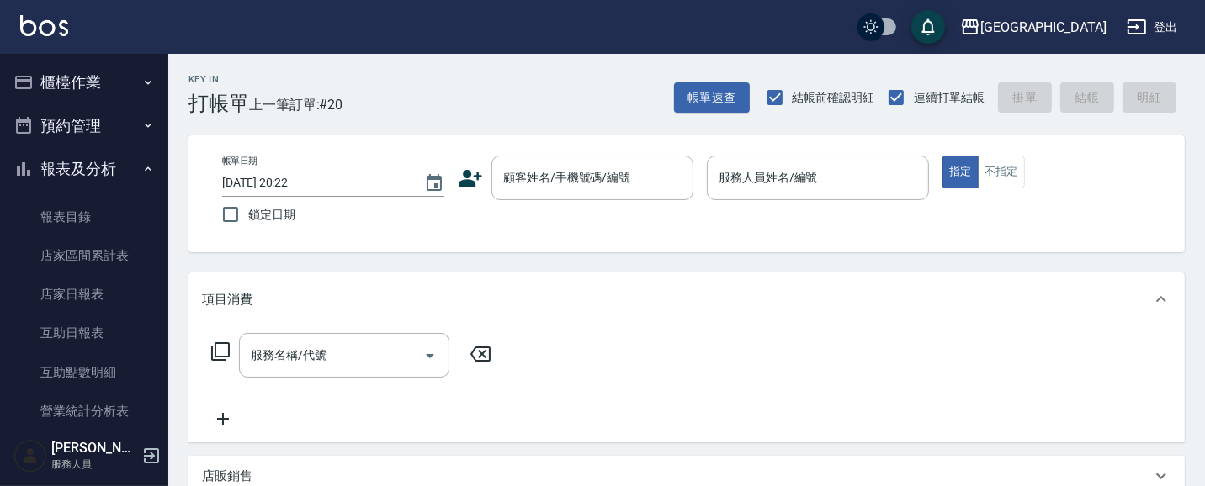
click at [88, 167] on button "報表及分析" at bounding box center [84, 169] width 155 height 44
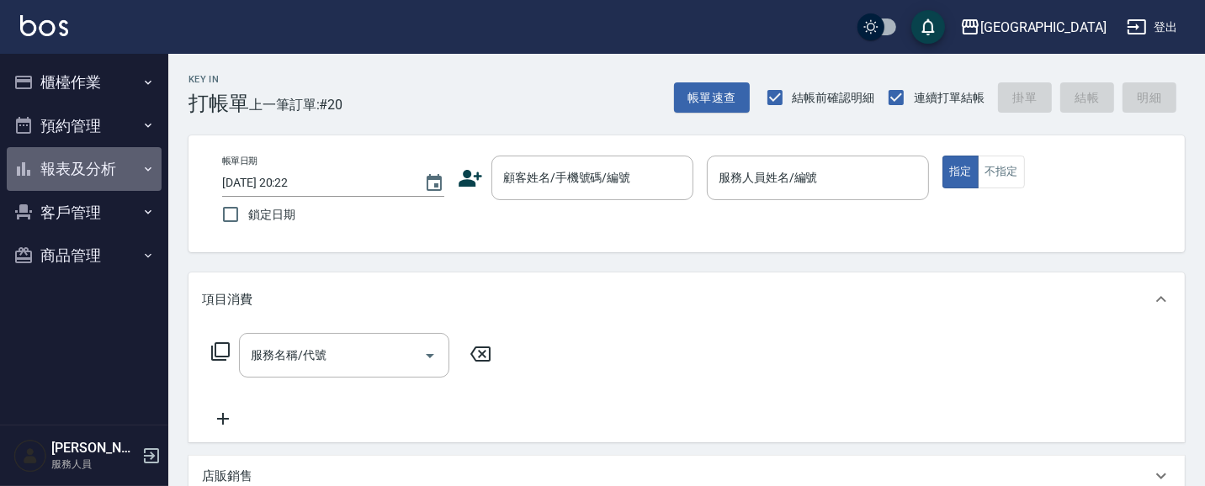
click at [88, 168] on button "報表及分析" at bounding box center [84, 169] width 155 height 44
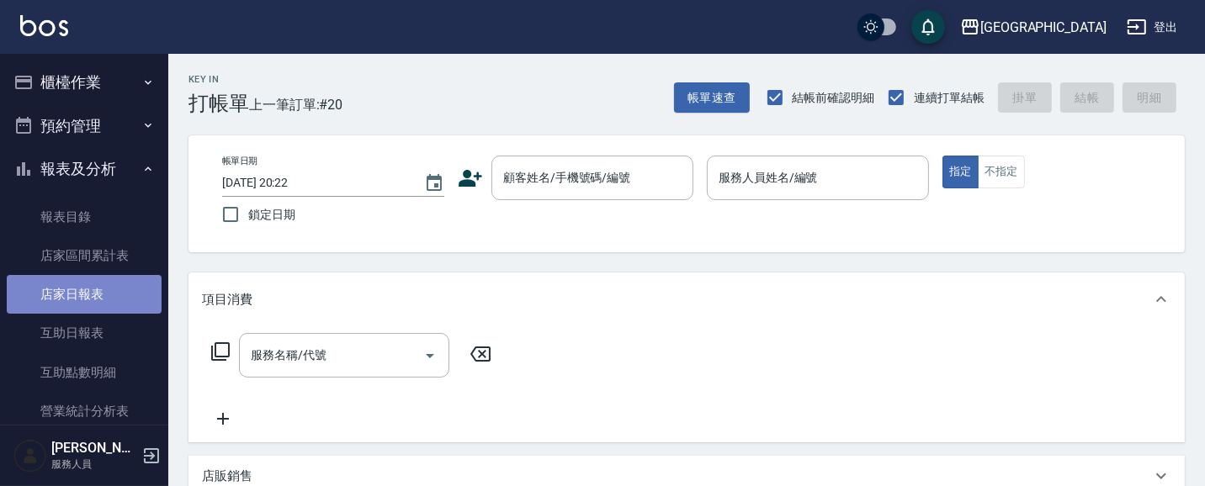
click at [88, 288] on link "店家日報表" at bounding box center [84, 294] width 155 height 39
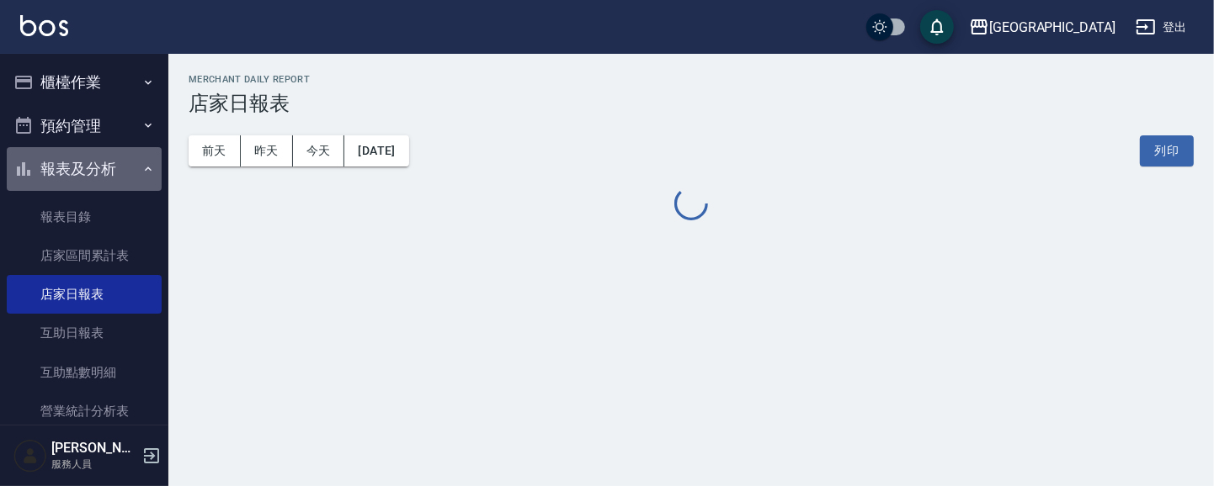
drag, startPoint x: 112, startPoint y: 165, endPoint x: 106, endPoint y: 97, distance: 68.4
click at [109, 163] on button "報表及分析" at bounding box center [84, 169] width 155 height 44
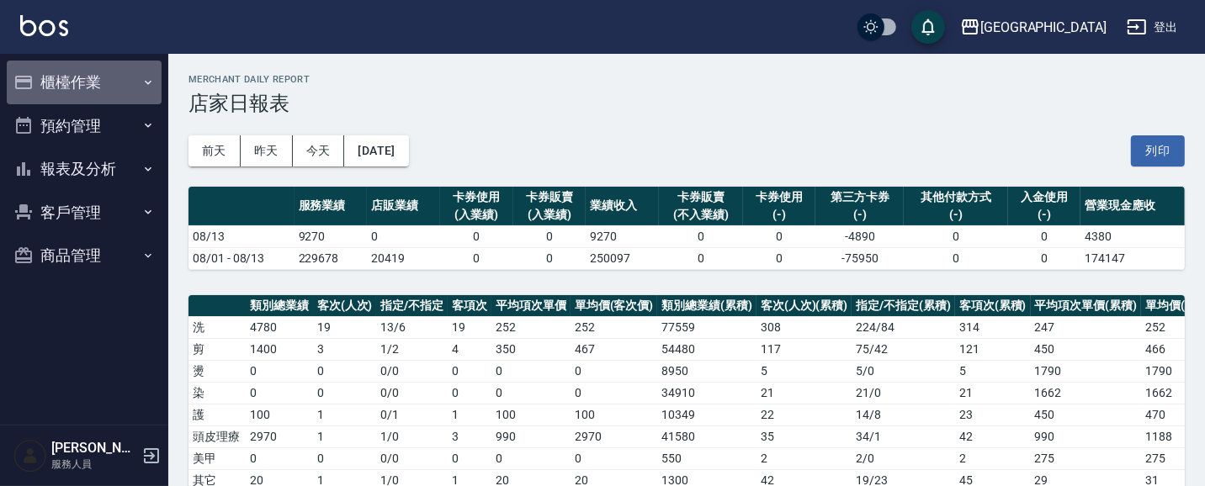
click at [106, 94] on button "櫃檯作業" at bounding box center [84, 83] width 155 height 44
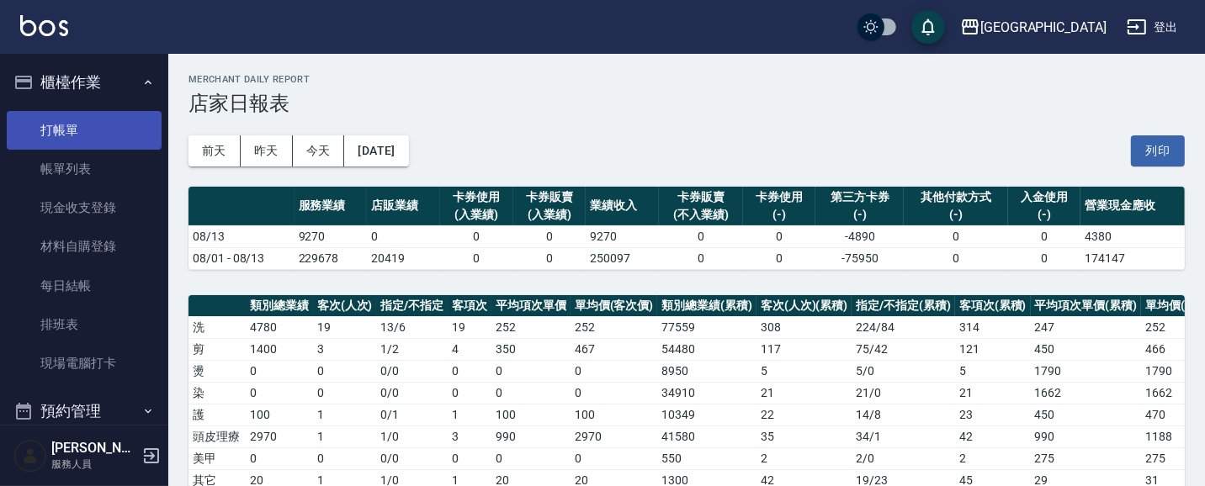
drag, startPoint x: 101, startPoint y: 129, endPoint x: 87, endPoint y: 125, distance: 14.9
click at [101, 128] on link "打帳單" at bounding box center [84, 130] width 155 height 39
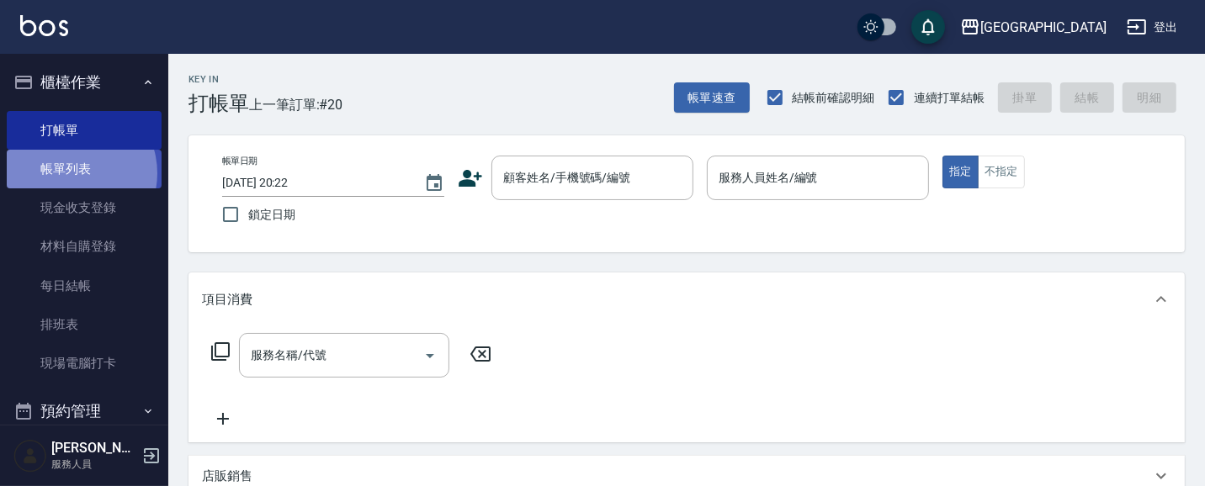
click at [72, 173] on link "帳單列表" at bounding box center [84, 169] width 155 height 39
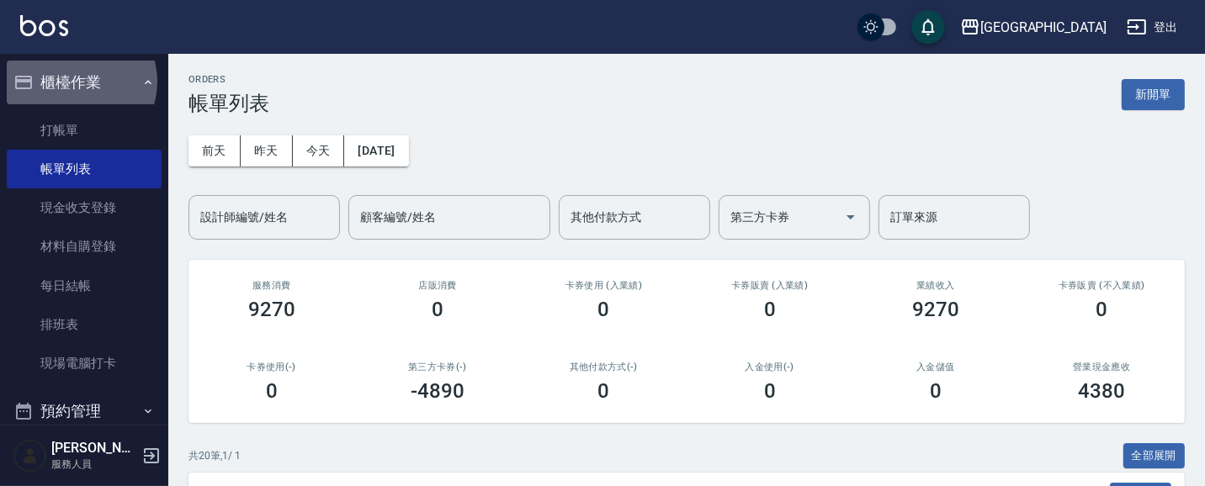
click at [77, 82] on button "櫃檯作業" at bounding box center [84, 83] width 155 height 44
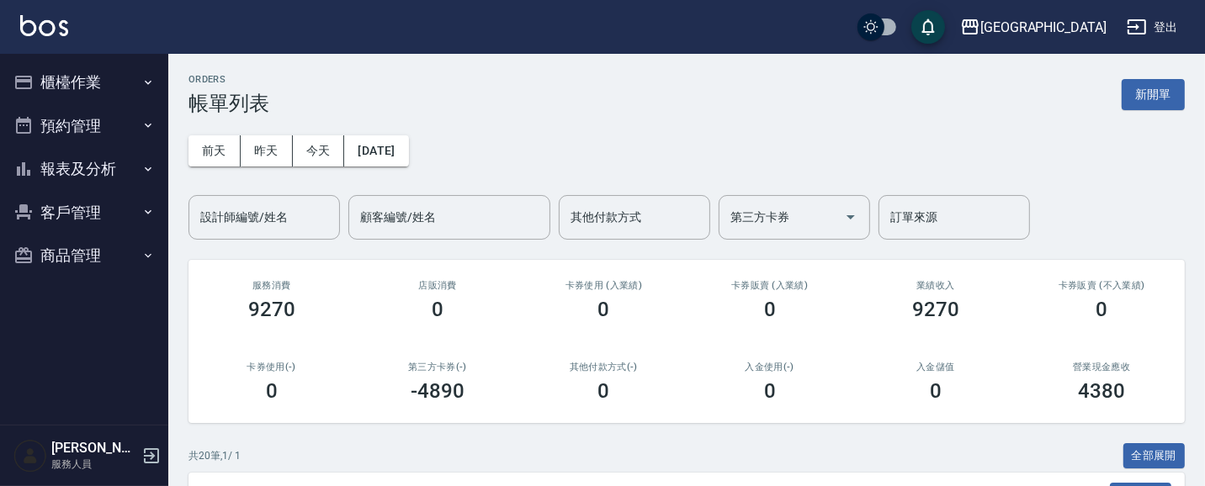
click at [73, 79] on button "櫃檯作業" at bounding box center [84, 83] width 155 height 44
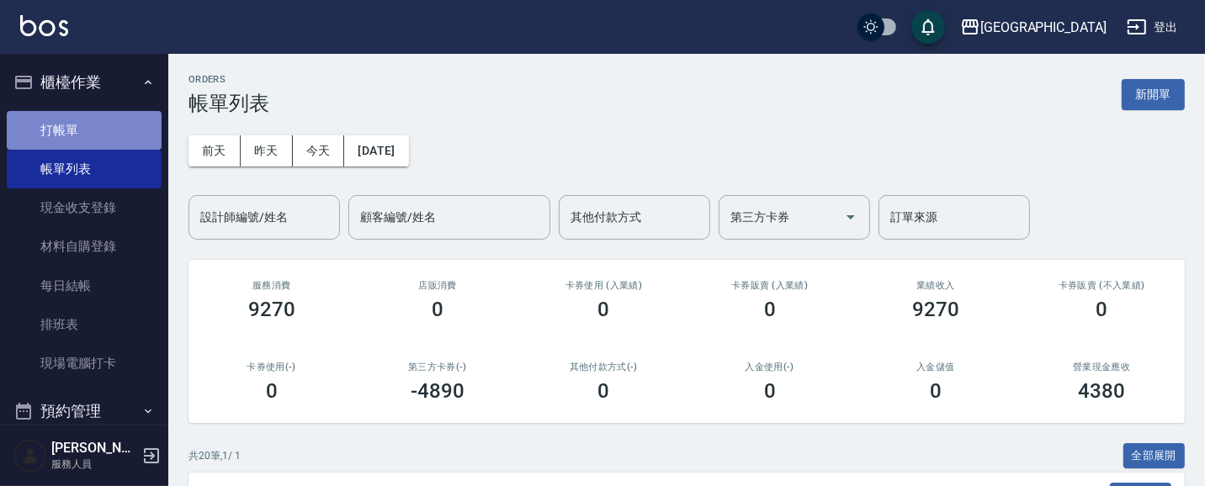
drag, startPoint x: 97, startPoint y: 135, endPoint x: 125, endPoint y: 112, distance: 35.9
click at [98, 135] on link "打帳單" at bounding box center [84, 130] width 155 height 39
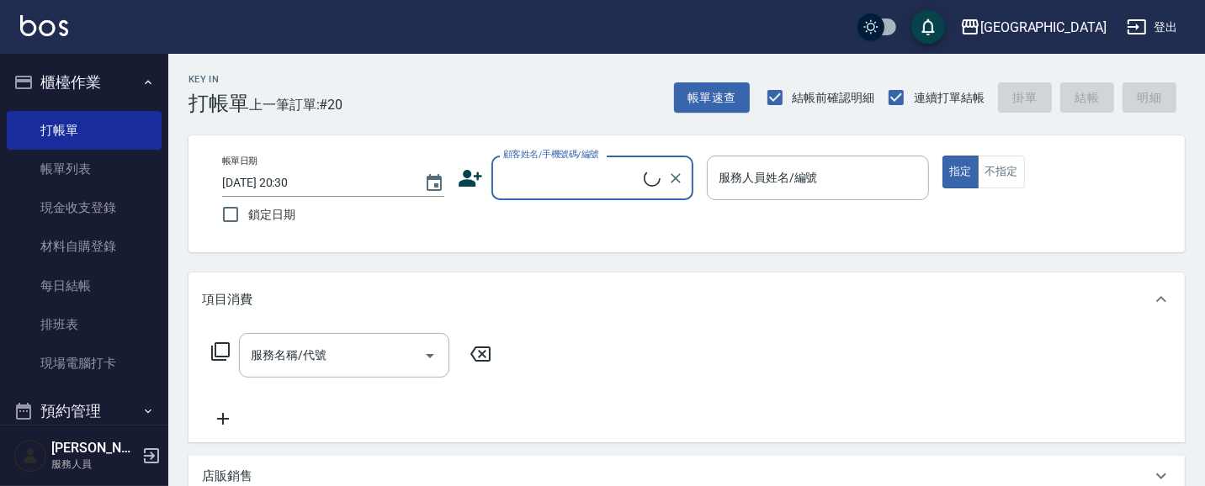
click at [543, 178] on input "顧客姓名/手機號碼/編號" at bounding box center [571, 177] width 145 height 29
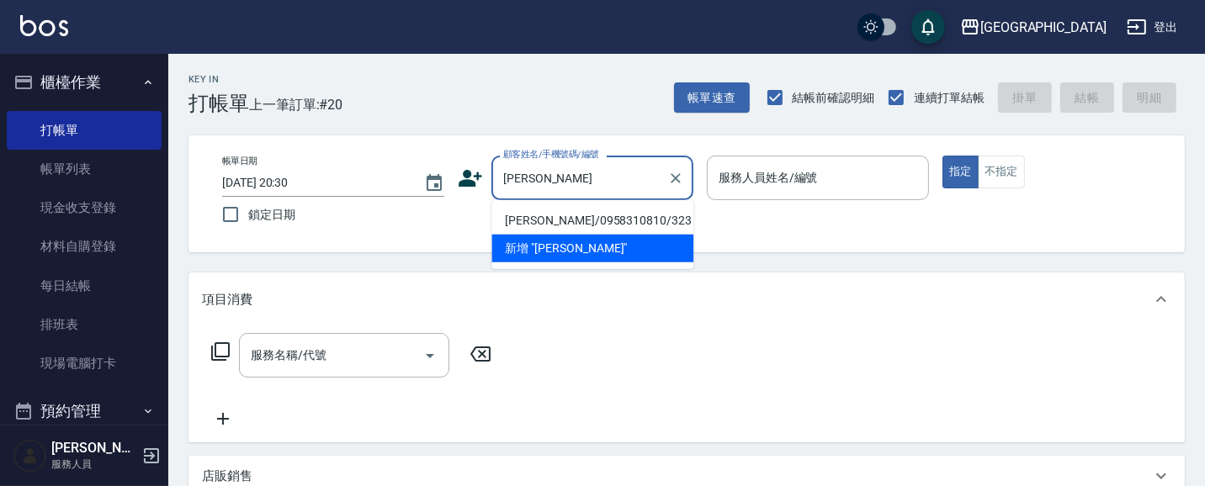
click at [572, 227] on li "[PERSON_NAME]/0958310810/323" at bounding box center [592, 221] width 202 height 28
type input "[PERSON_NAME]/0958310810/323"
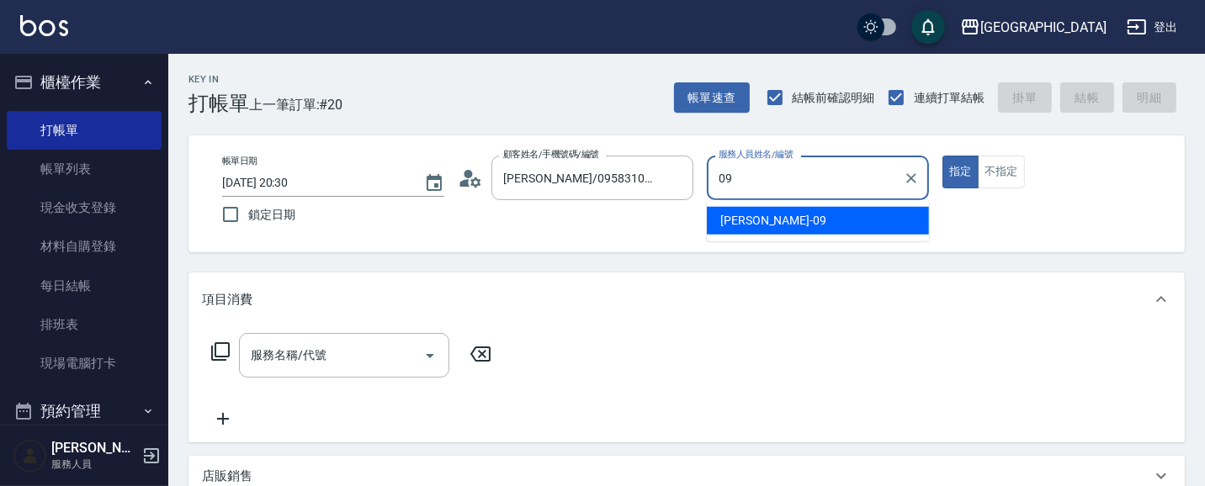
type input "09"
type button "true"
type input "蔡惠如-09"
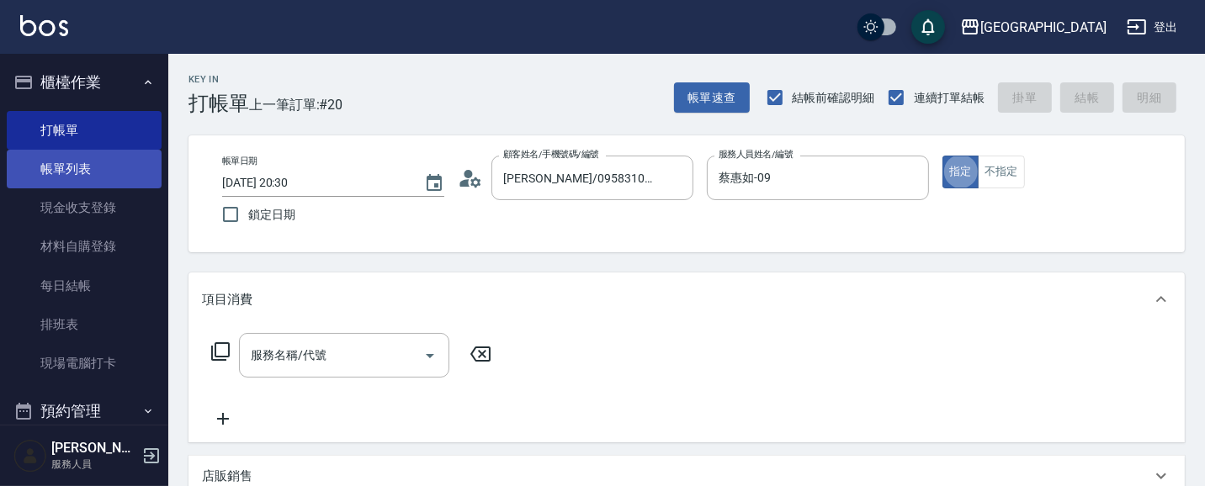
drag, startPoint x: 572, startPoint y: 227, endPoint x: 77, endPoint y: 177, distance: 498.3
click at [493, 238] on div "帳單日期 [DATE] 20:30 鎖定日期 顧客姓名/手機號碼/編號 [PERSON_NAME]/0958310810/323 顧客姓名/手機號碼/編號 服…" at bounding box center [687, 193] width 996 height 117
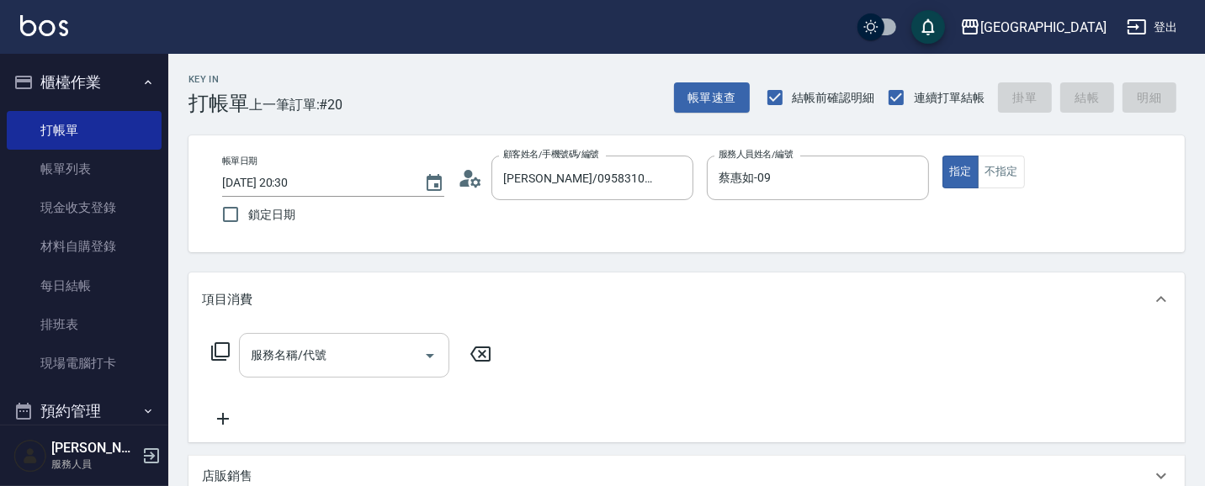
click at [353, 358] on input "服務名稱/代號" at bounding box center [332, 355] width 170 height 29
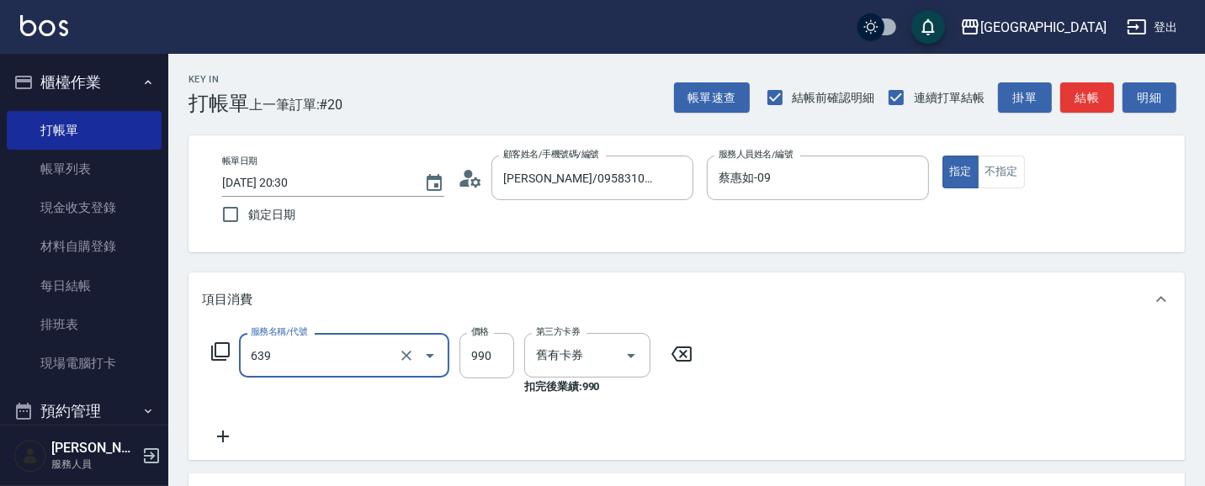
type input "(芙)蘆薈髮膜套卡(自材)(639)"
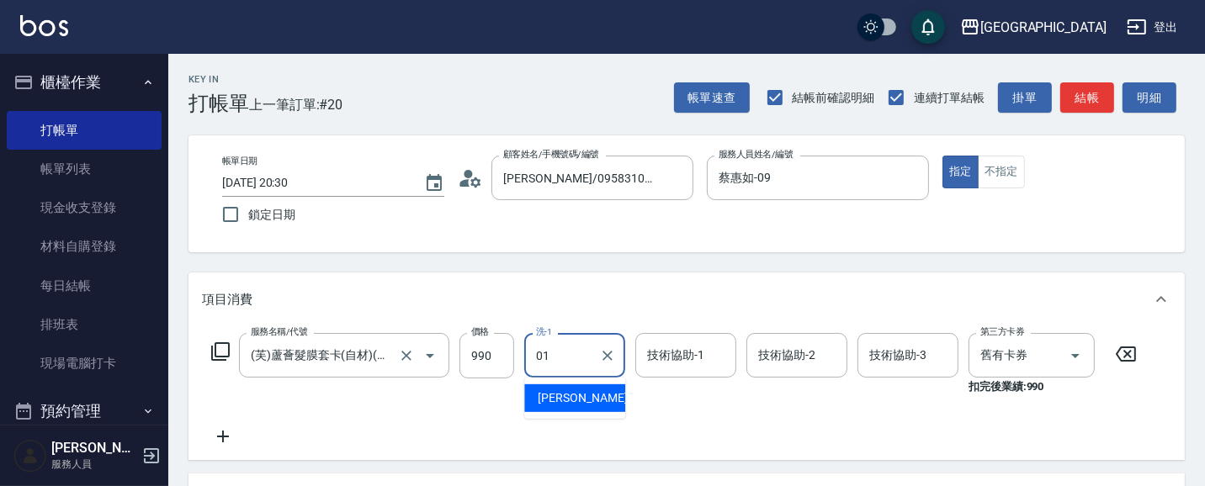
type input "林雅雯-01"
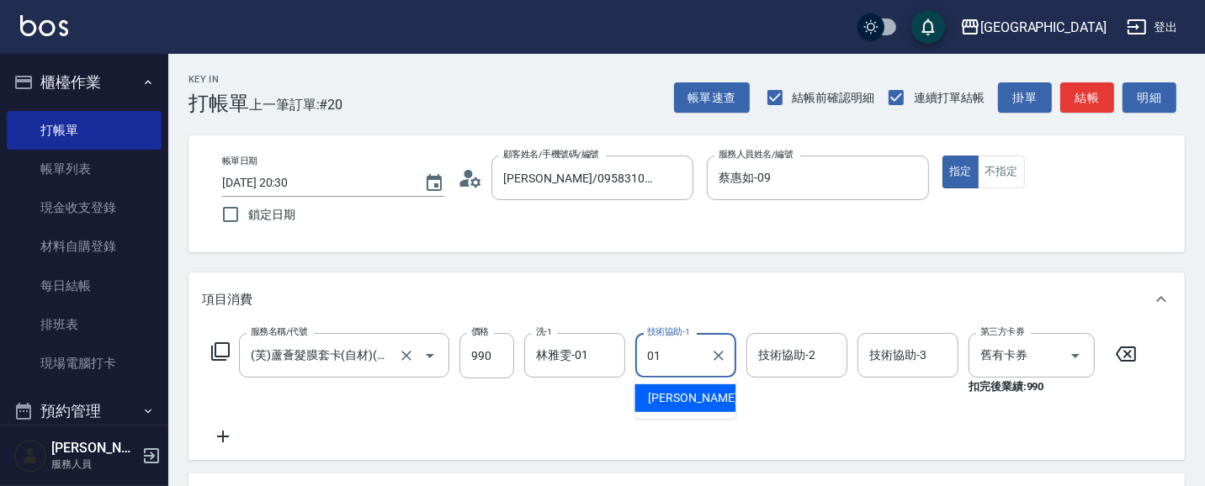
type input "林雅雯-01"
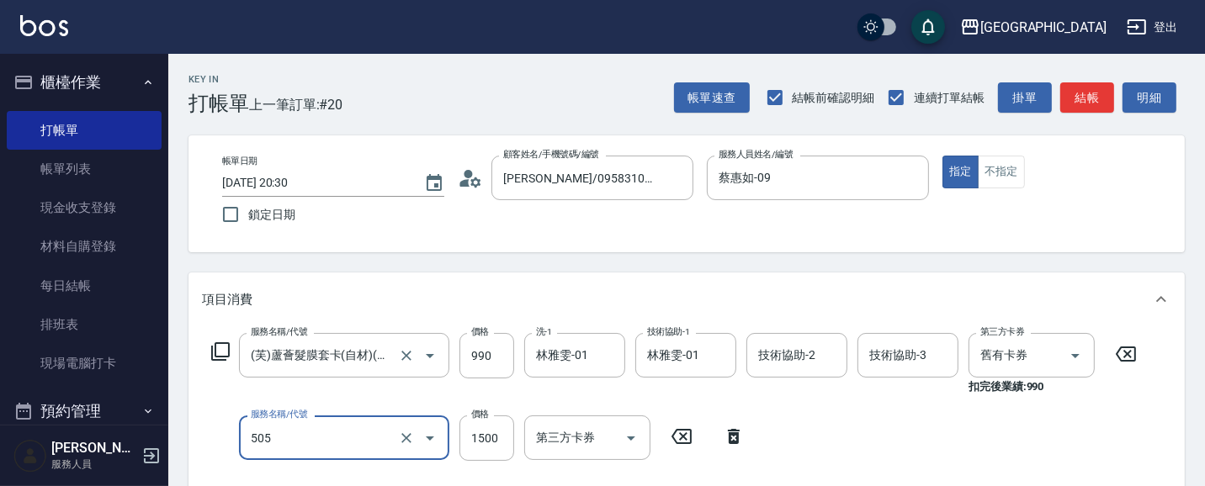
type input "染髮[1500](505)"
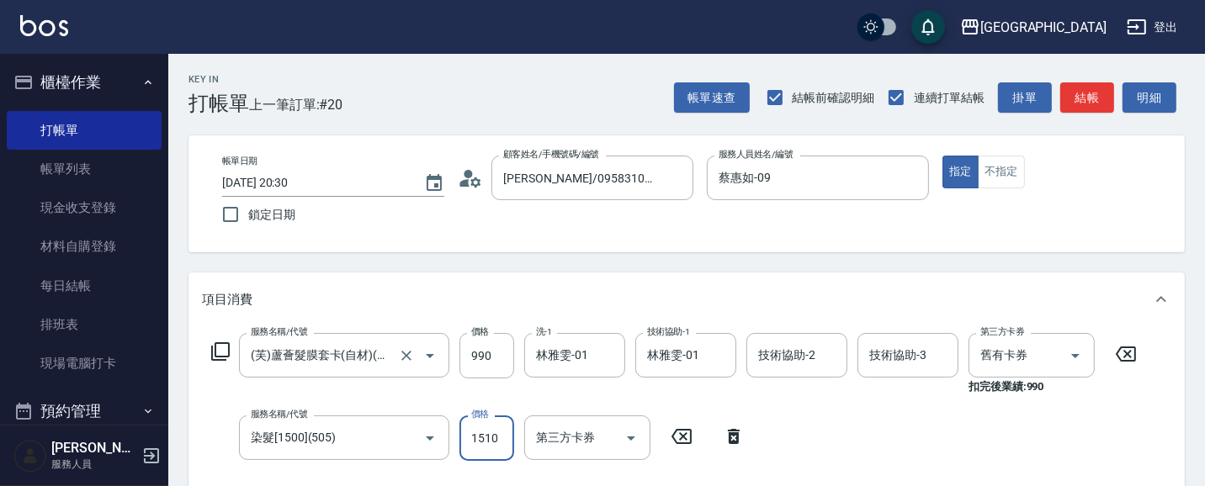
type input "1510"
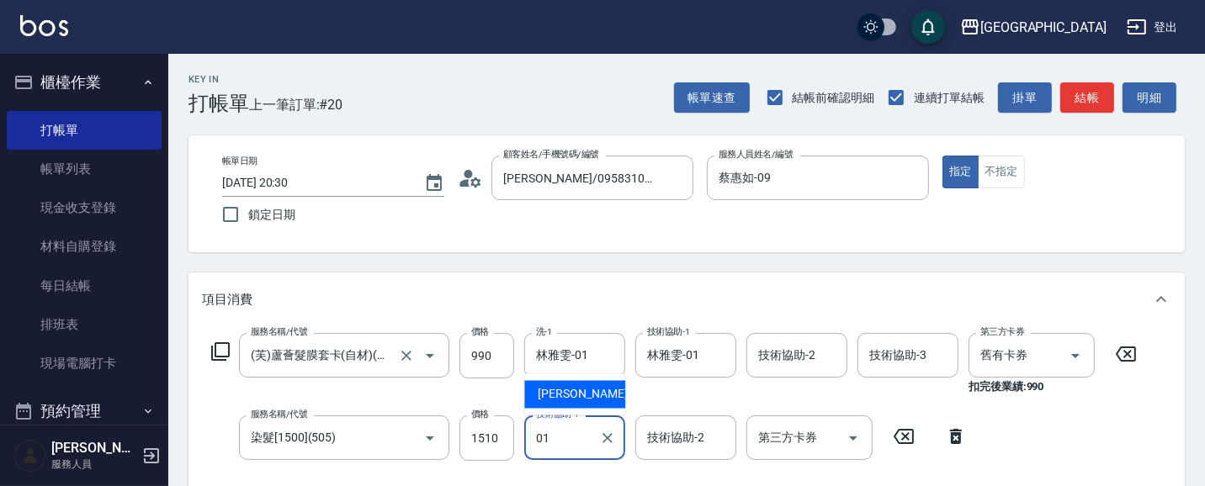
type input "林雅雯-01"
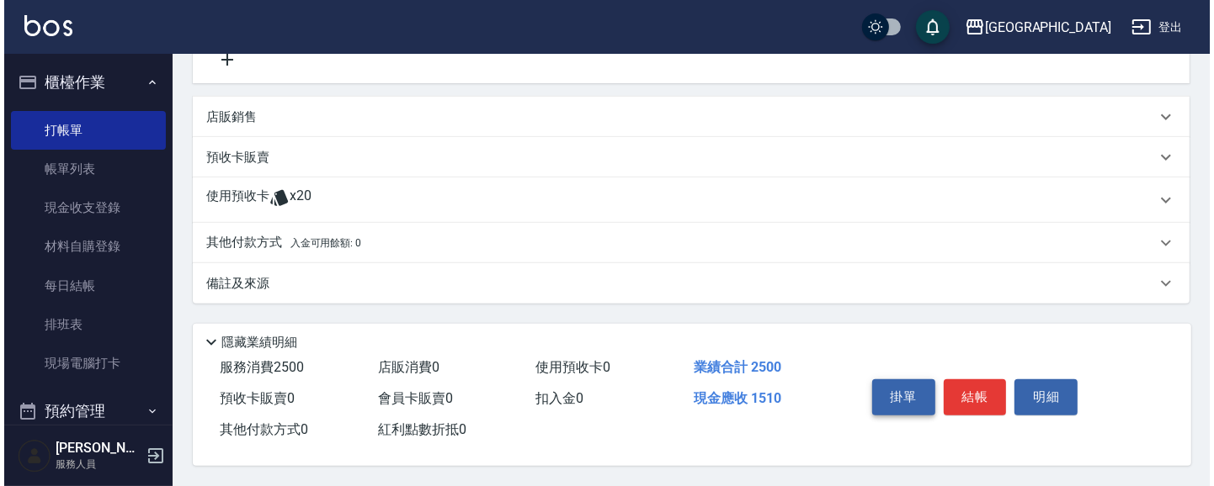
scroll to position [447, 0]
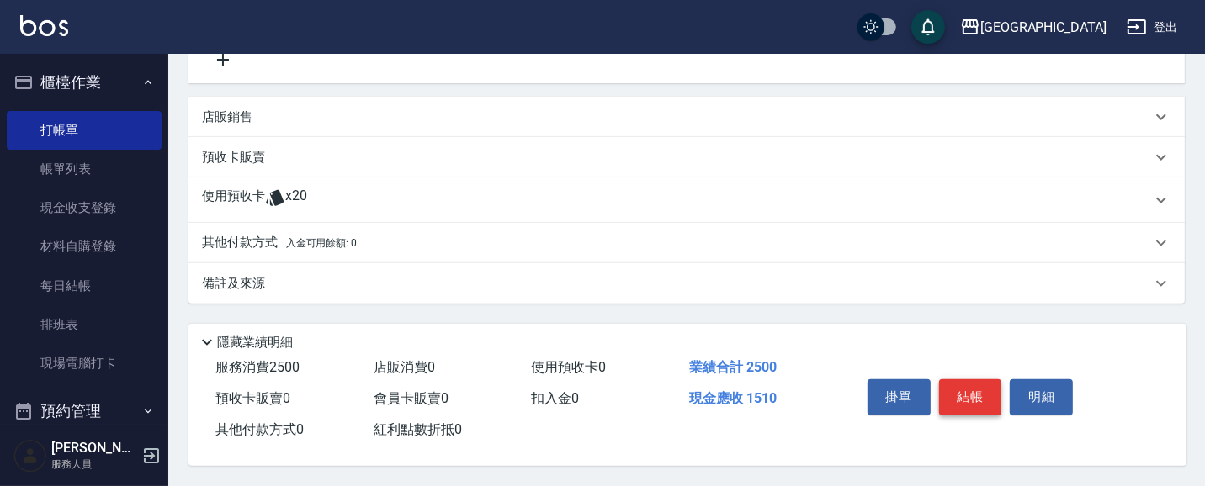
click at [980, 385] on button "結帳" at bounding box center [970, 397] width 63 height 35
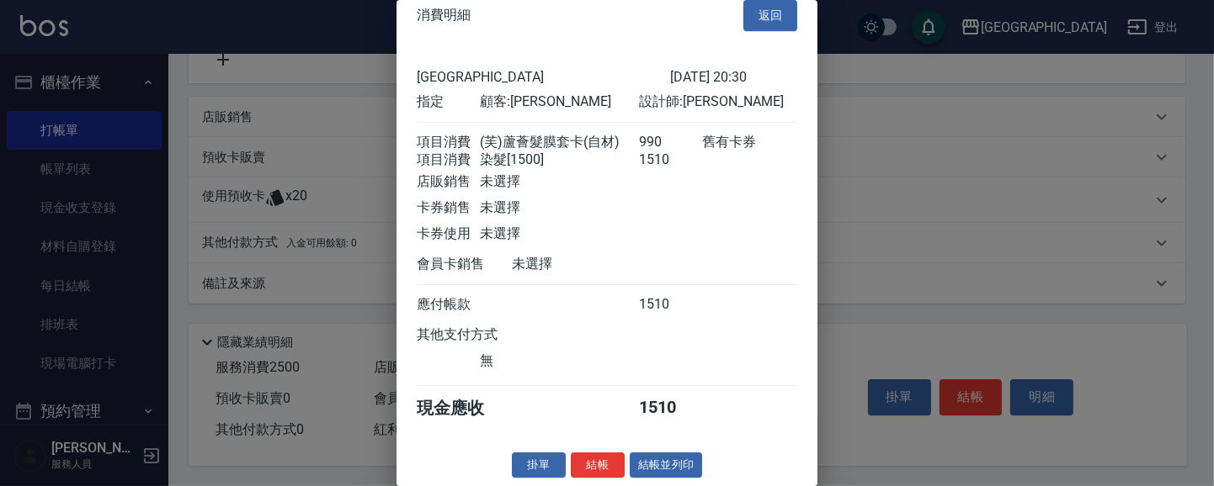
scroll to position [37, 0]
click at [585, 463] on button "結帳" at bounding box center [598, 466] width 54 height 26
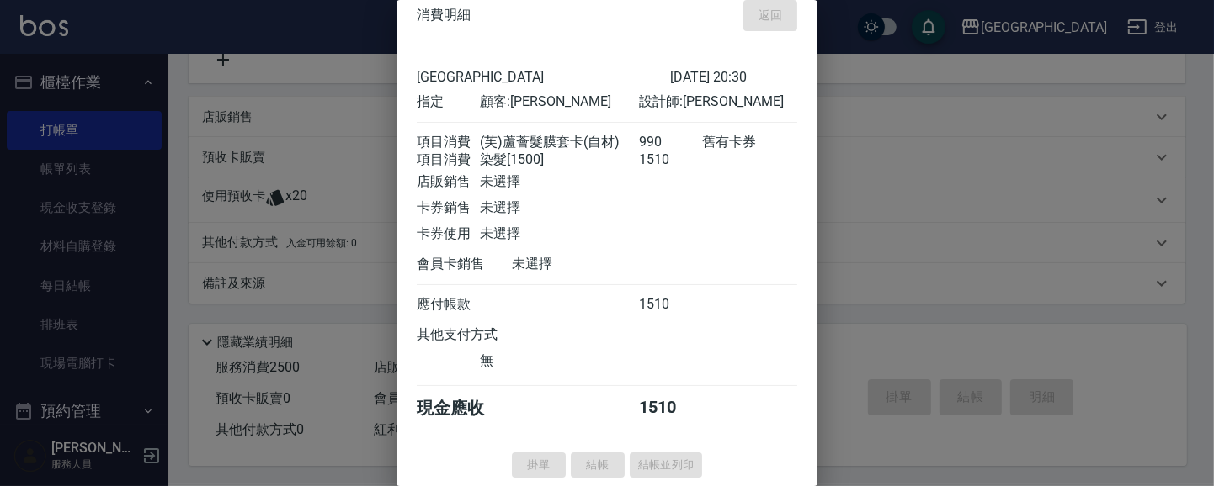
type input "[DATE] 20:48"
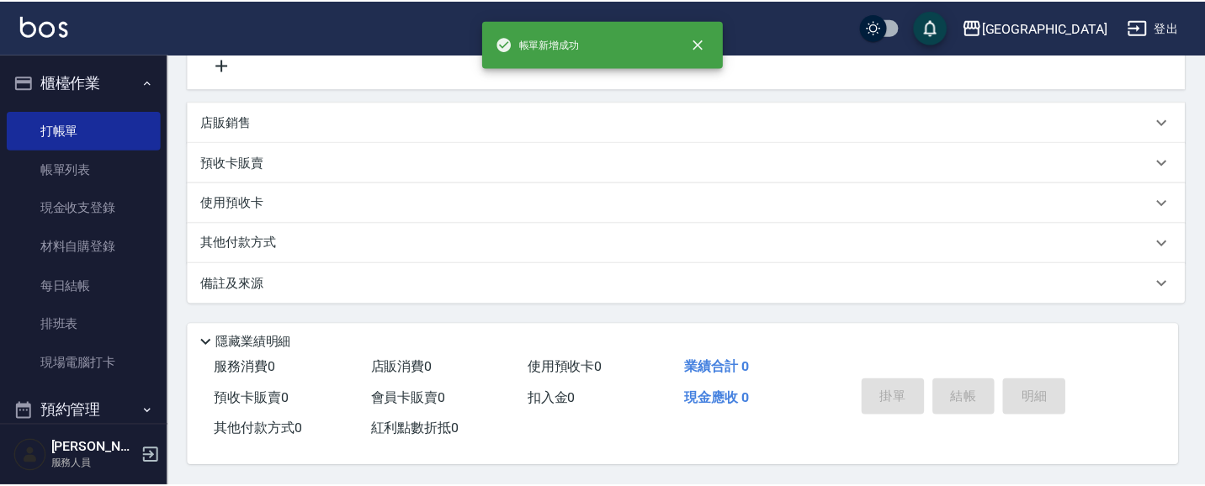
scroll to position [0, 0]
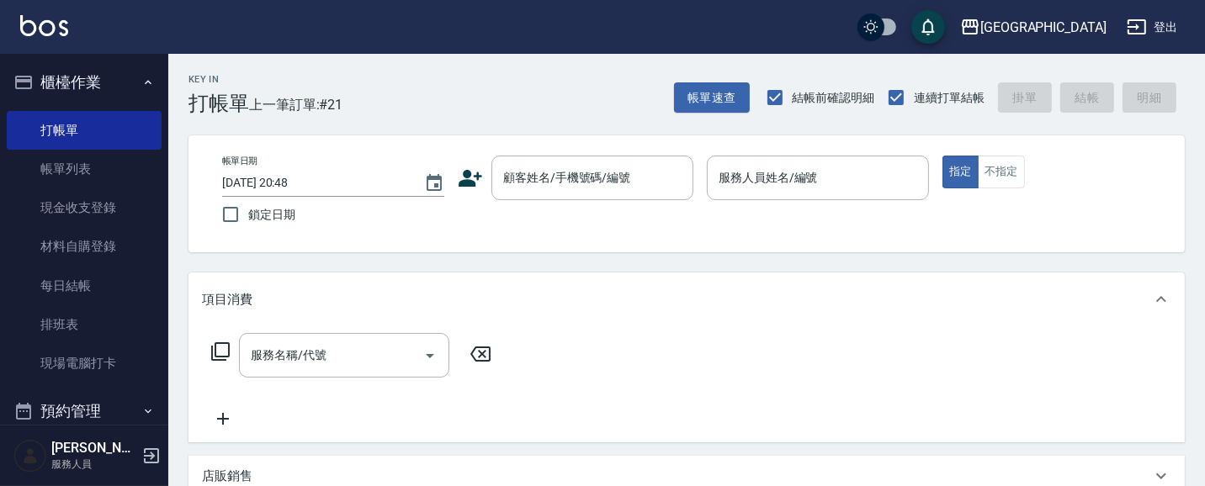
click at [79, 86] on button "櫃檯作業" at bounding box center [84, 83] width 155 height 44
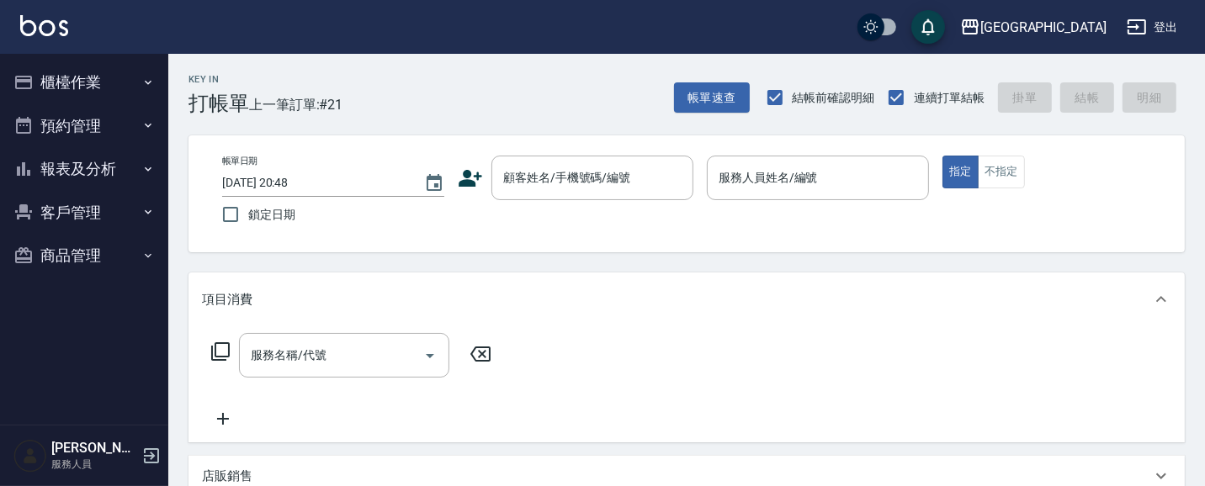
click at [77, 170] on button "報表及分析" at bounding box center [84, 169] width 155 height 44
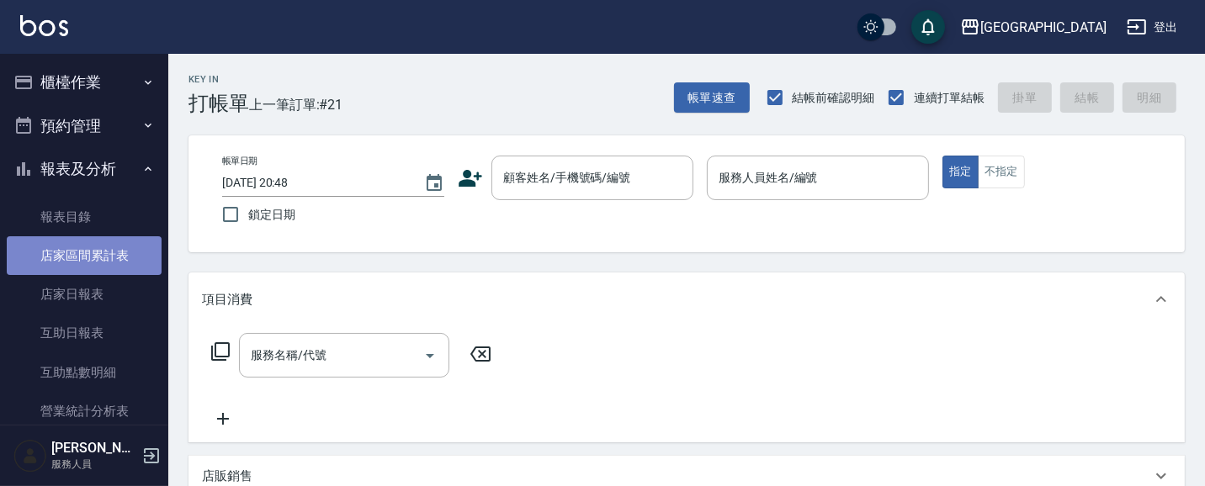
click at [103, 254] on link "店家區間累計表" at bounding box center [84, 255] width 155 height 39
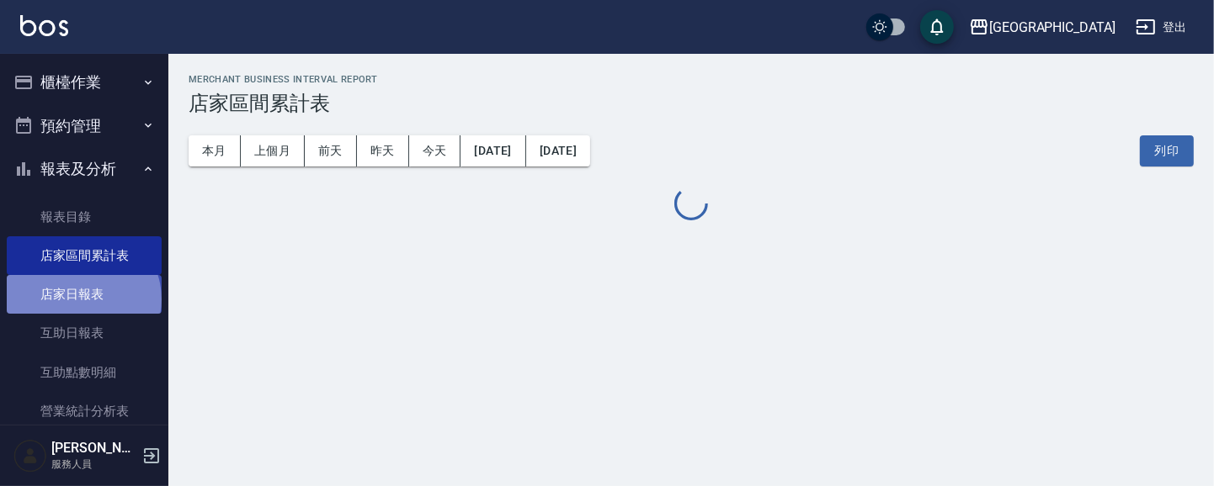
click at [82, 298] on link "店家日報表" at bounding box center [84, 294] width 155 height 39
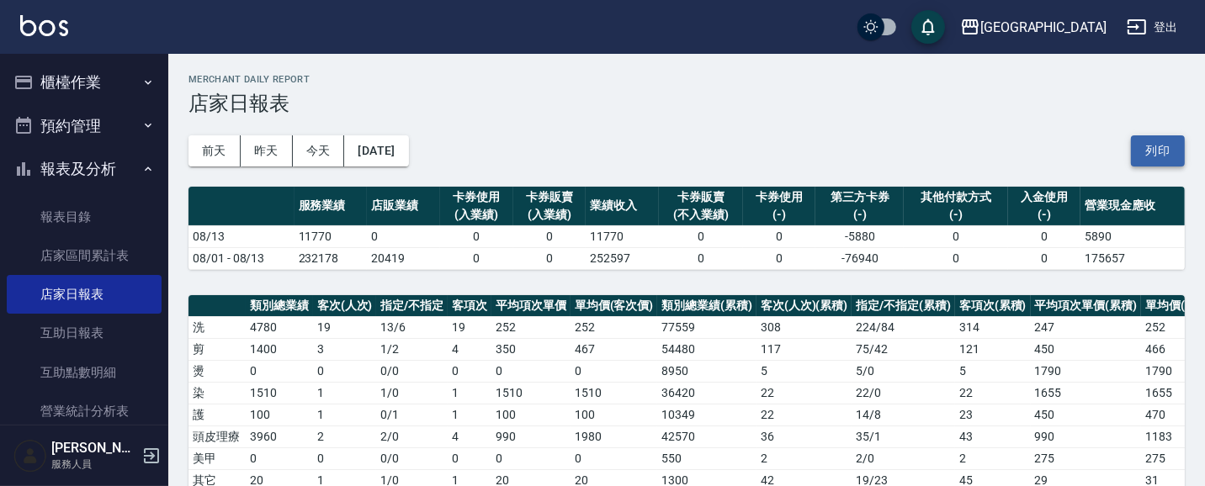
click at [1157, 152] on button "列印" at bounding box center [1158, 150] width 54 height 31
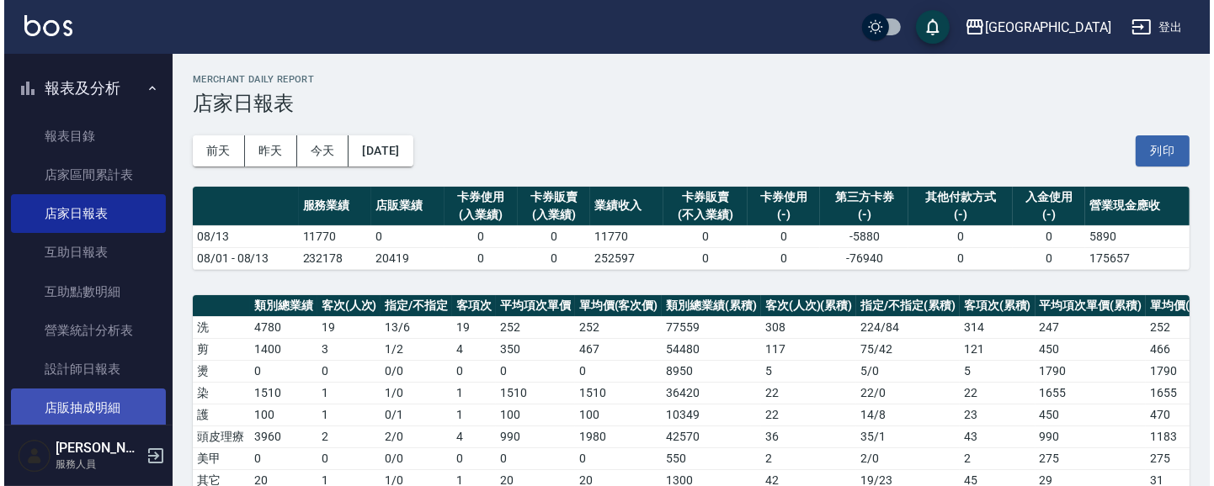
scroll to position [111, 0]
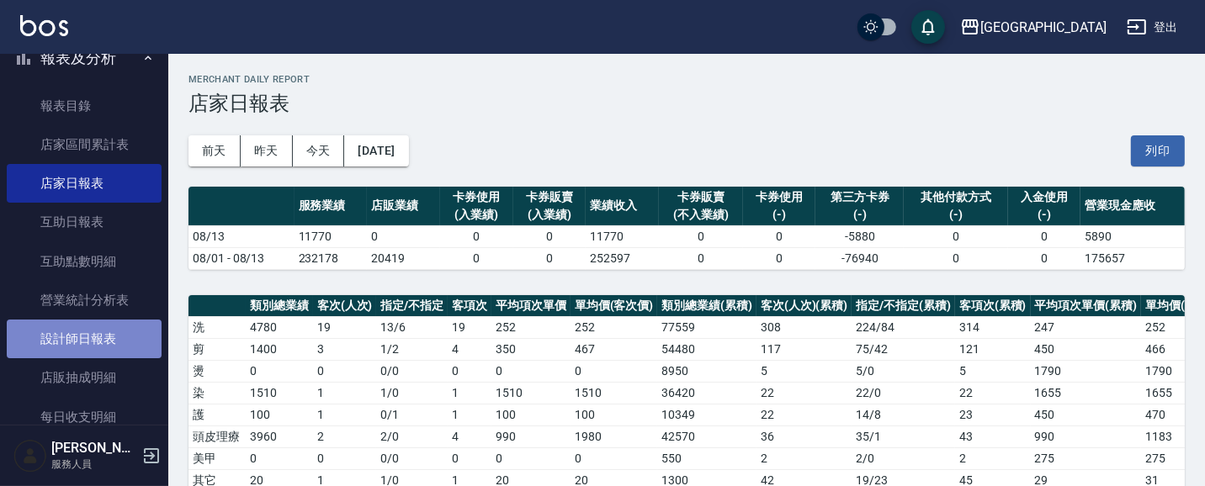
click at [119, 341] on link "設計師日報表" at bounding box center [84, 339] width 155 height 39
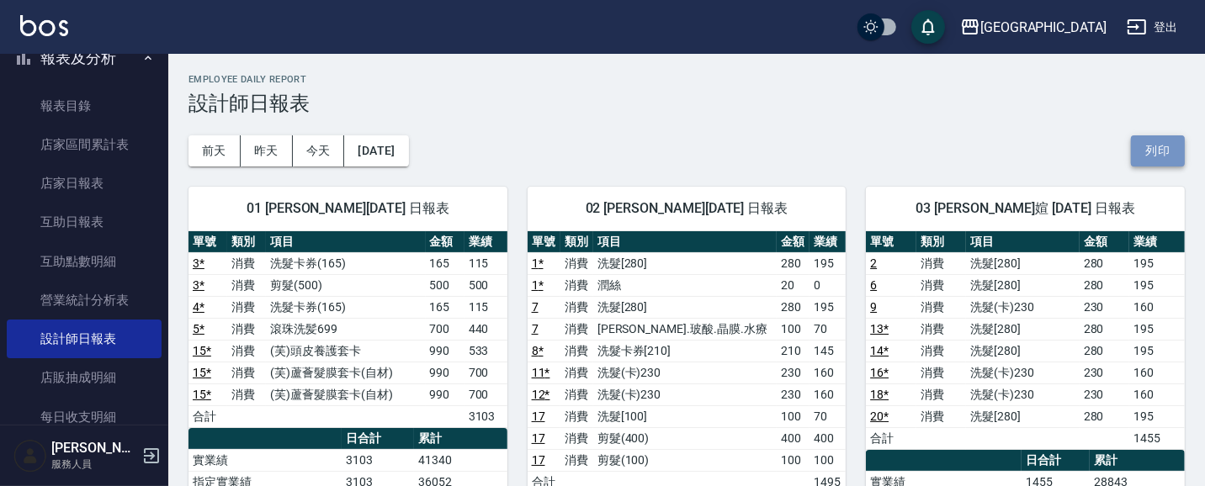
click at [1151, 153] on button "列印" at bounding box center [1158, 150] width 54 height 31
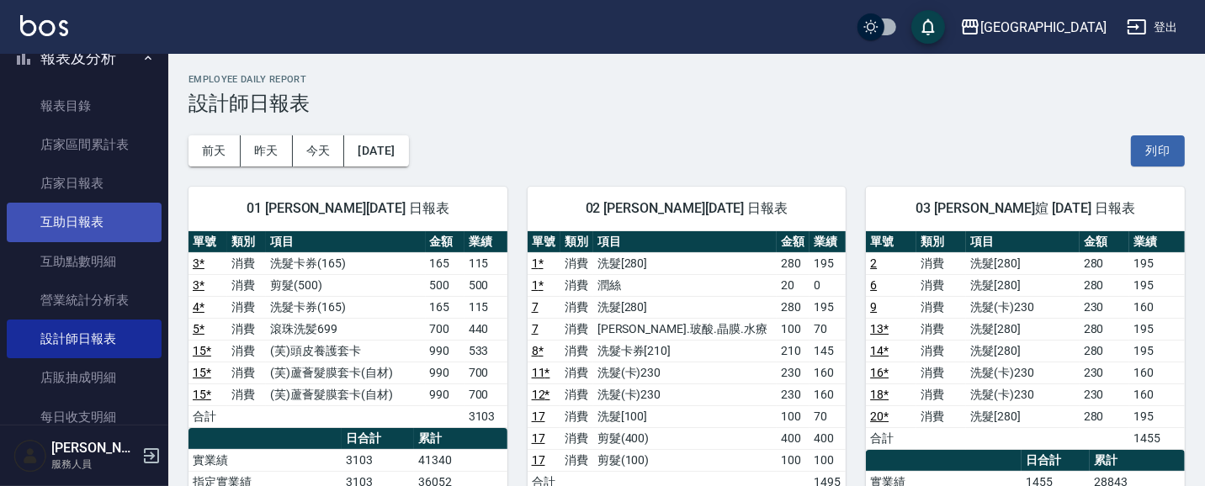
click at [118, 230] on link "互助日報表" at bounding box center [84, 222] width 155 height 39
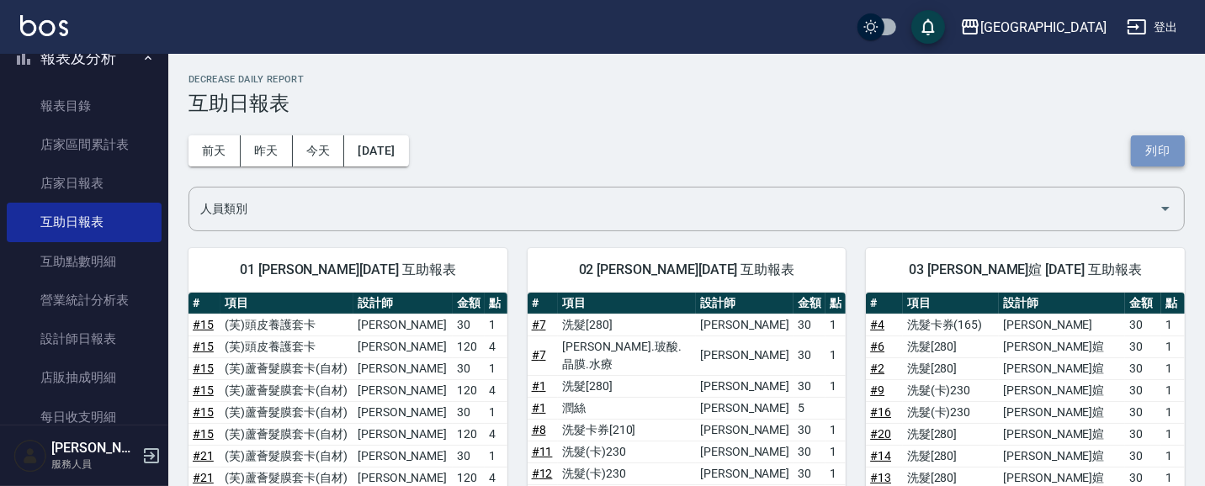
click at [1147, 158] on button "列印" at bounding box center [1158, 150] width 54 height 31
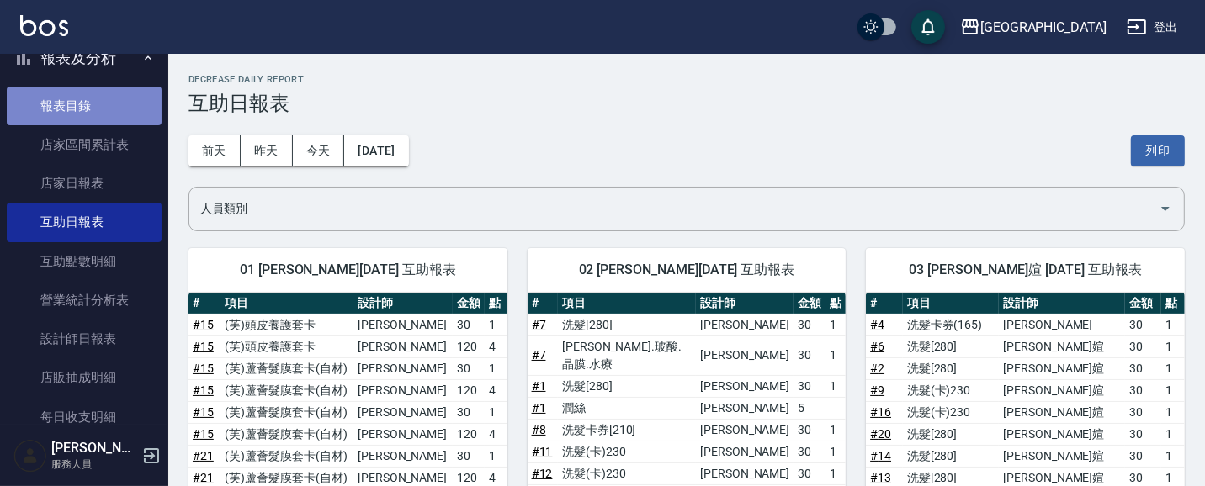
click at [91, 104] on link "報表目錄" at bounding box center [84, 106] width 155 height 39
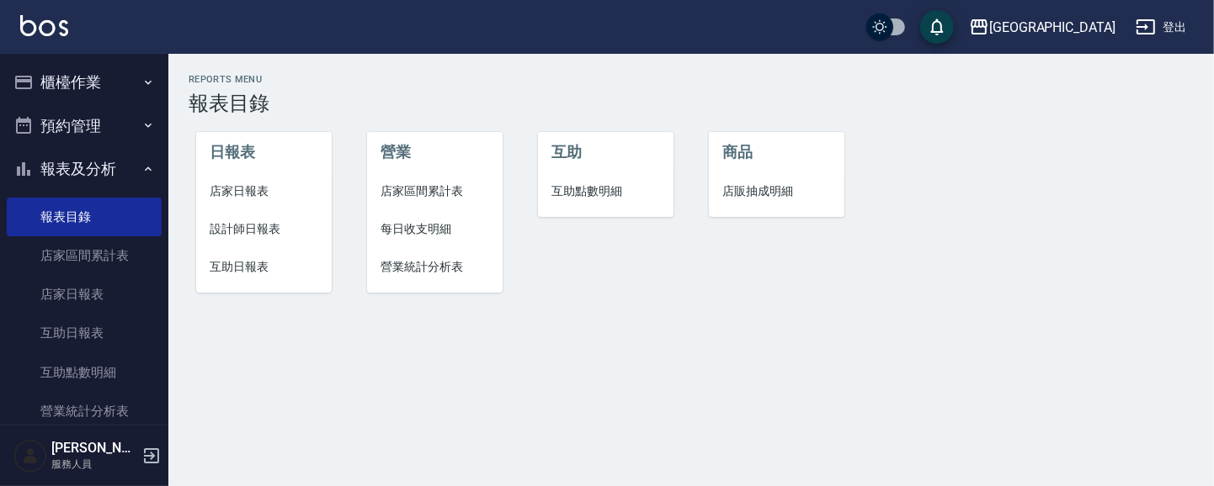
click at [104, 77] on button "櫃檯作業" at bounding box center [84, 83] width 155 height 44
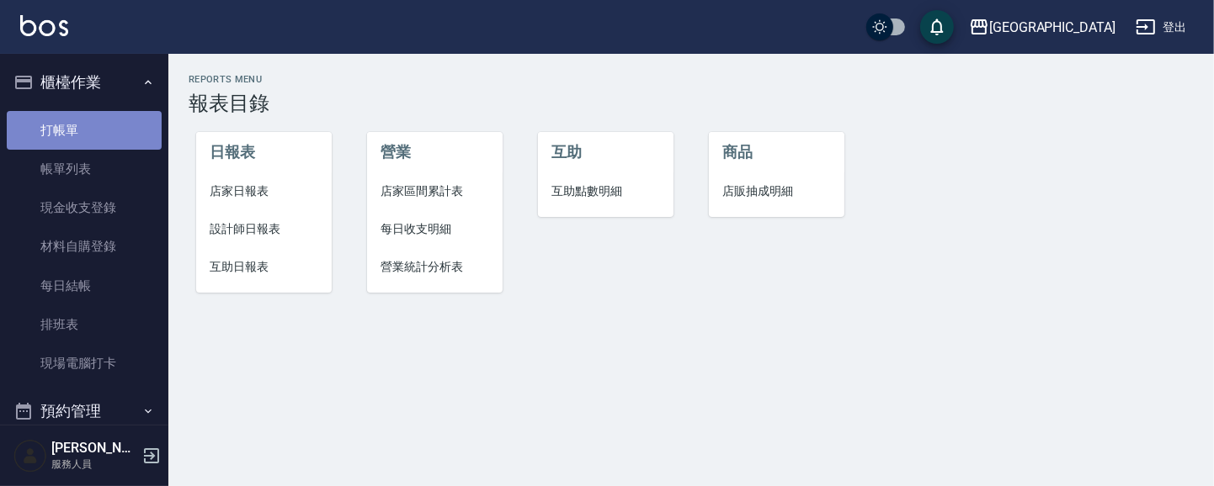
click at [107, 123] on link "打帳單" at bounding box center [84, 130] width 155 height 39
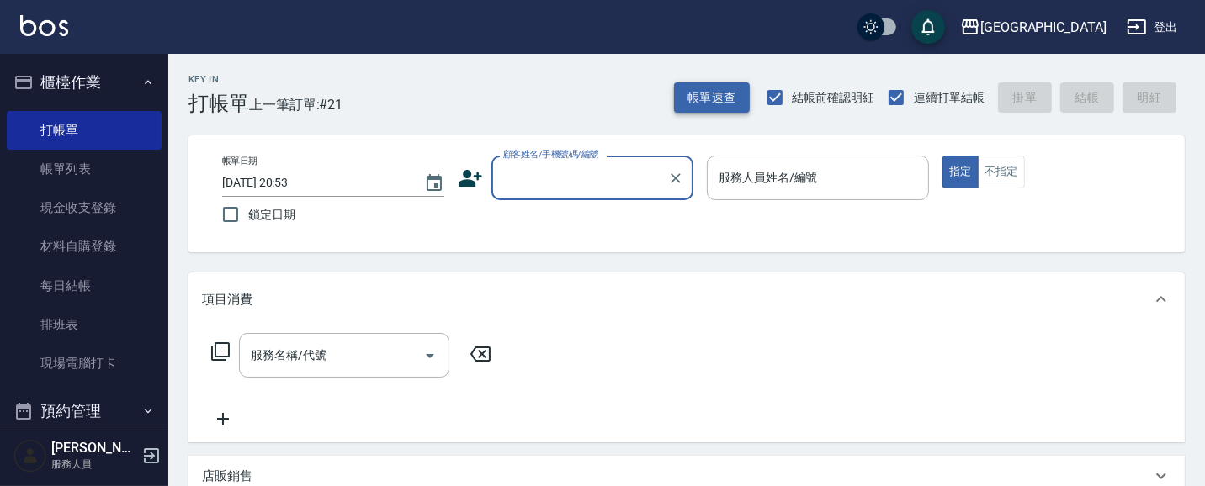
click at [709, 90] on button "帳單速查" at bounding box center [712, 97] width 76 height 31
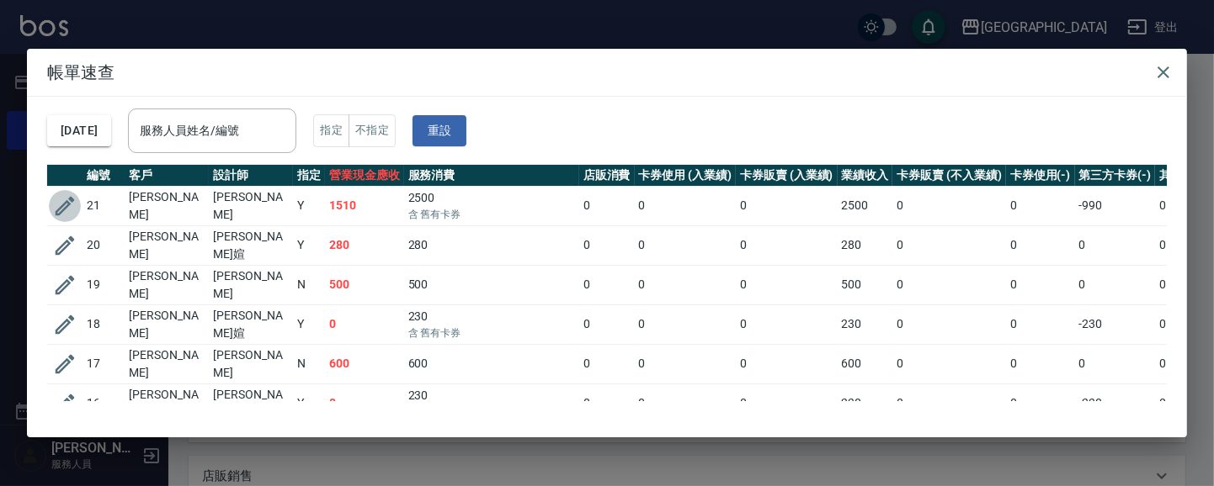
click at [68, 198] on icon "button" at bounding box center [64, 206] width 25 height 25
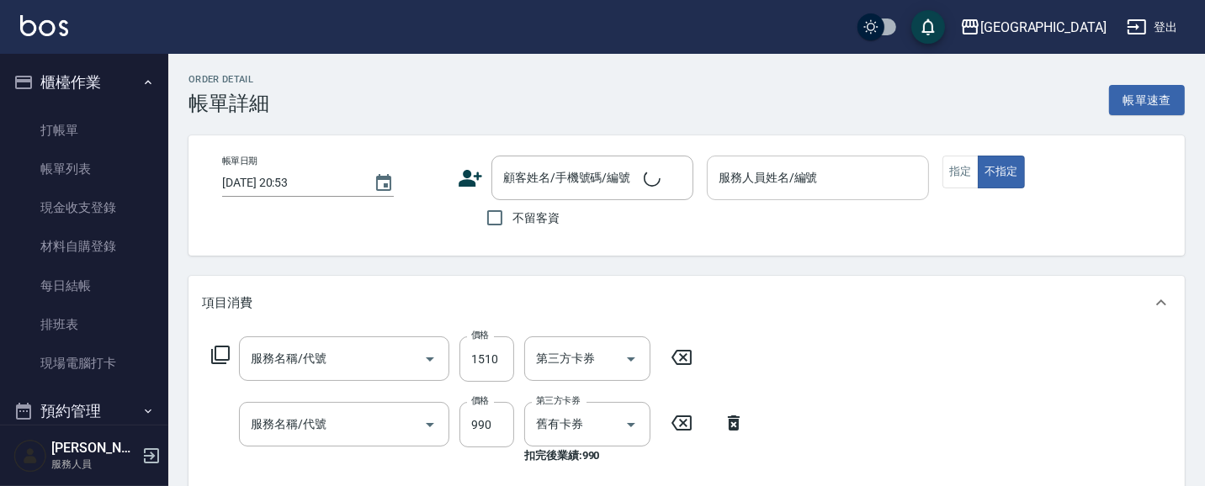
type input "[DATE] 20:30"
type input "蔡惠如-09"
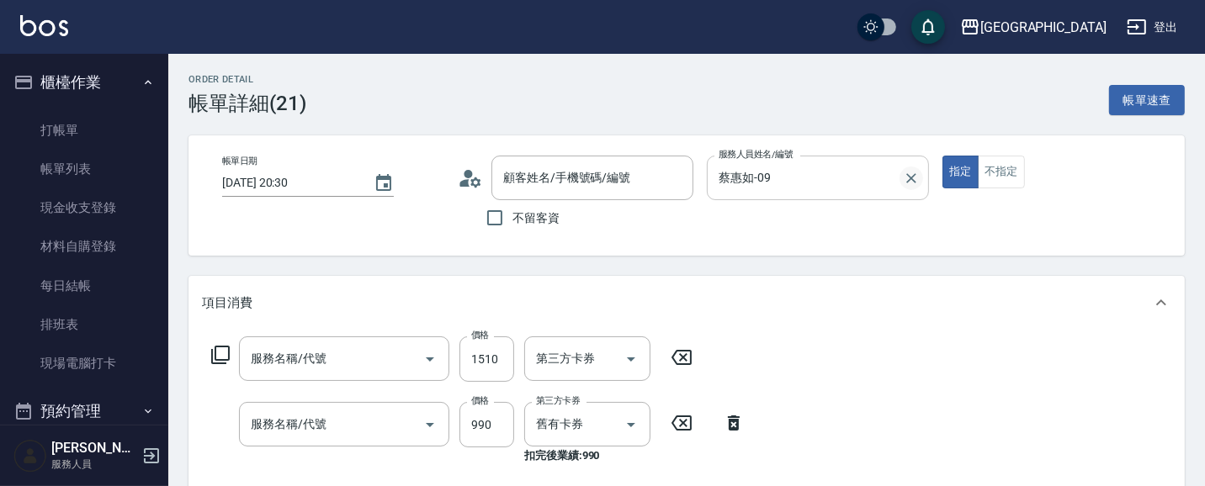
click at [906, 177] on icon "Clear" at bounding box center [911, 178] width 17 height 17
type input "染髮[1500](505)"
type input "(芙)蘆薈髮膜套卡(自材)(639)"
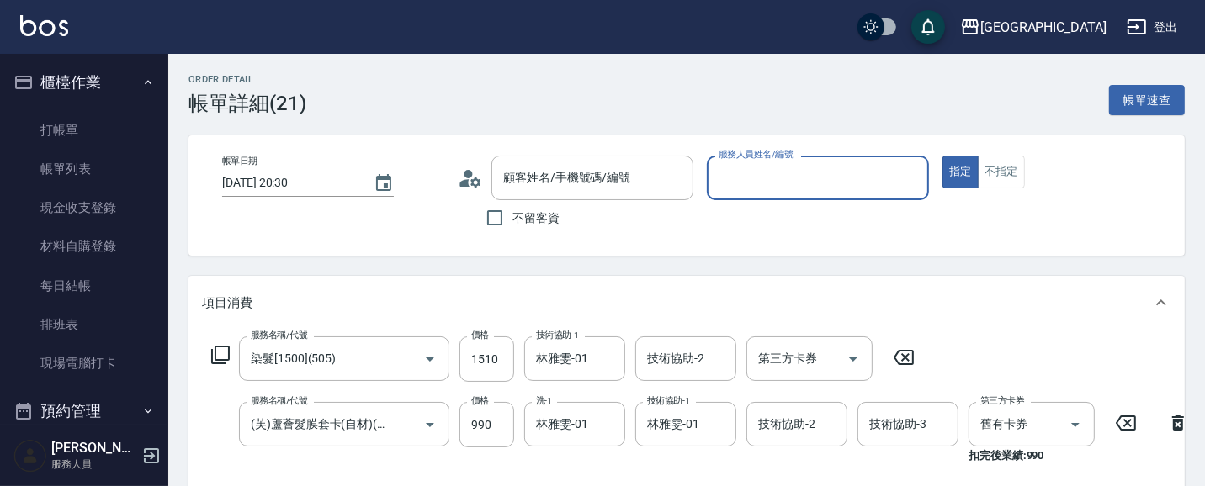
type input "[PERSON_NAME]/0958310810/323"
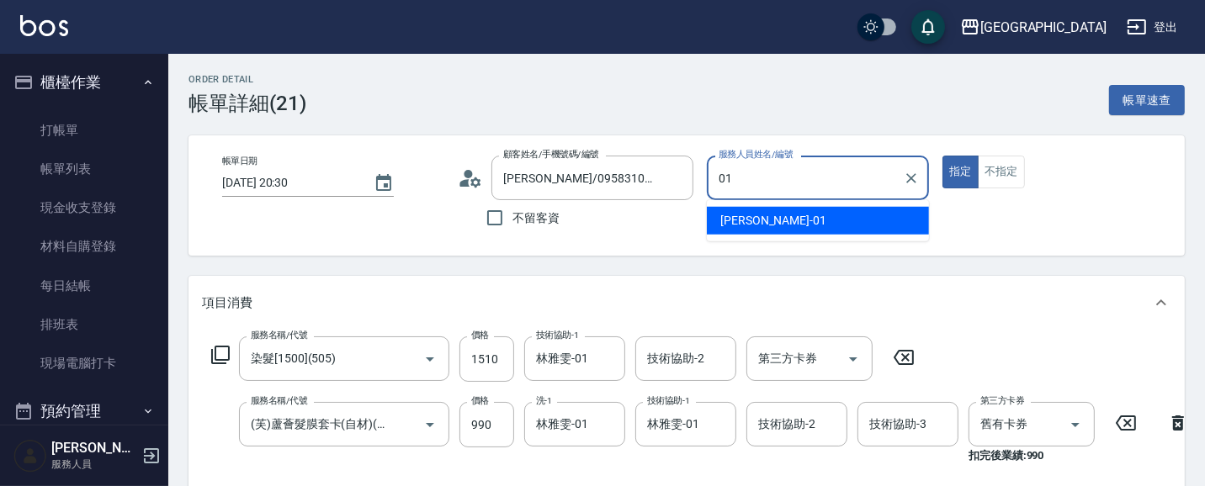
type input "01"
type button "true"
type input "林雅雯-01"
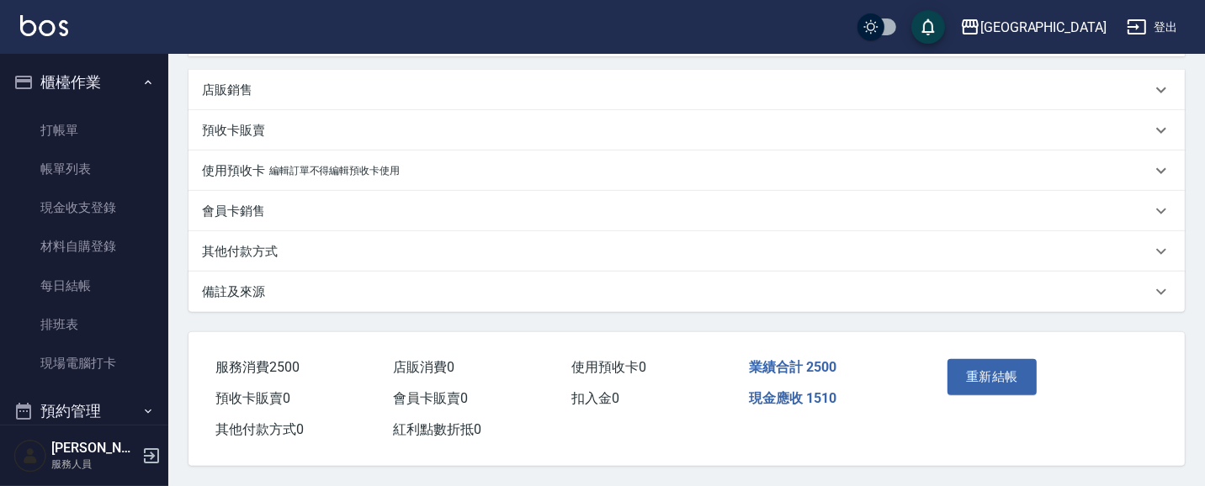
scroll to position [493, 0]
click at [987, 376] on button "重新結帳" at bounding box center [992, 376] width 89 height 35
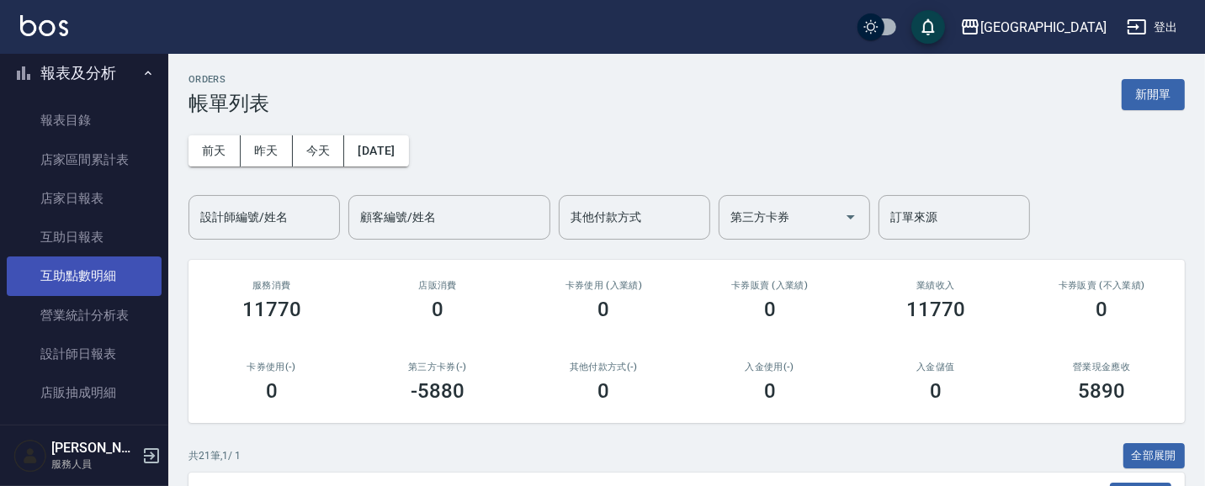
scroll to position [390, 0]
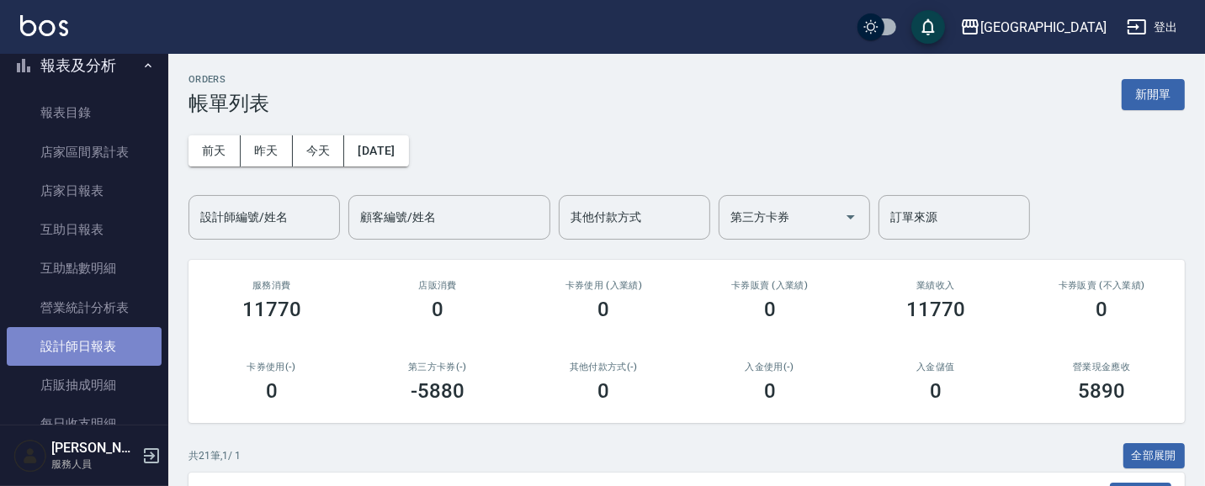
click at [102, 345] on link "設計師日報表" at bounding box center [84, 346] width 155 height 39
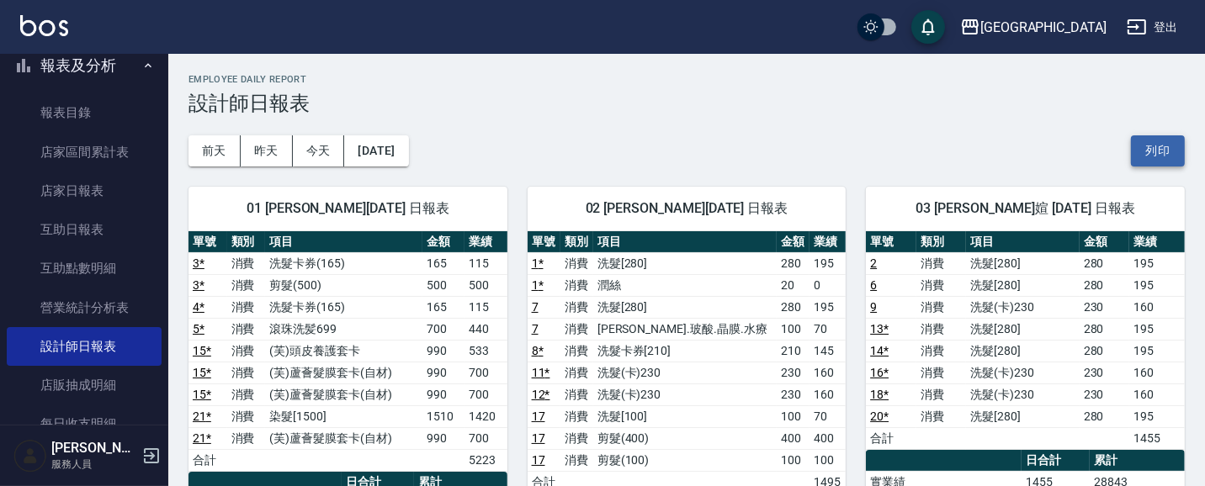
click at [1171, 153] on button "列印" at bounding box center [1158, 150] width 54 height 31
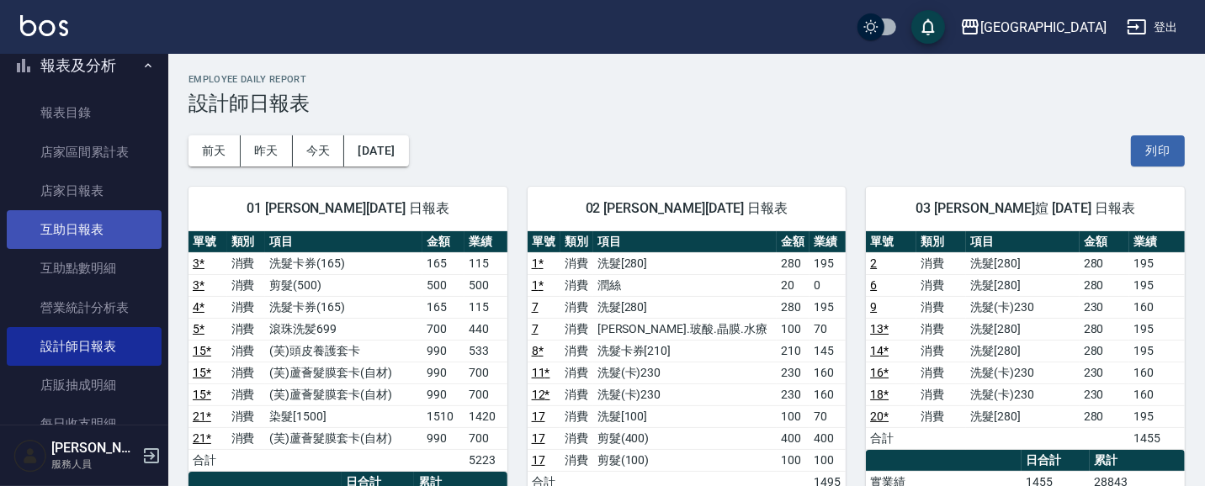
click at [96, 236] on link "互助日報表" at bounding box center [84, 229] width 155 height 39
